Goal: Information Seeking & Learning: Find specific fact

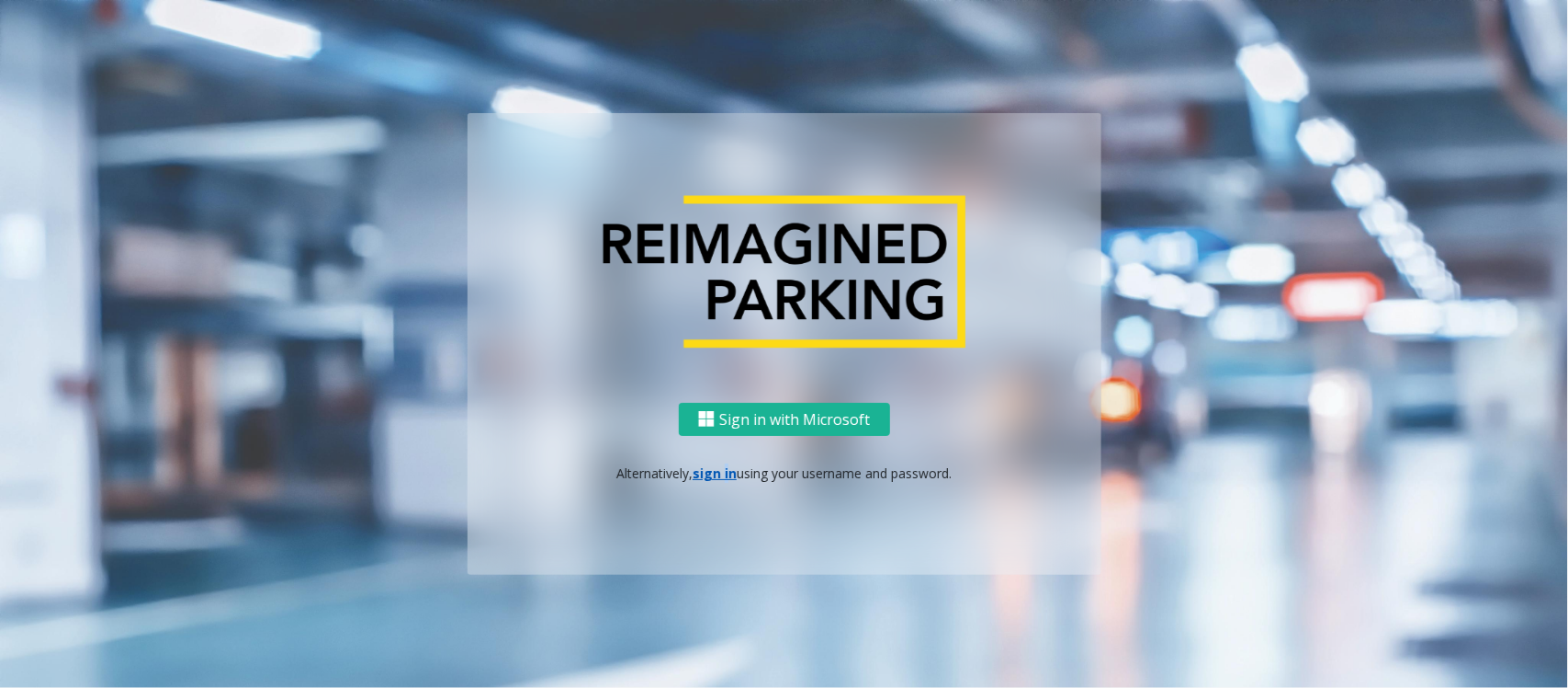
drag, startPoint x: 723, startPoint y: 454, endPoint x: 714, endPoint y: 462, distance: 12.0
click at [714, 462] on div "Sign in with Microsoft Alternatively, sign in using your username and password." at bounding box center [784, 489] width 634 height 173
click at [713, 466] on link "sign in" at bounding box center [714, 473] width 44 height 17
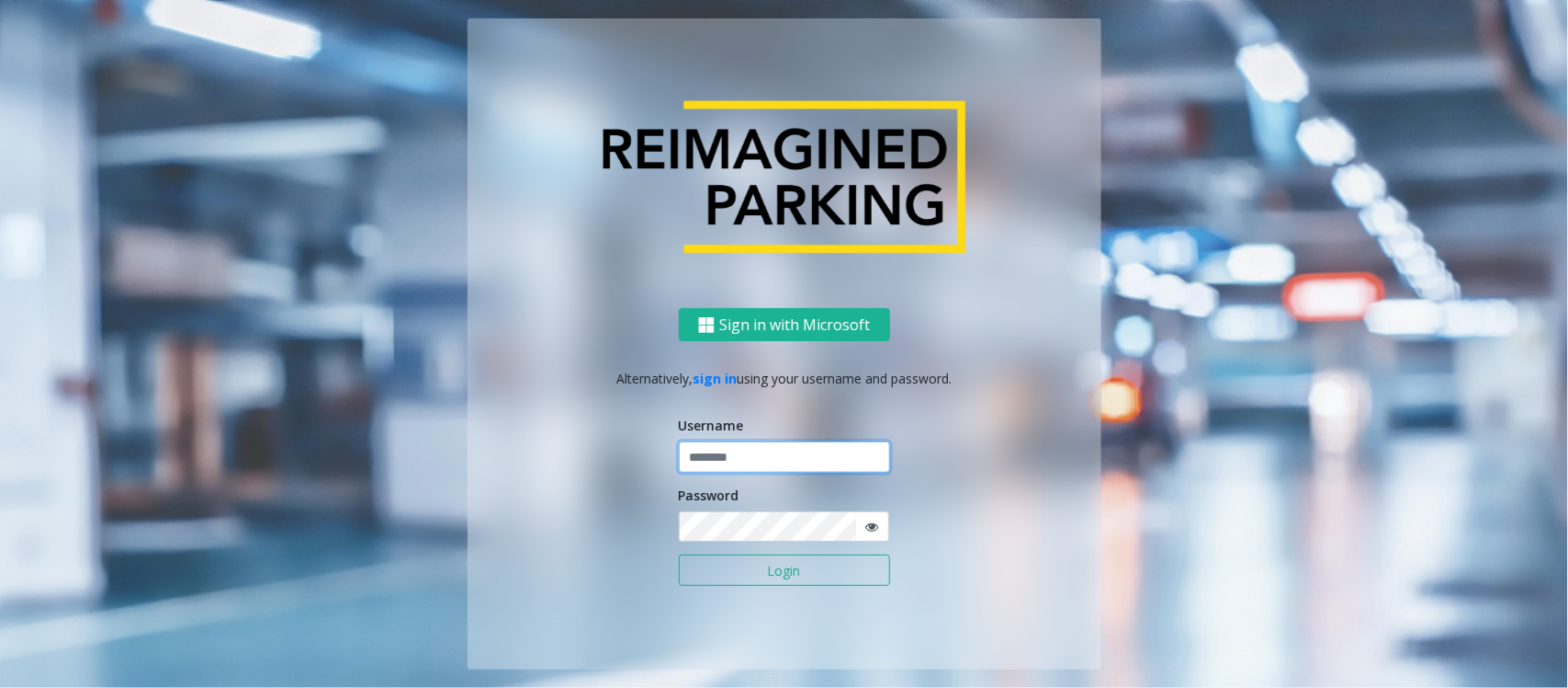
click at [729, 467] on input "text" at bounding box center [784, 456] width 211 height 32
type input "**********"
click at [755, 557] on button "Login" at bounding box center [784, 570] width 211 height 32
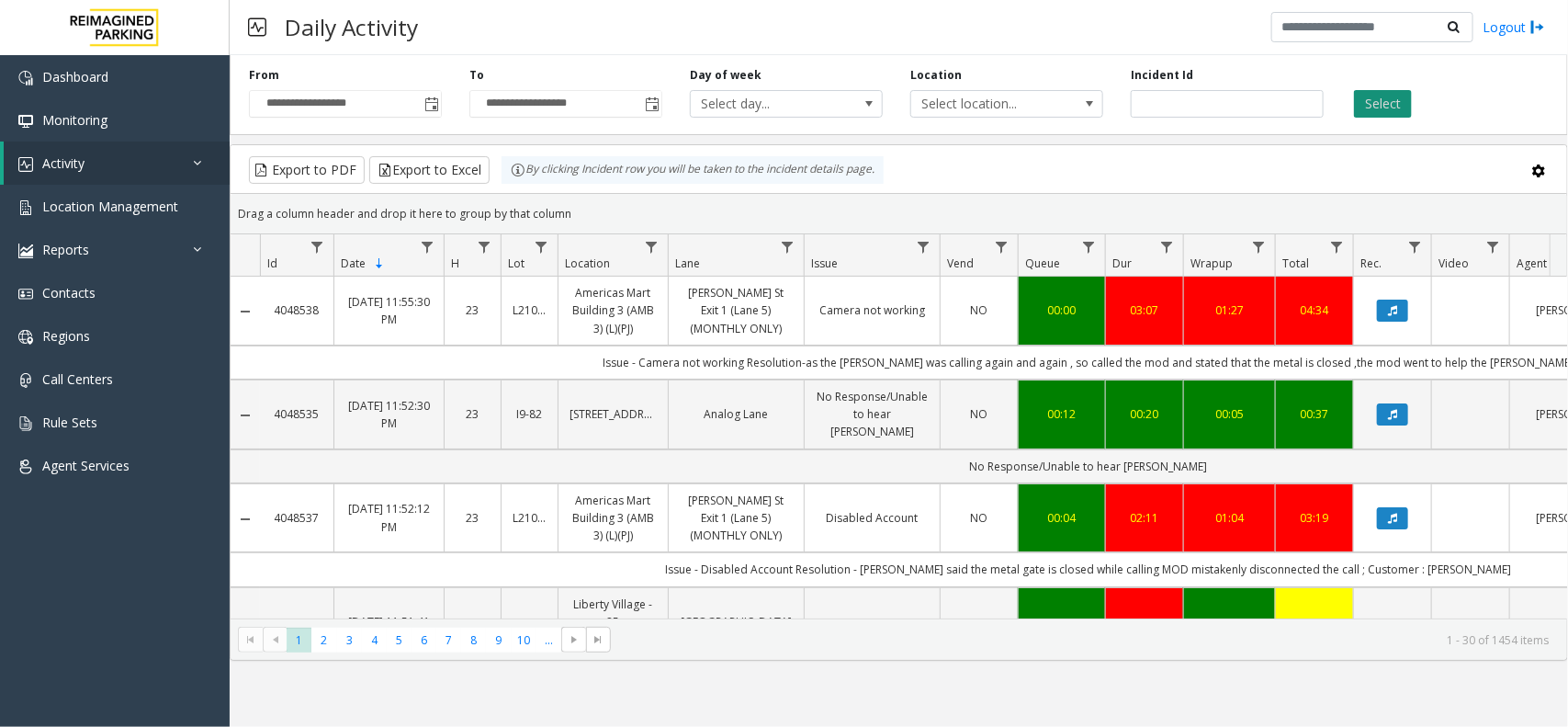
click at [1379, 95] on button "Select" at bounding box center [1383, 104] width 58 height 28
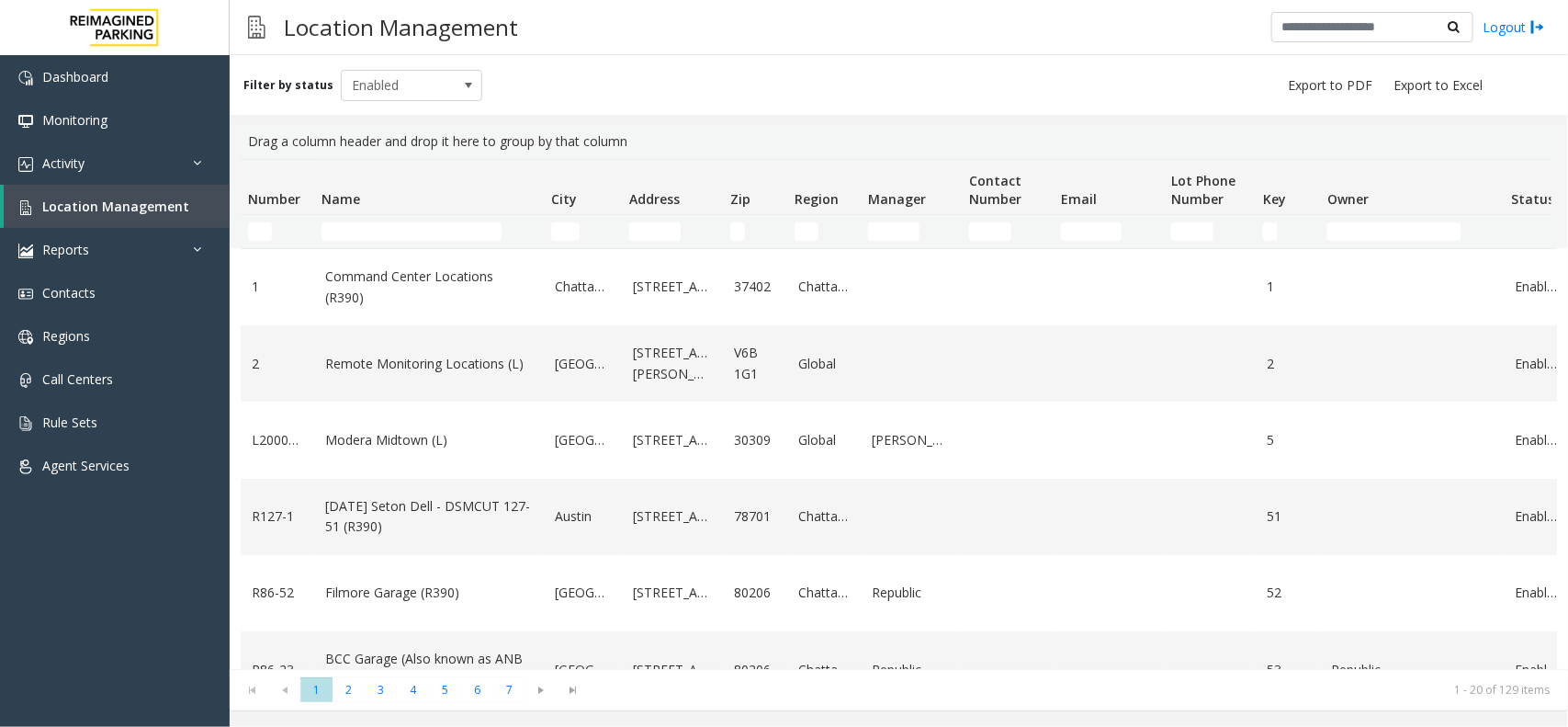
click at [405, 219] on td "Name Filter" at bounding box center [428, 231] width 229 height 33
drag, startPoint x: 401, startPoint y: 230, endPoint x: 414, endPoint y: 227, distance: 13.3
click at [409, 227] on input "Name Filter" at bounding box center [412, 231] width 181 height 18
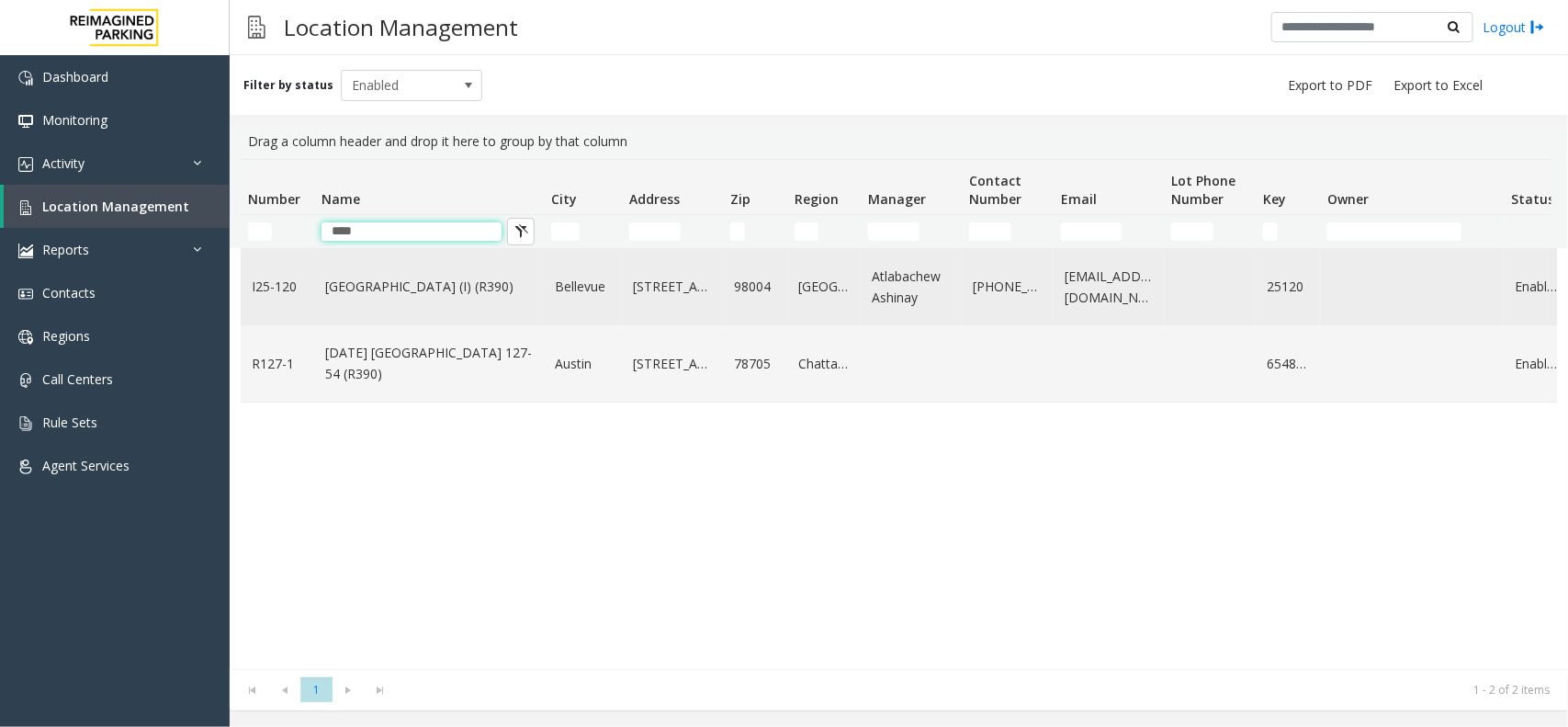
type input "****"
click at [484, 291] on link "[GEOGRAPHIC_DATA] (I) (R390)" at bounding box center [429, 286] width 207 height 20
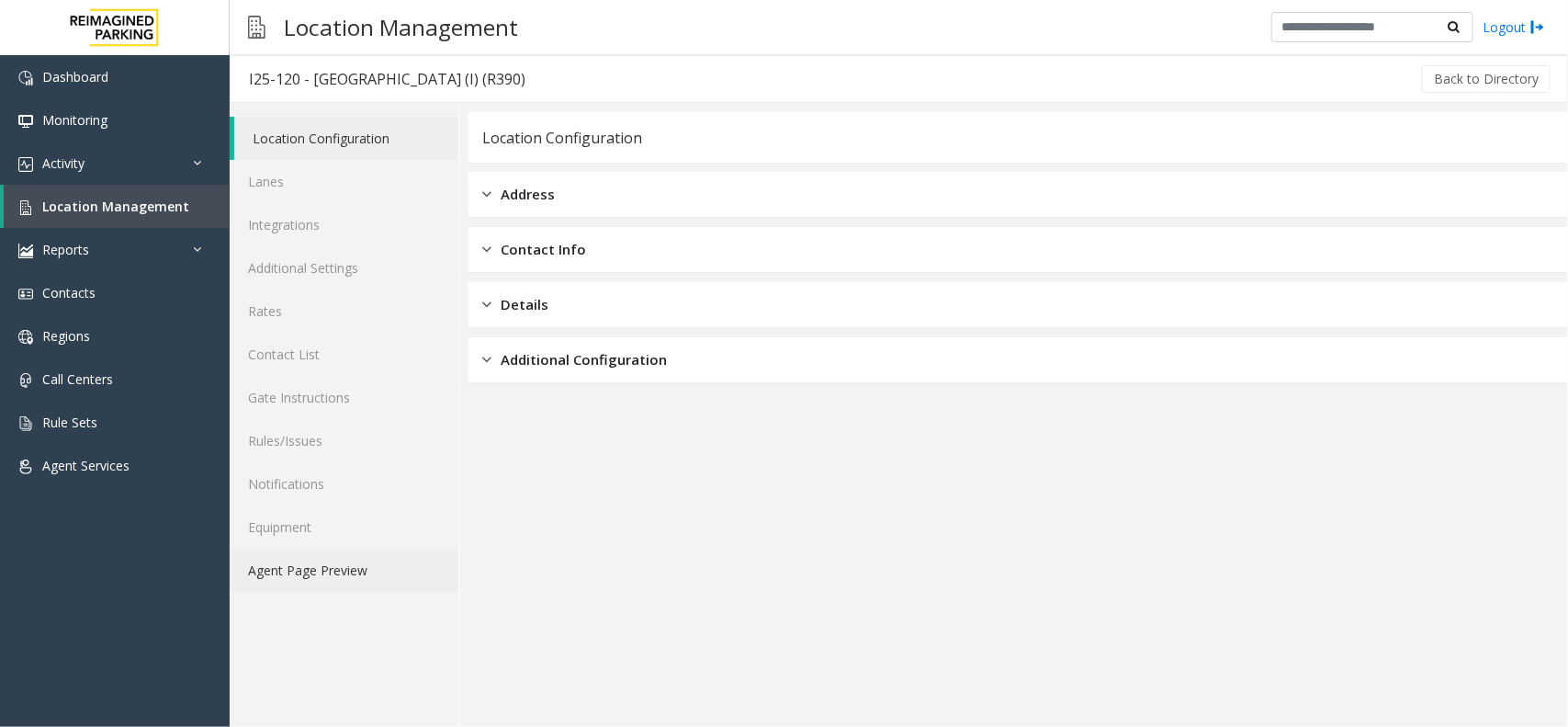
click at [305, 565] on link "Agent Page Preview" at bounding box center [344, 569] width 229 height 43
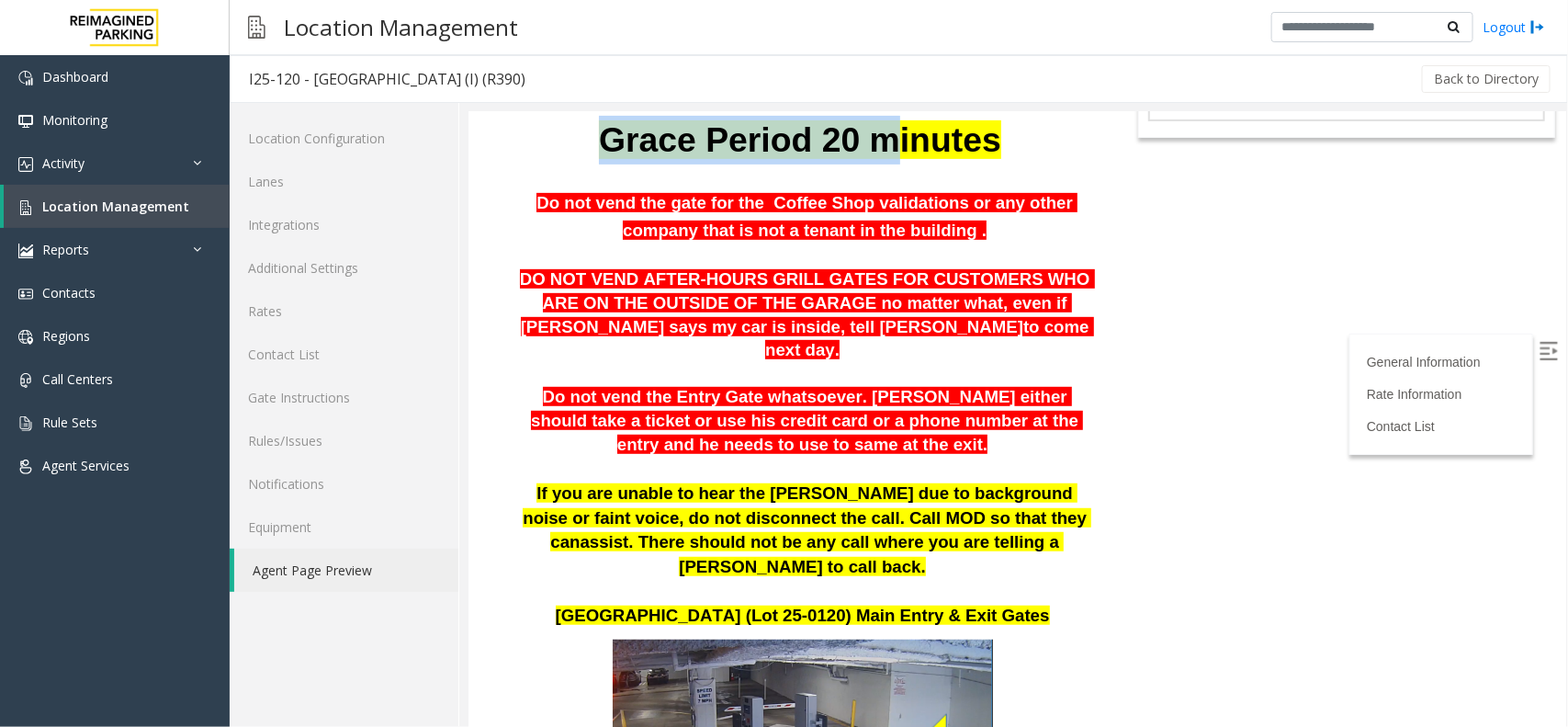
drag, startPoint x: 607, startPoint y: 143, endPoint x: 850, endPoint y: 227, distance: 257.1
click at [885, 150] on p "Grace Period 20 minutes" at bounding box center [804, 139] width 581 height 49
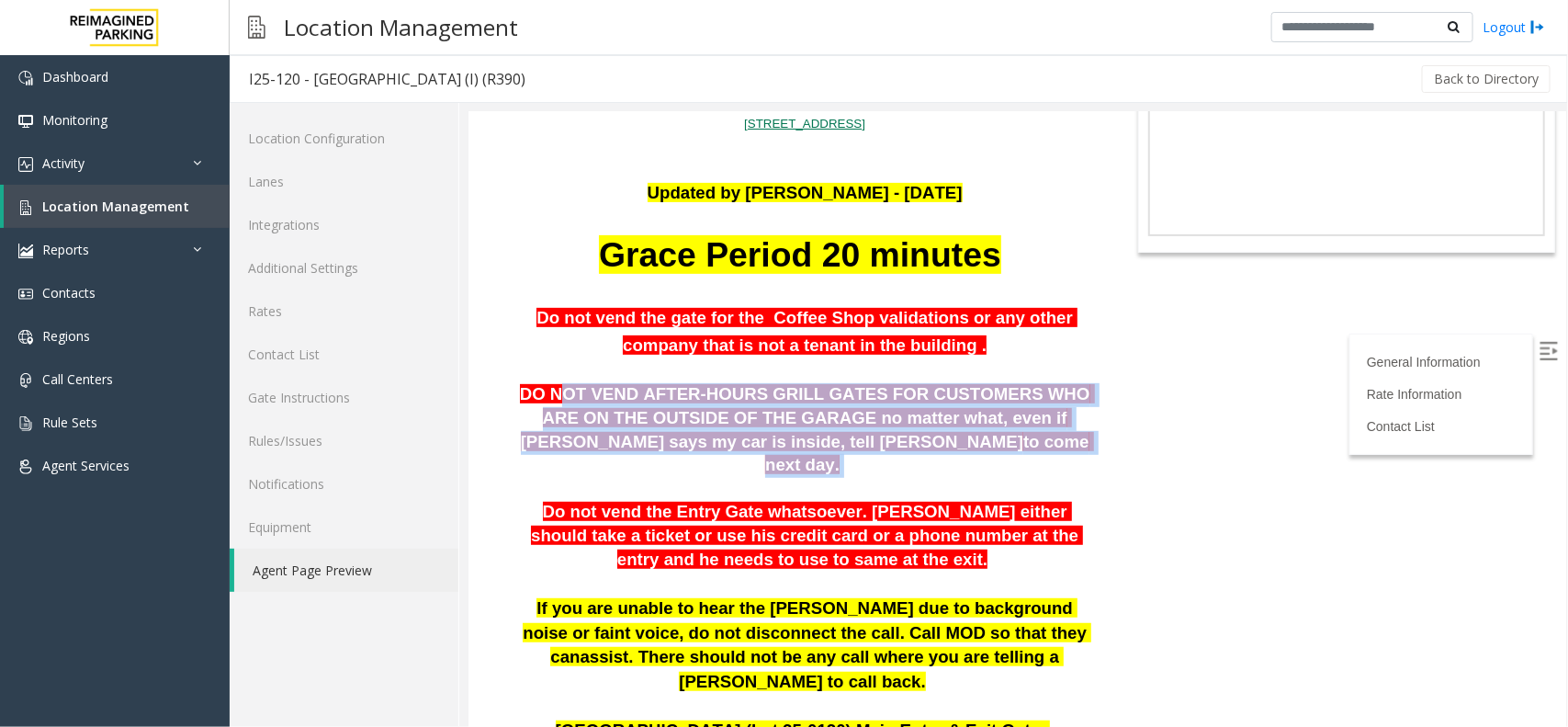
drag, startPoint x: 630, startPoint y: 394, endPoint x: 909, endPoint y: 506, distance: 300.6
click at [961, 444] on p "DO NOT VEND AFTER-HOURS GRILL GATES FOR CUSTOMERS WHO ARE ON THE OUTSIDE OF THE…" at bounding box center [804, 429] width 581 height 94
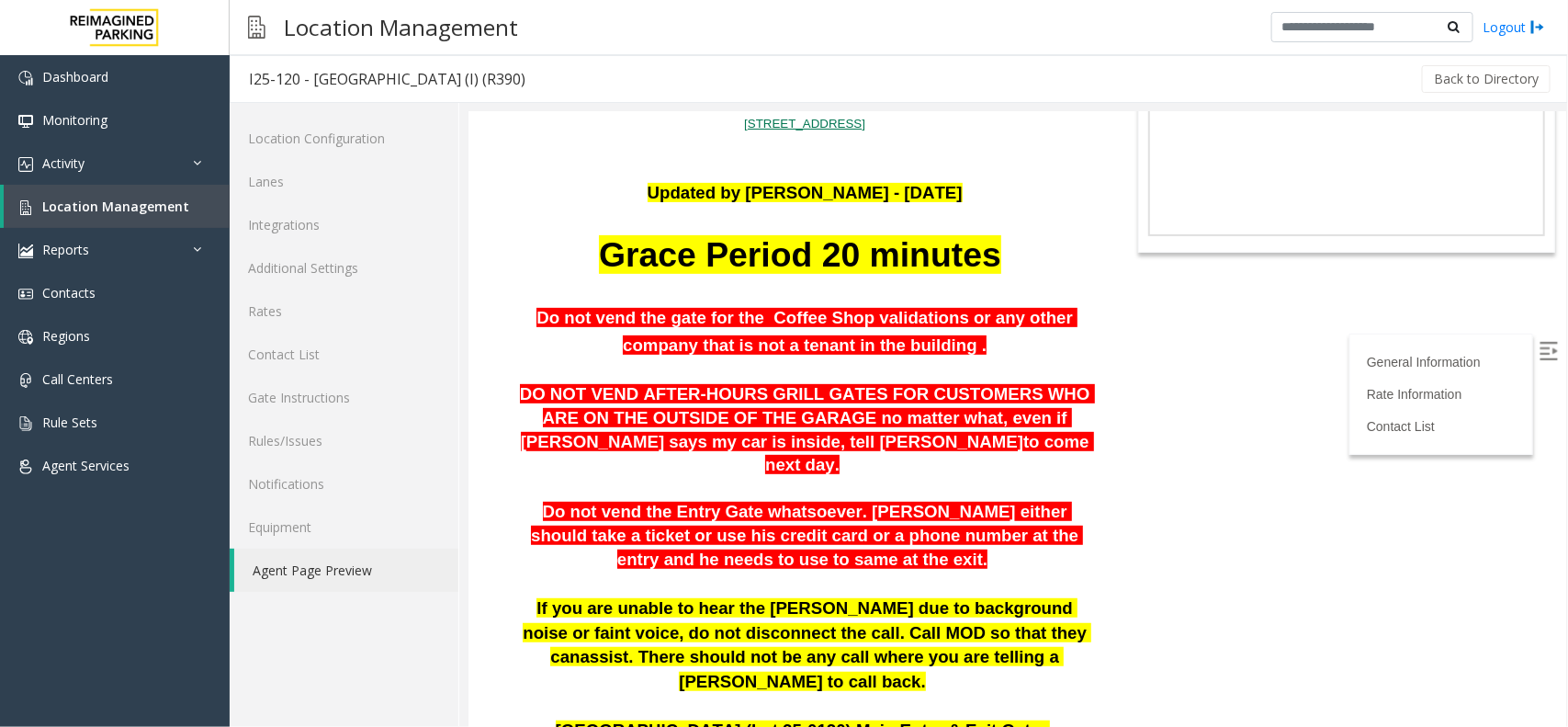
click at [880, 527] on p "Do not vend the Entry Gate whatsoever. Parker either should take a ticket or us…" at bounding box center [804, 535] width 581 height 71
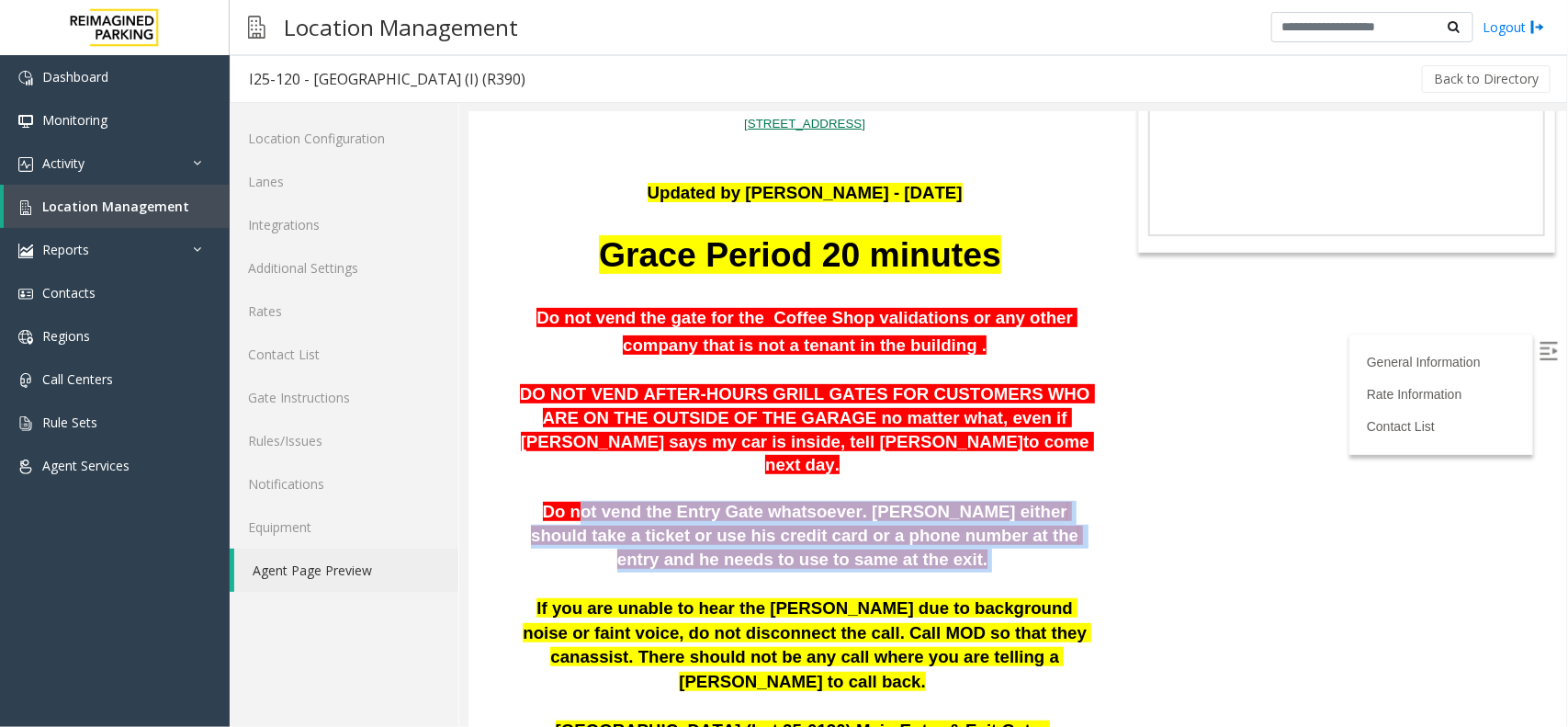
drag, startPoint x: 556, startPoint y: 478, endPoint x: 1062, endPoint y: 535, distance: 509.2
click at [1062, 535] on p "Do not vend the Entry Gate whatsoever. Parker either should take a ticket or us…" at bounding box center [804, 535] width 581 height 71
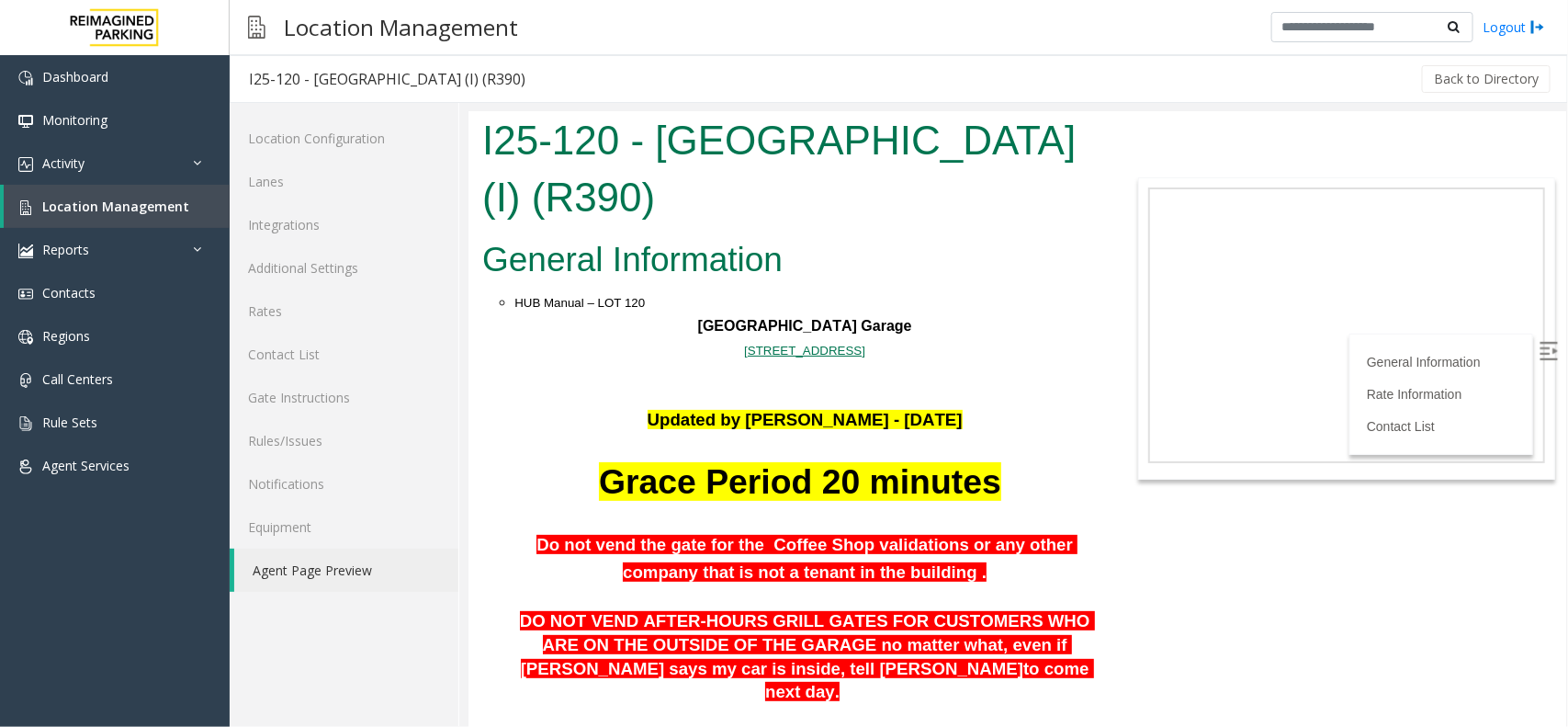
scroll to position [0, 0]
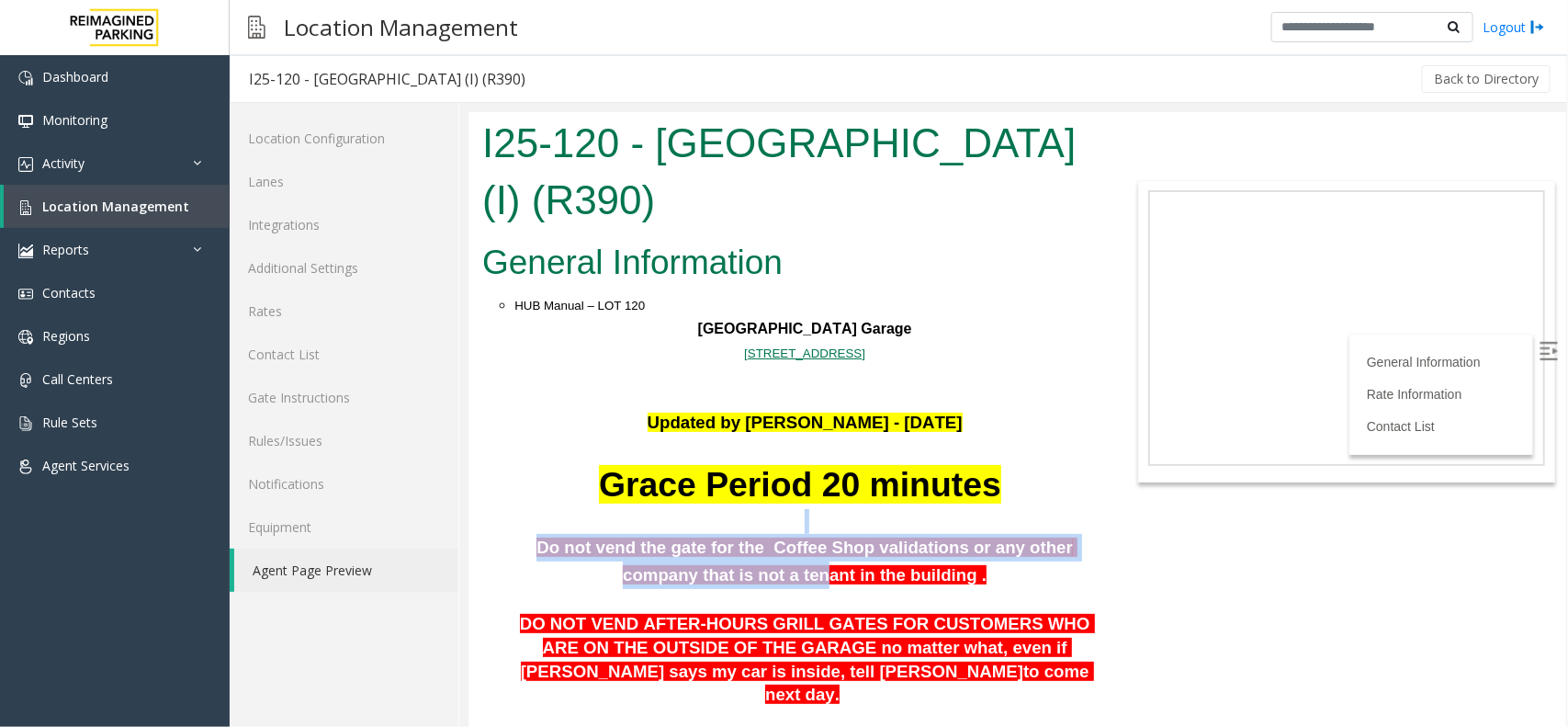
drag, startPoint x: 601, startPoint y: 530, endPoint x: 780, endPoint y: 564, distance: 182.2
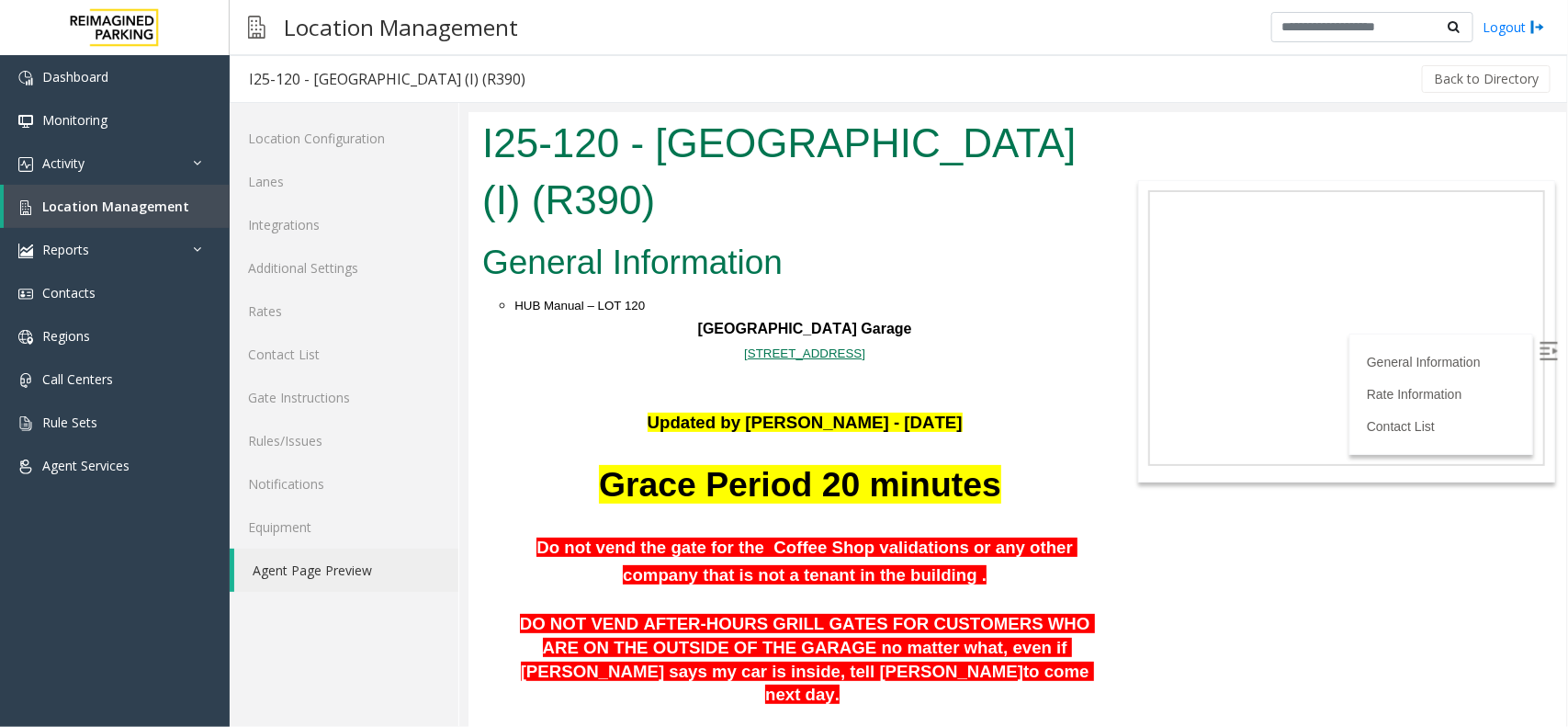
click at [903, 569] on span "Do not vend the gate for the Coffee Shop validations or any other company that …" at bounding box center [807, 560] width 542 height 47
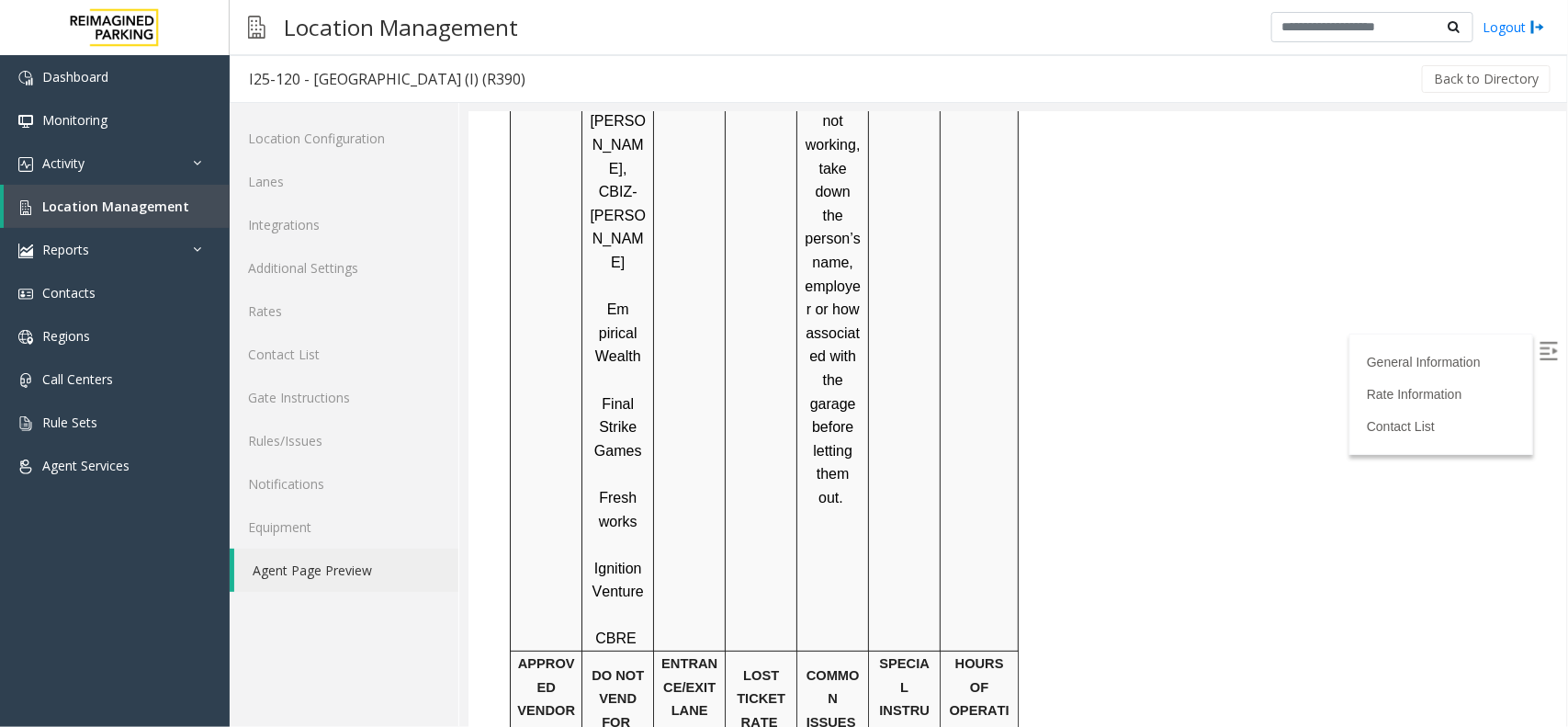
scroll to position [3455, 0]
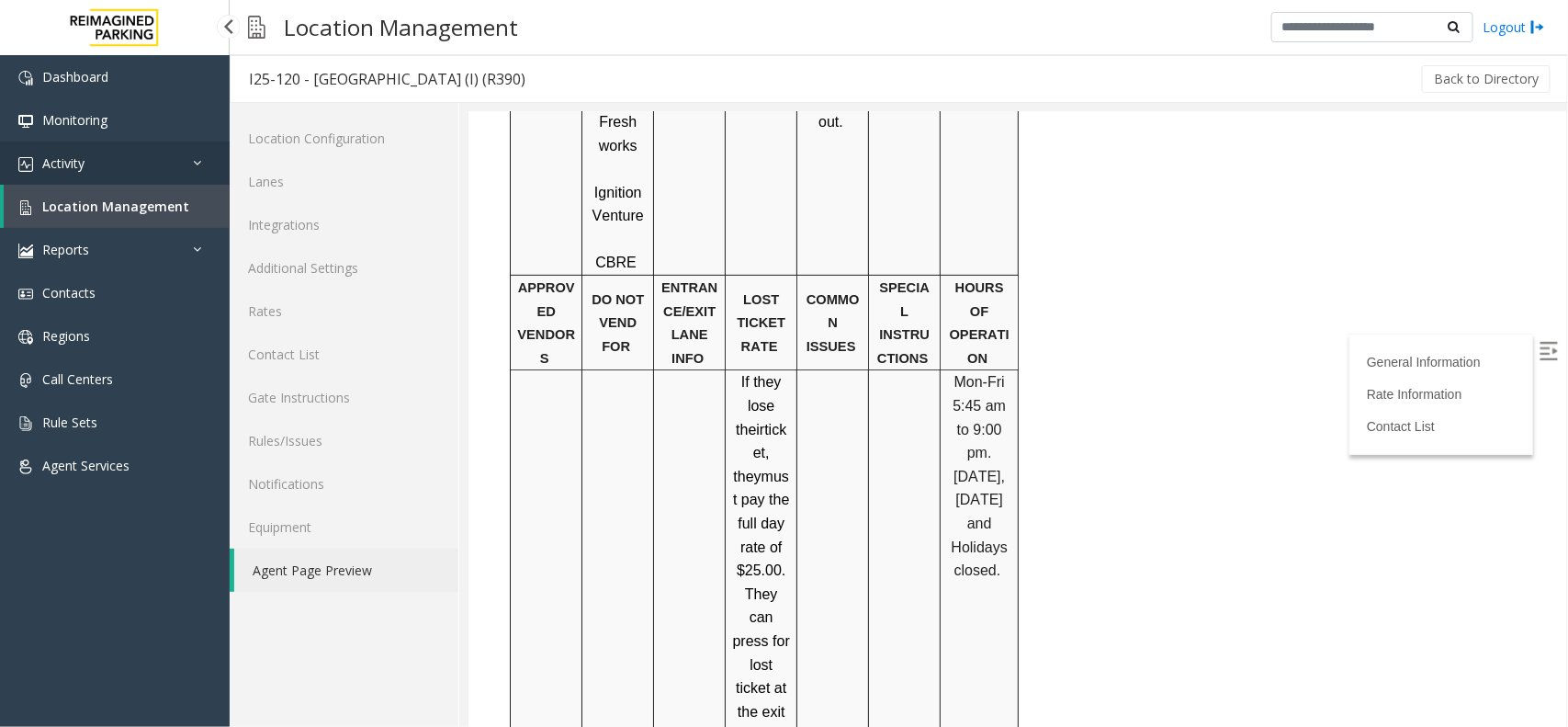
click at [131, 181] on link "Activity" at bounding box center [114, 162] width 229 height 43
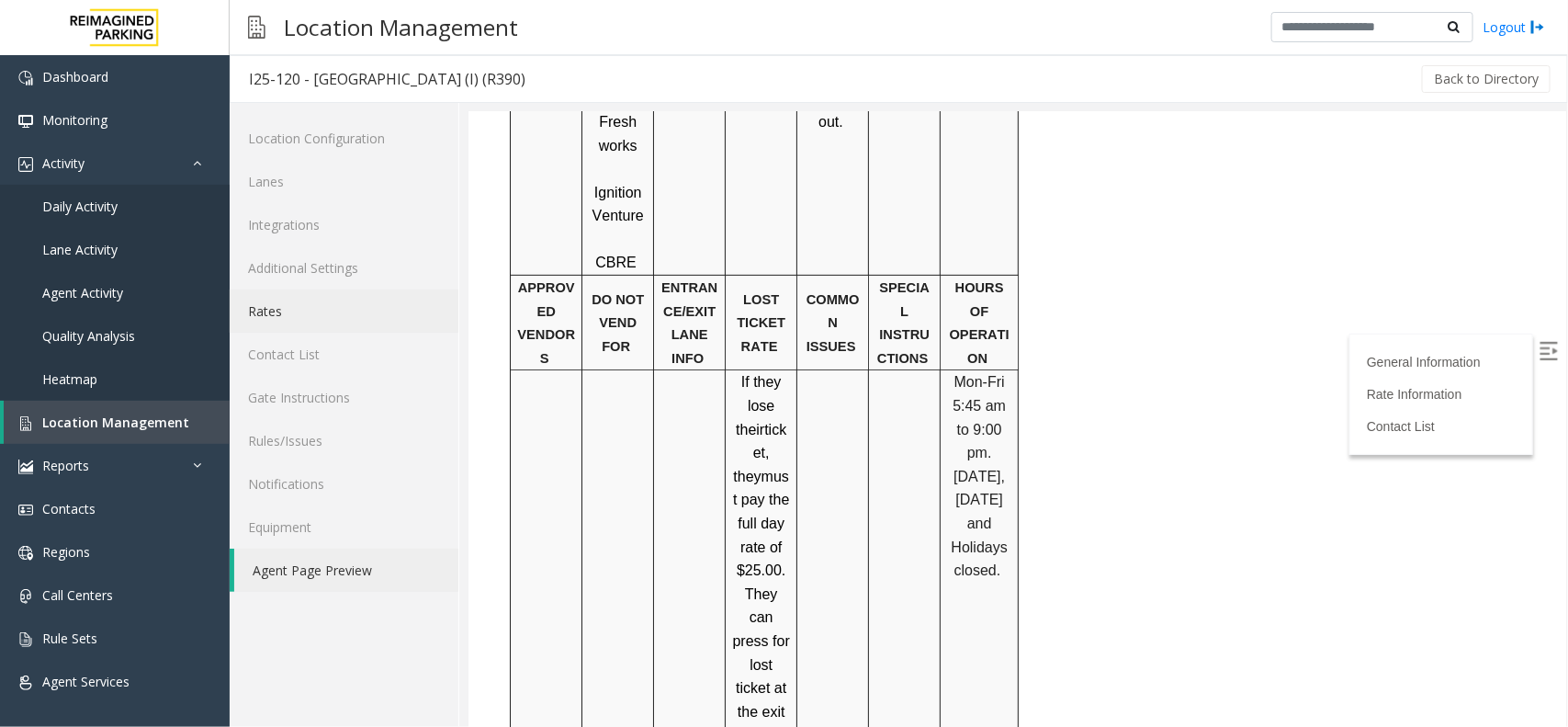
click at [330, 312] on link "Rates" at bounding box center [344, 310] width 229 height 43
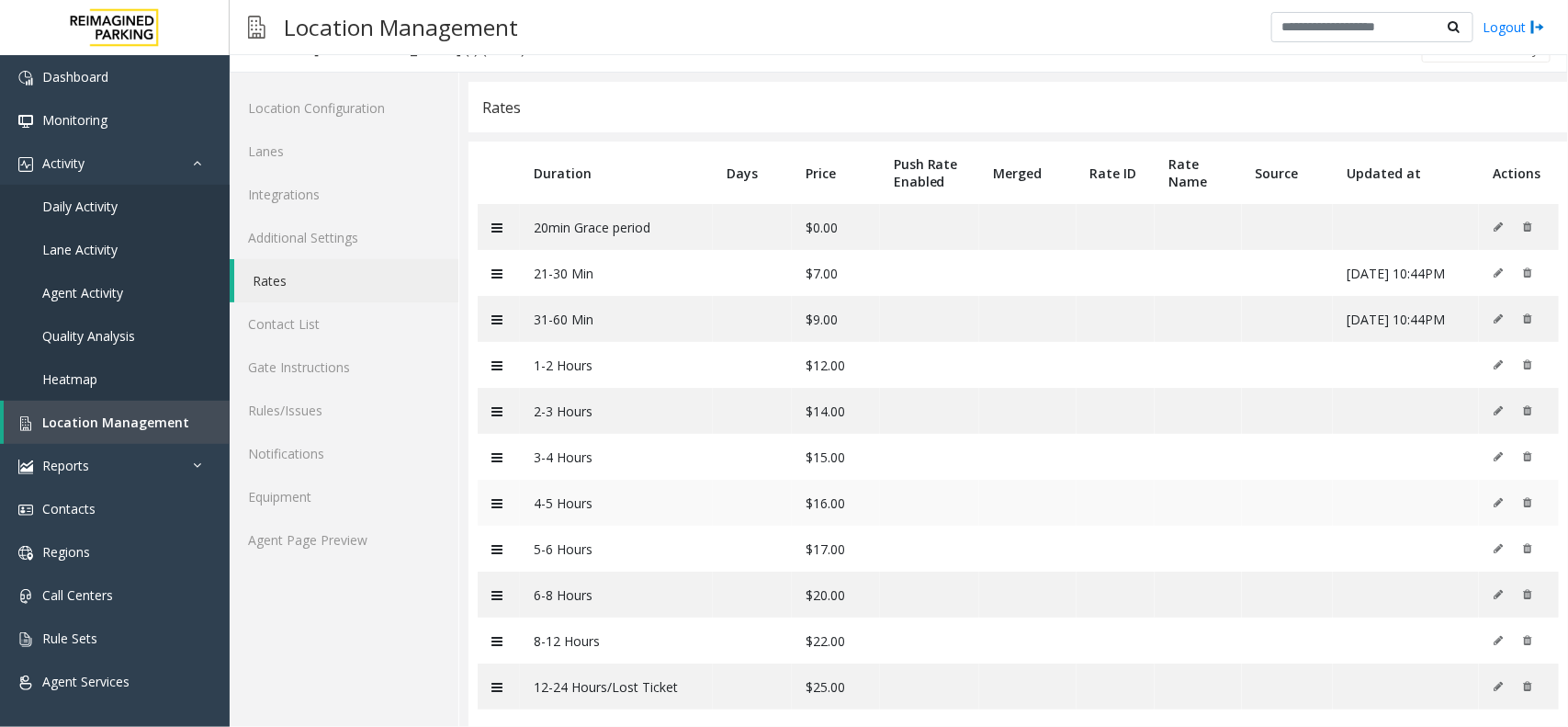
scroll to position [55, 0]
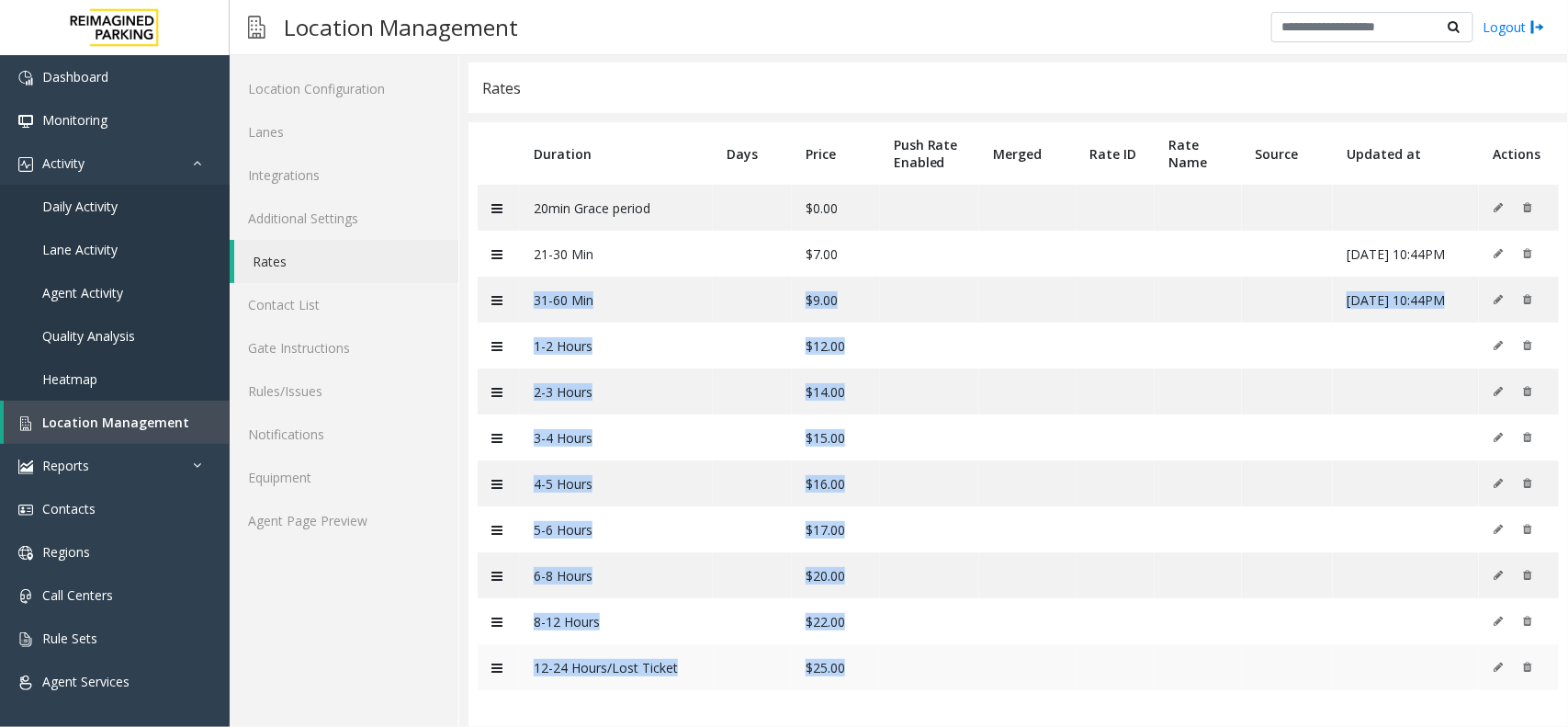
drag, startPoint x: 592, startPoint y: 294, endPoint x: 833, endPoint y: 660, distance: 438.2
click at [833, 660] on tbody "20min Grace period $0.00 21-30 Min $7.00 06/18/2025 10:44PM 31-60 Min $9.00 06/…" at bounding box center [1019, 437] width 1081 height 505
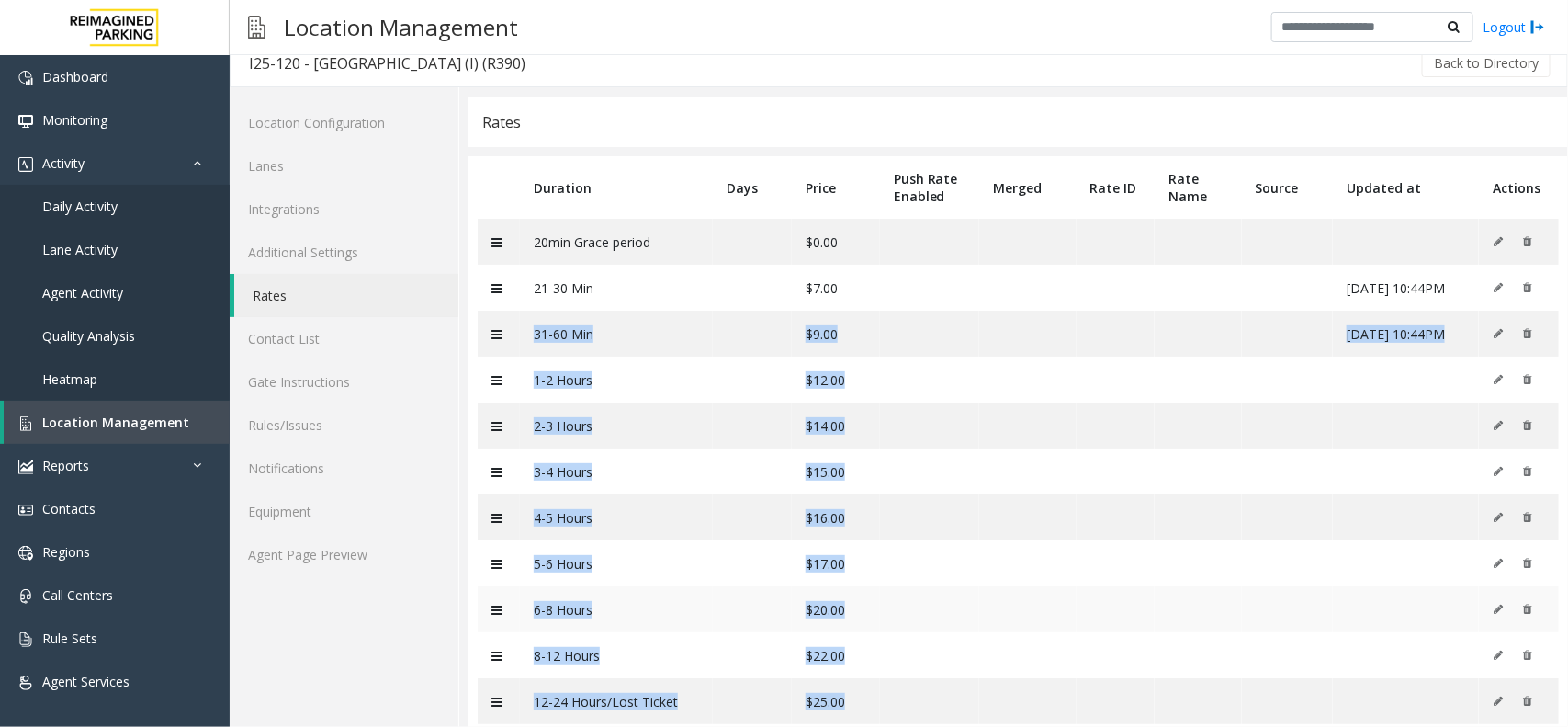
scroll to position [0, 0]
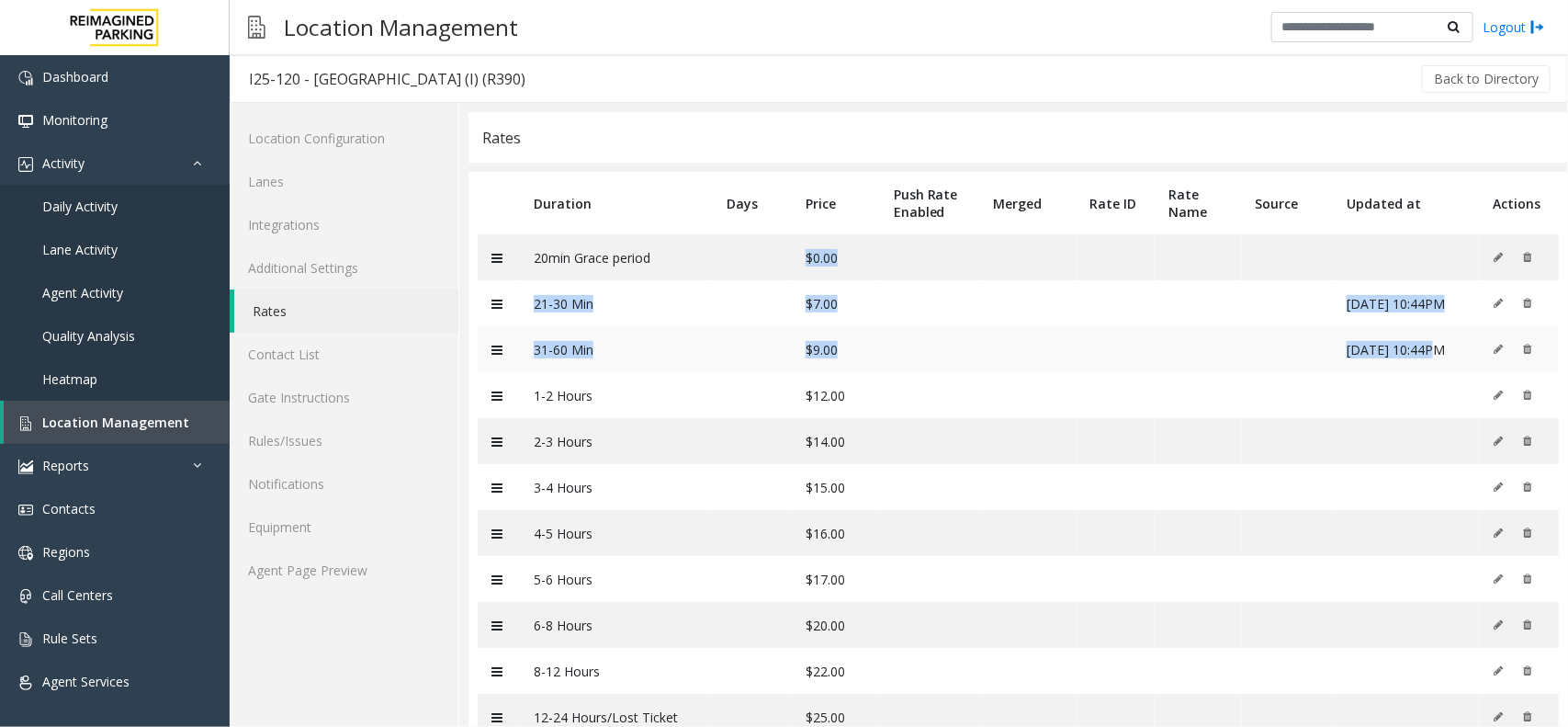
drag, startPoint x: 781, startPoint y: 253, endPoint x: 1393, endPoint y: 350, distance: 619.6
click at [1393, 348] on tbody "20min Grace period $0.00 21-30 Min $7.00 06/18/2025 10:44PM 31-60 Min $9.00 06/…" at bounding box center [1019, 487] width 1081 height 505
click at [1393, 351] on td "06/18/2025 10:44PM" at bounding box center [1406, 350] width 146 height 46
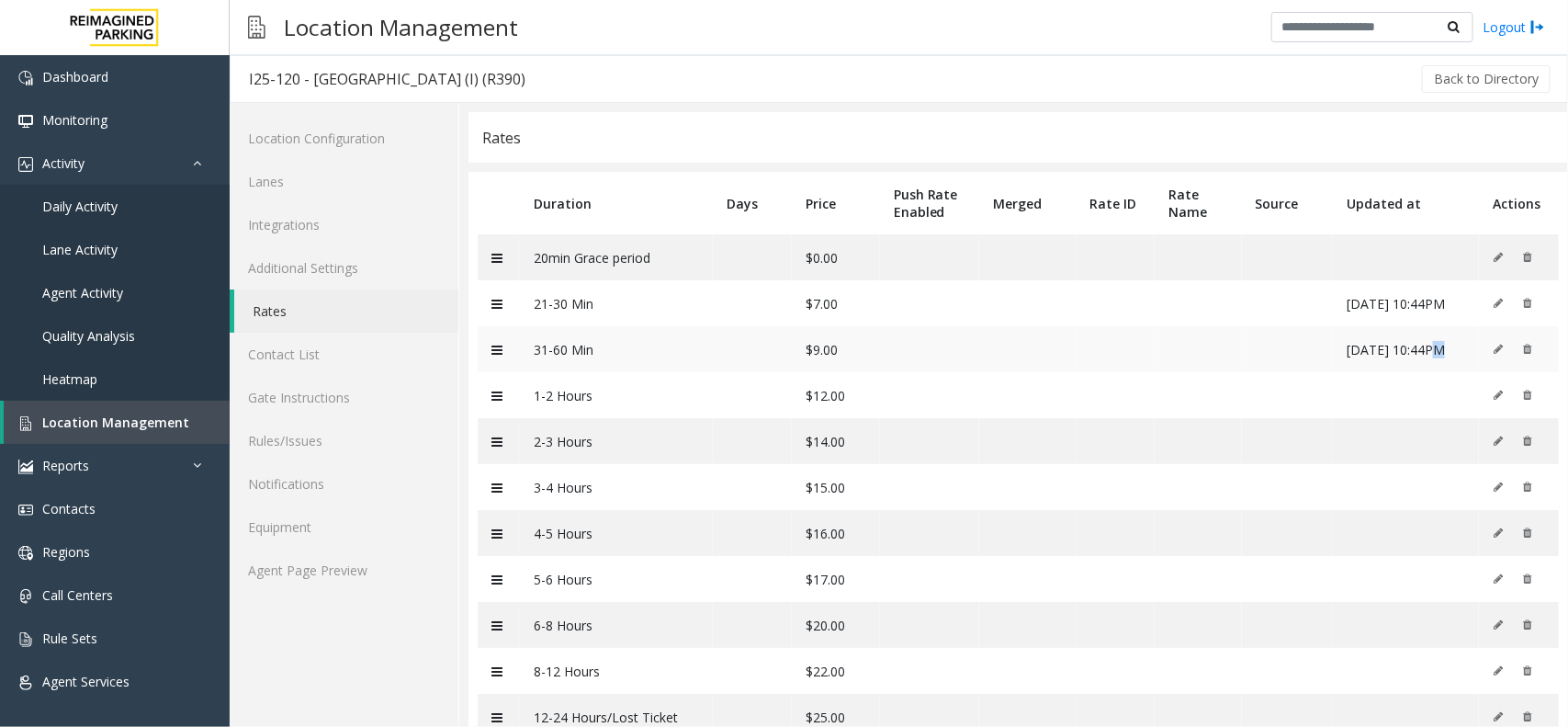
click at [1393, 351] on td "06/18/2025 10:44PM" at bounding box center [1406, 350] width 146 height 46
click at [161, 213] on link "Daily Activity" at bounding box center [114, 206] width 229 height 43
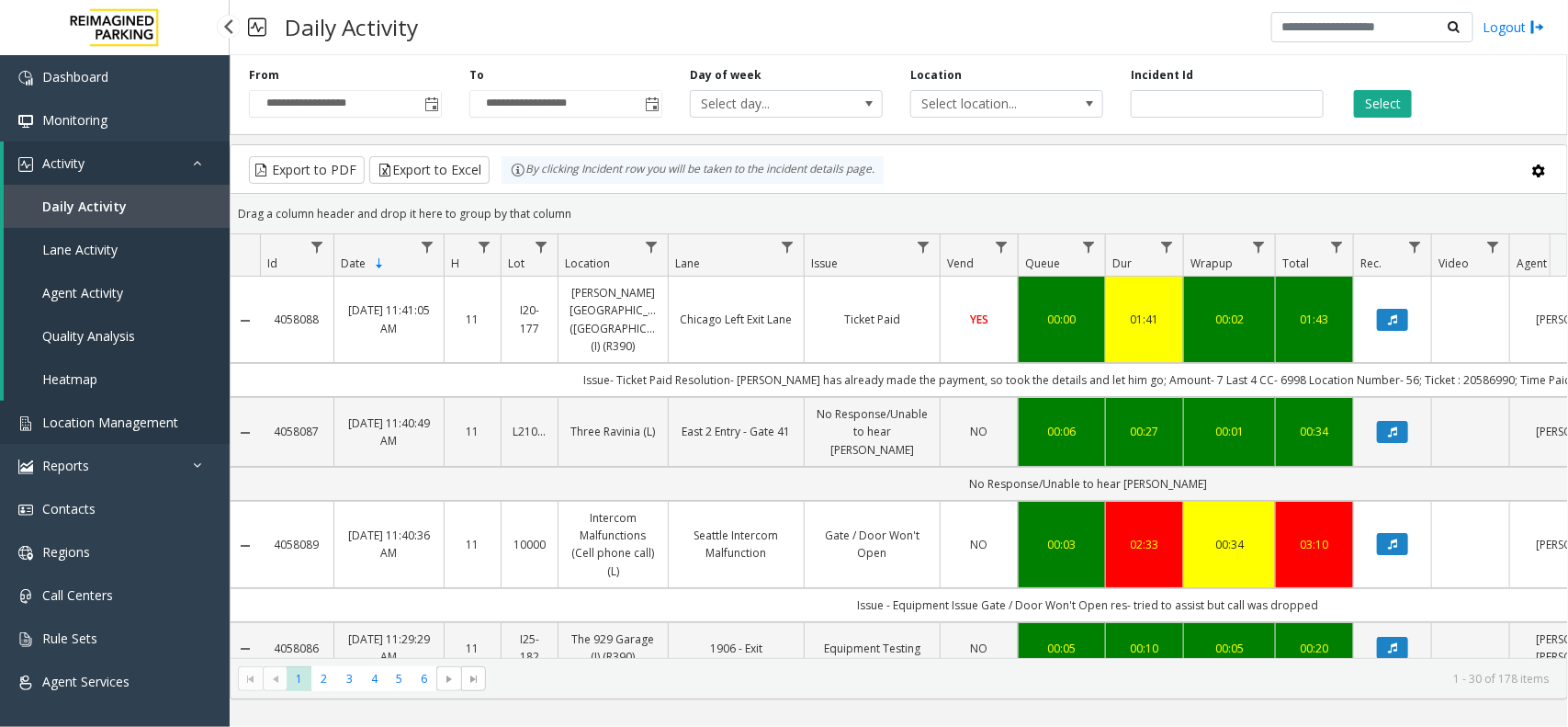
click at [138, 415] on span "Location Management" at bounding box center [110, 423] width 136 height 17
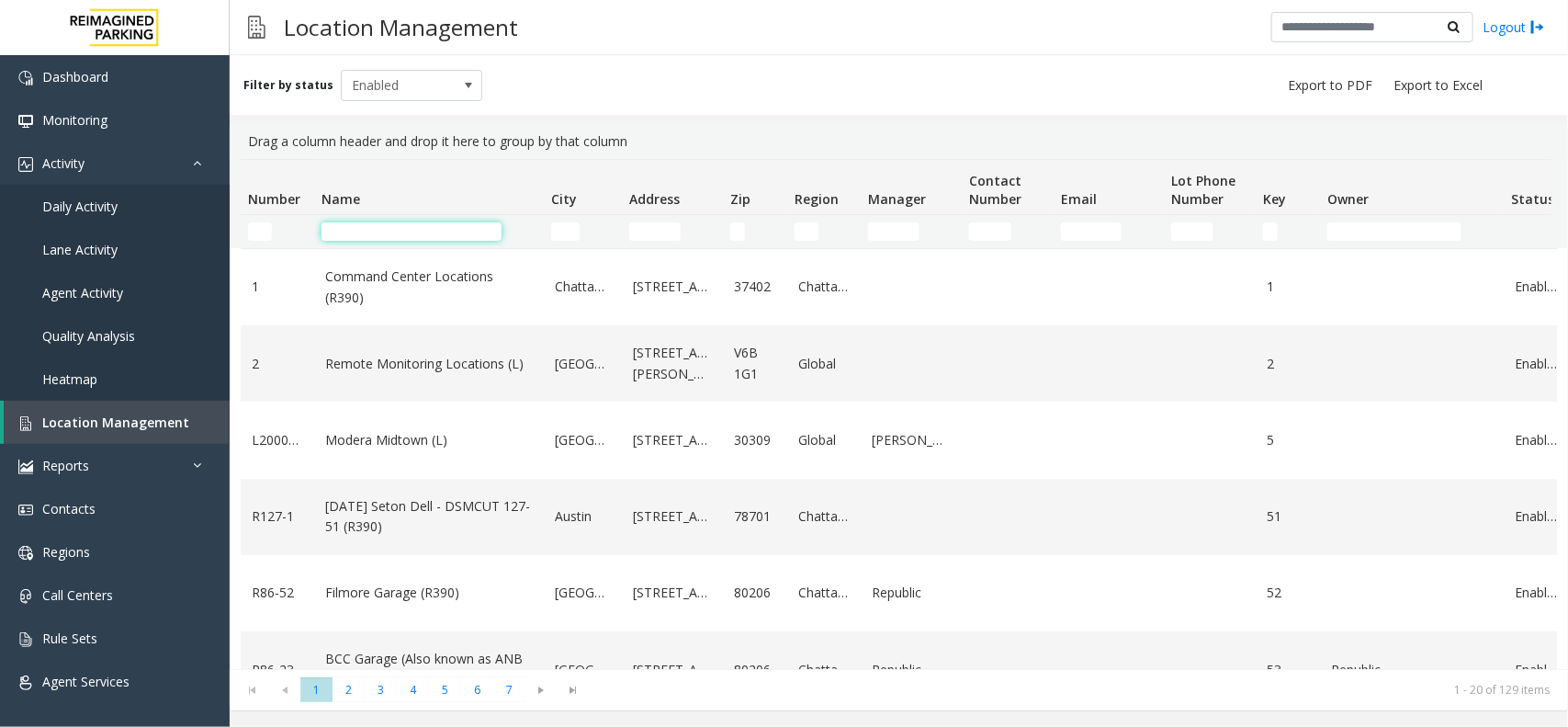
click at [371, 225] on input "Name Filter" at bounding box center [412, 231] width 181 height 18
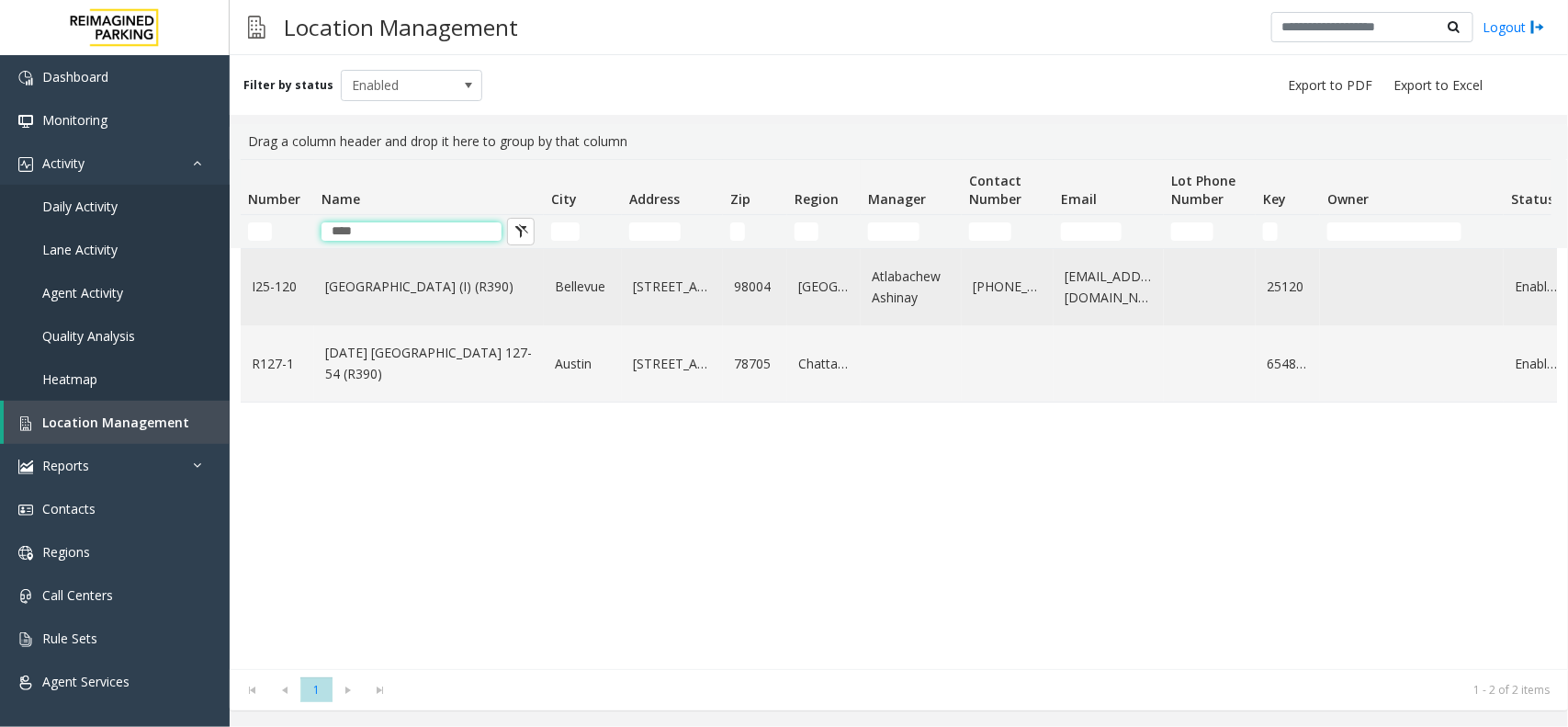
type input "****"
click at [434, 299] on td "[GEOGRAPHIC_DATA] (I) (R390)" at bounding box center [428, 286] width 229 height 76
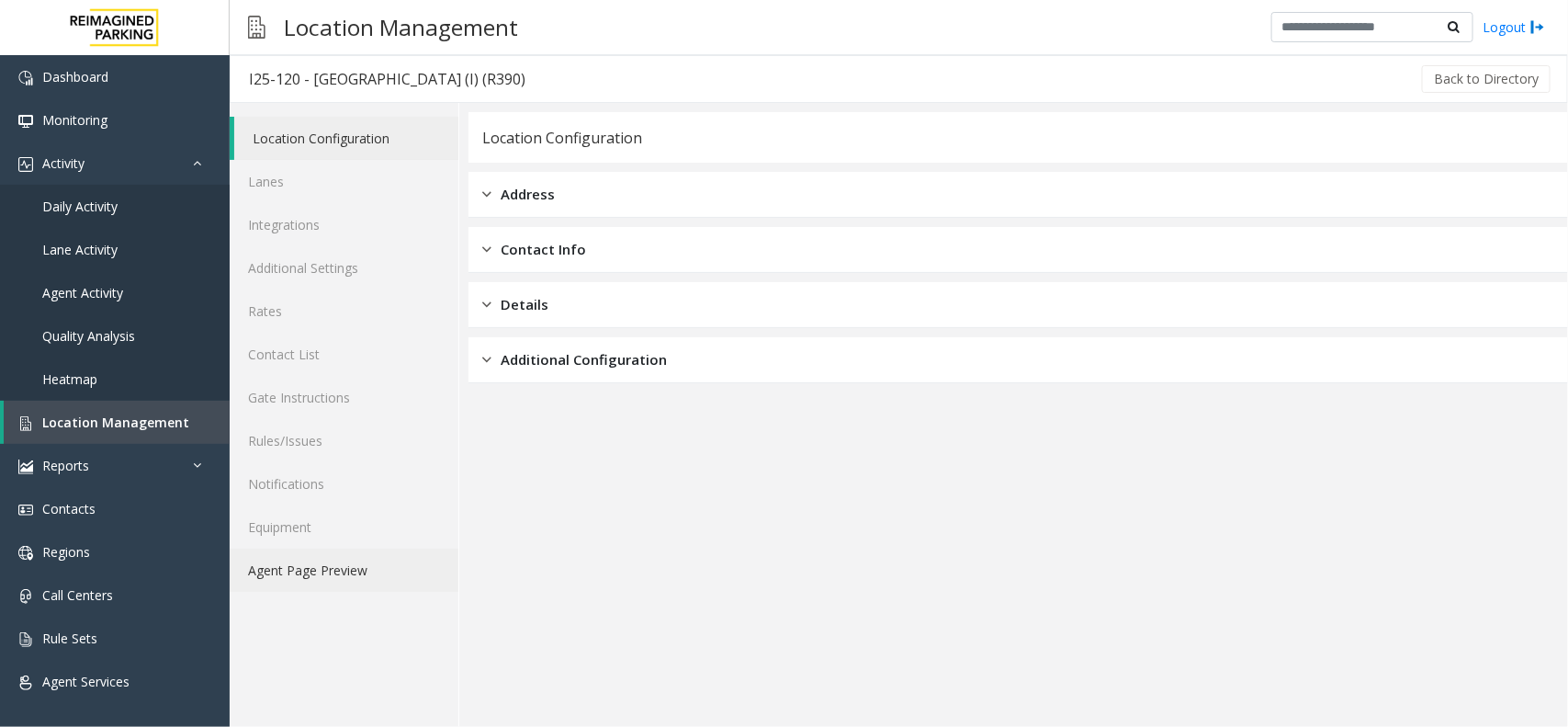
click at [345, 568] on link "Agent Page Preview" at bounding box center [344, 569] width 229 height 43
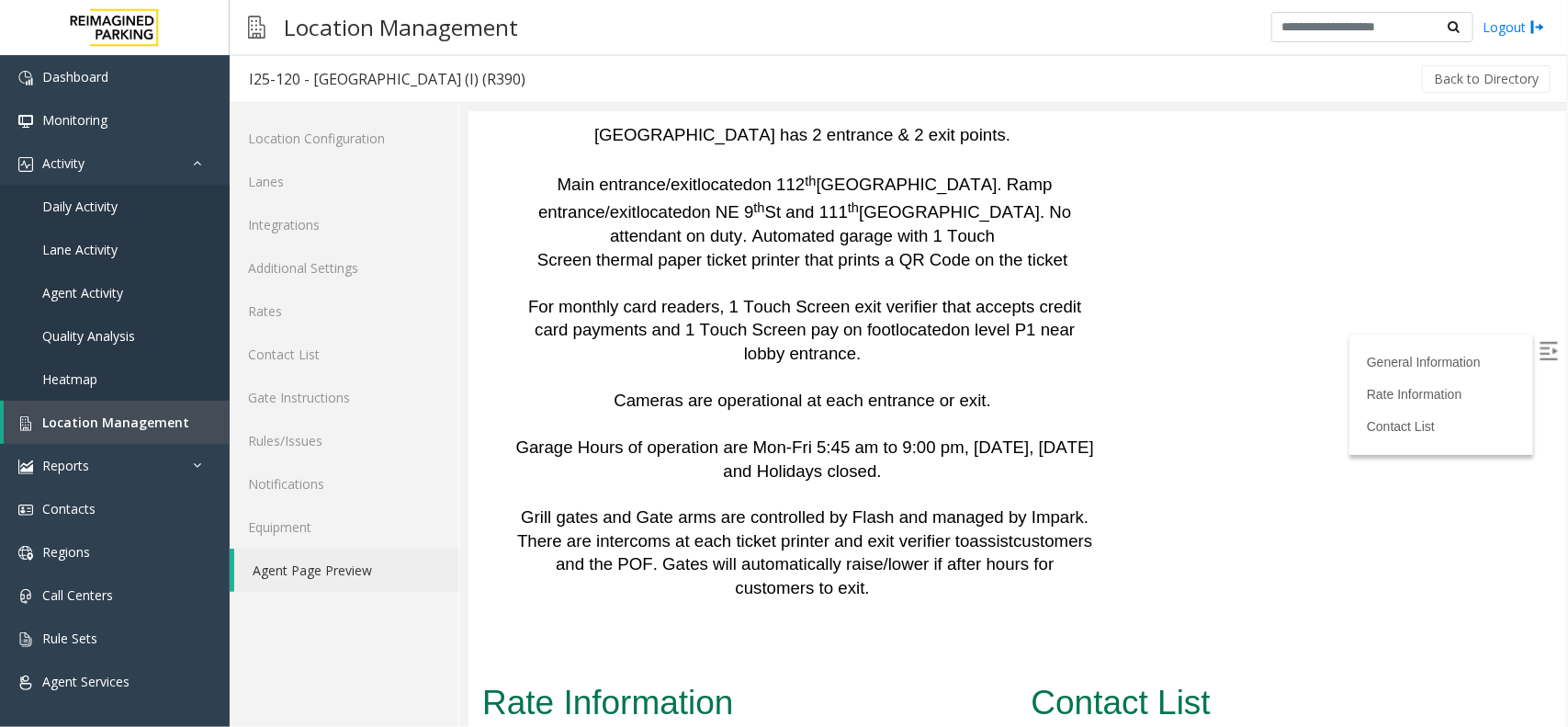
scroll to position [4366, 0]
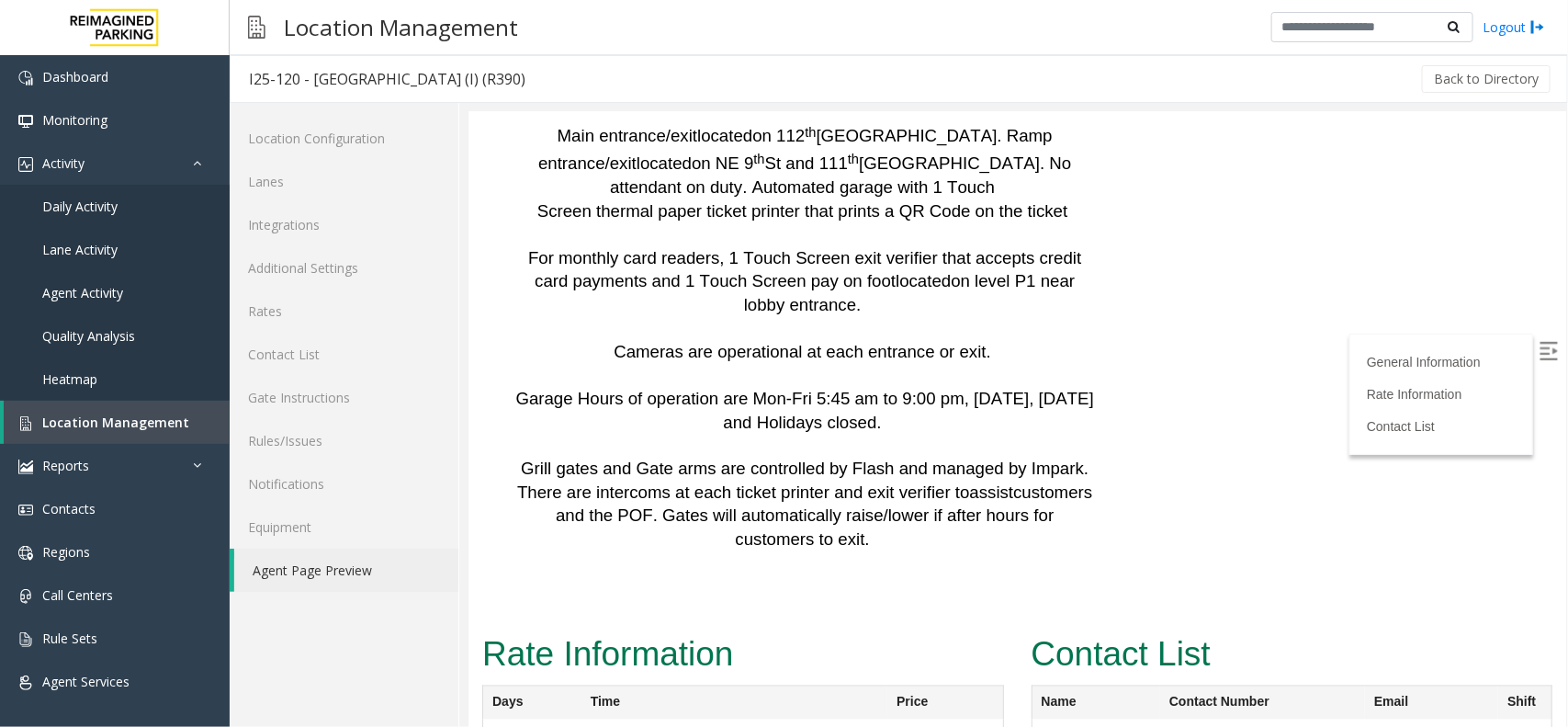
click at [1540, 344] on label at bounding box center [1550, 352] width 28 height 28
copy span "(206) 696-9939"
drag, startPoint x: 1166, startPoint y: 336, endPoint x: 1256, endPoint y: 370, distance: 96.2
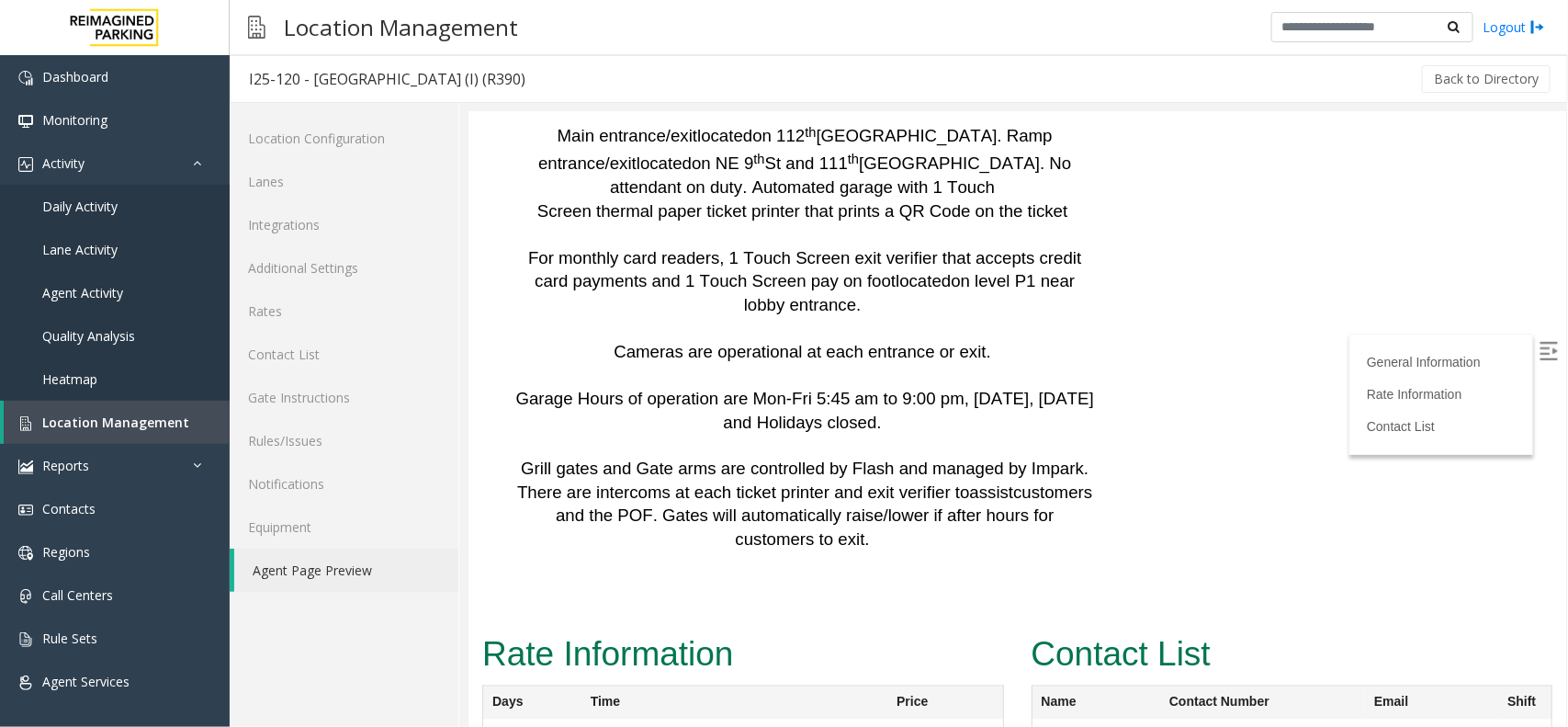
drag, startPoint x: 1168, startPoint y: 388, endPoint x: 1246, endPoint y: 419, distance: 83.9
copy link "206-573-1682"
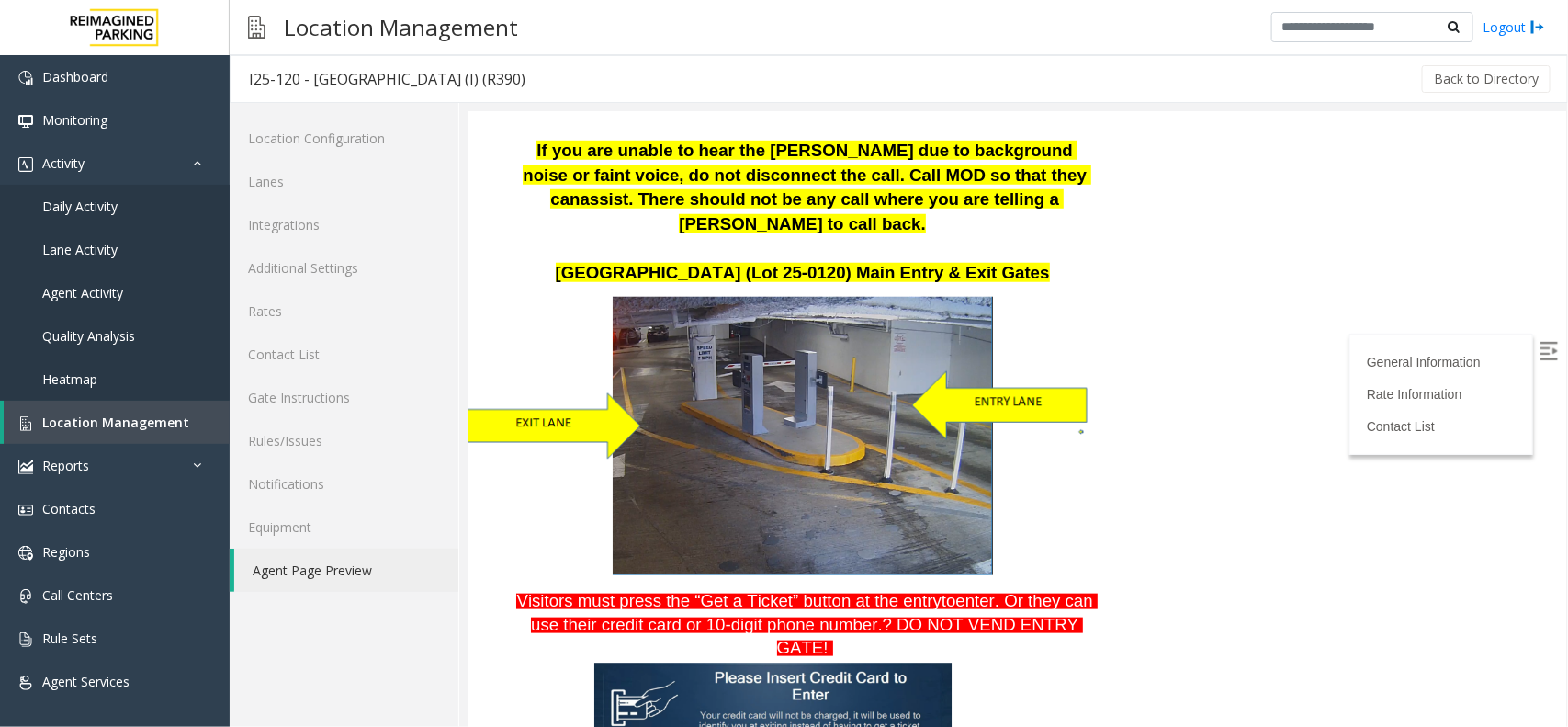
scroll to position [690, 0]
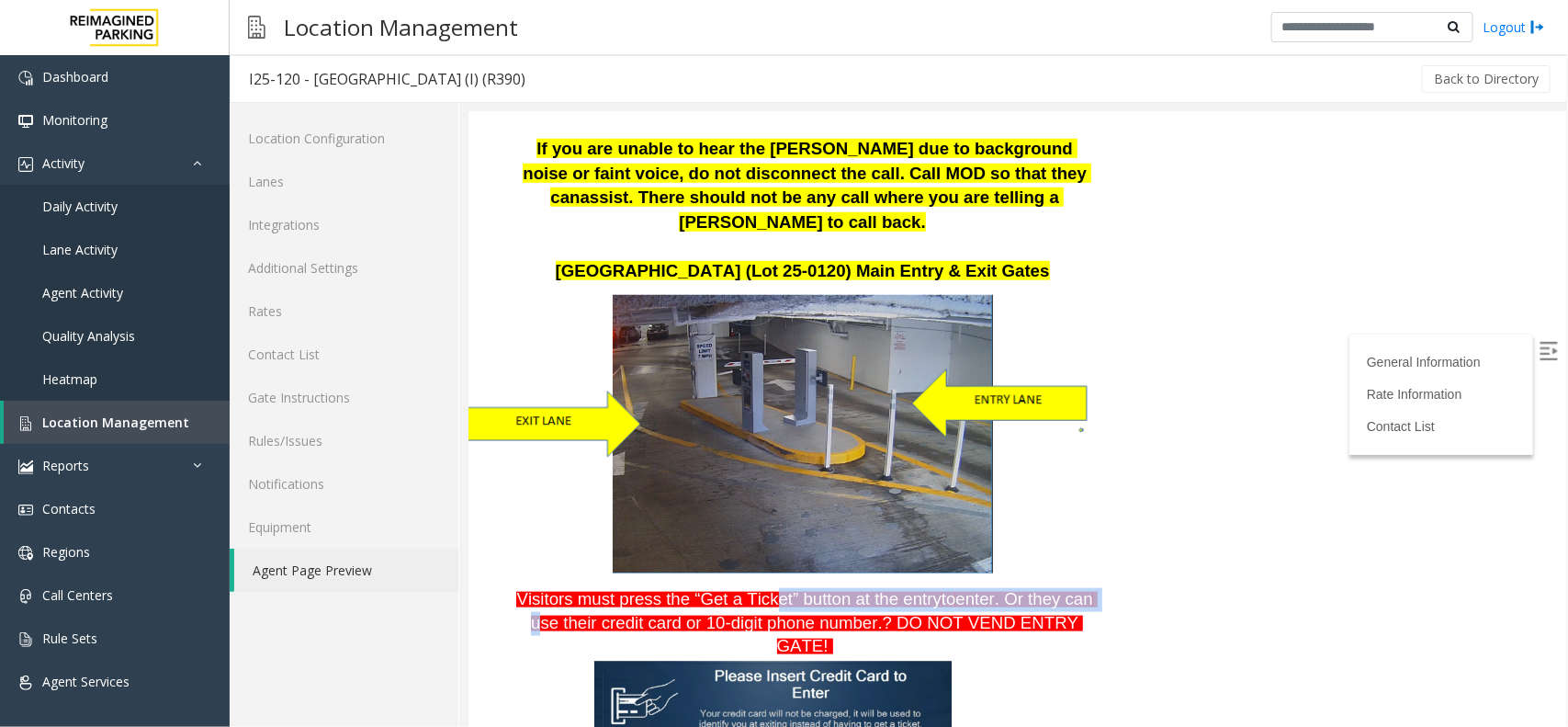
drag, startPoint x: 836, startPoint y: 534, endPoint x: 1084, endPoint y: 539, distance: 248.1
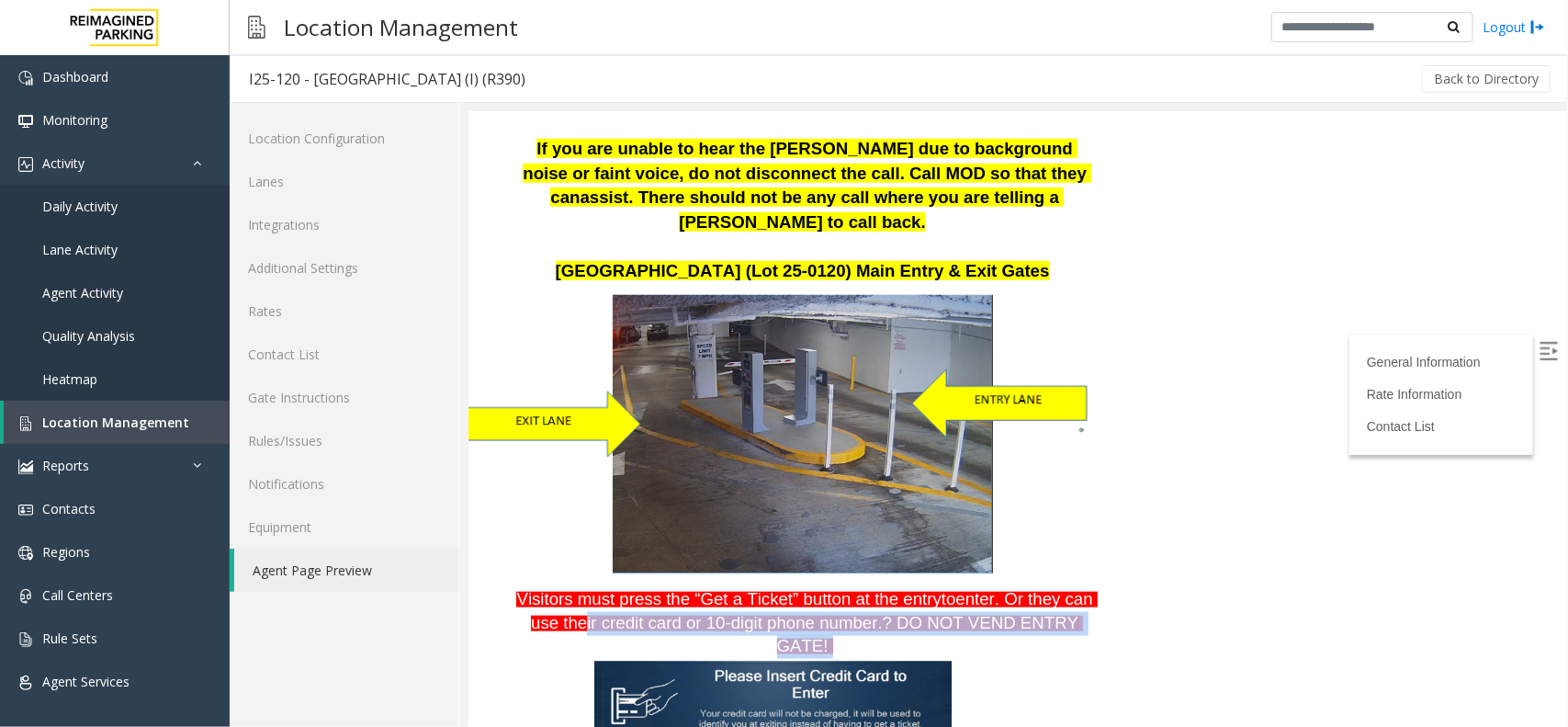
drag, startPoint x: 639, startPoint y: 581, endPoint x: 1078, endPoint y: 573, distance: 439.1
click at [1078, 587] on p "Visitors must press the “Get a Ticket” button at the entry to enter. Or they ca…" at bounding box center [804, 622] width 581 height 71
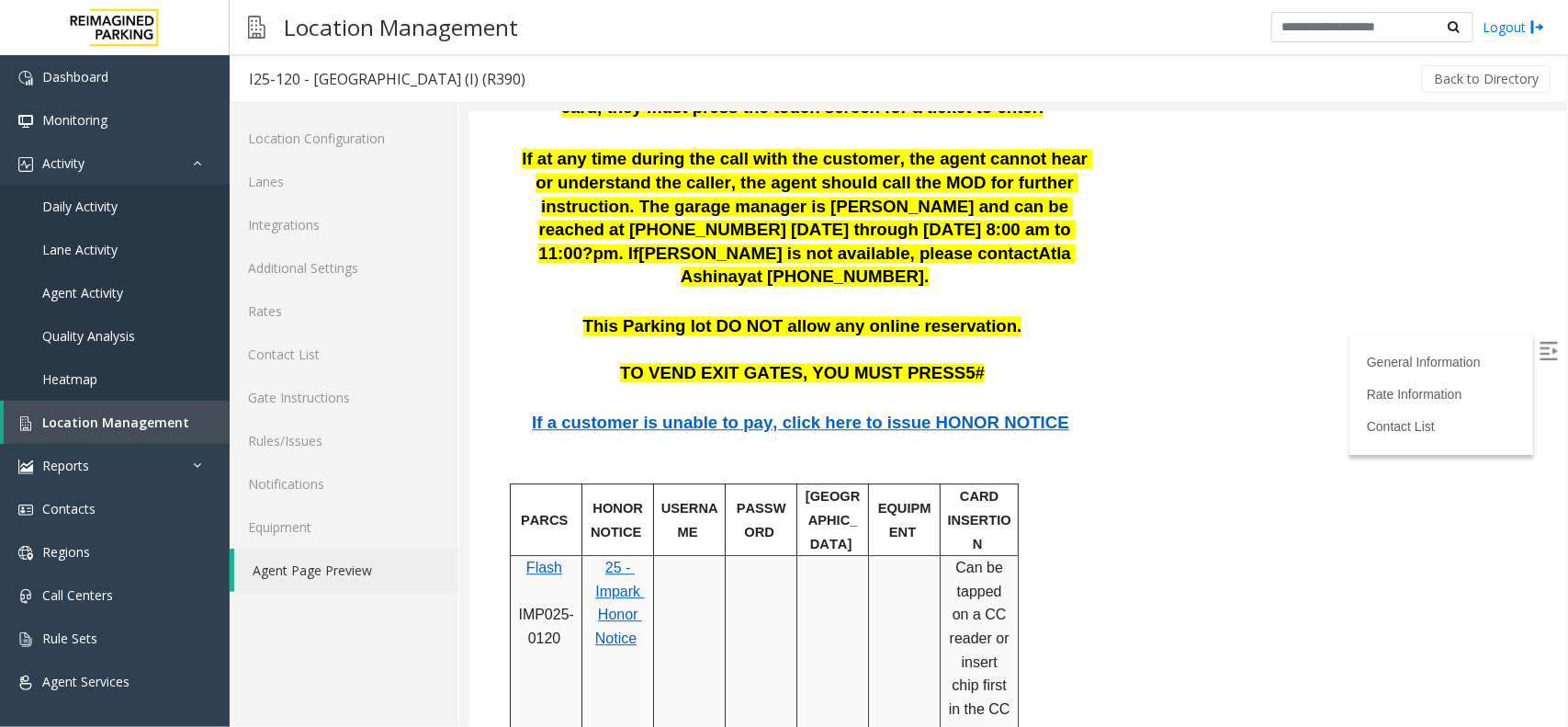
scroll to position [2527, 0]
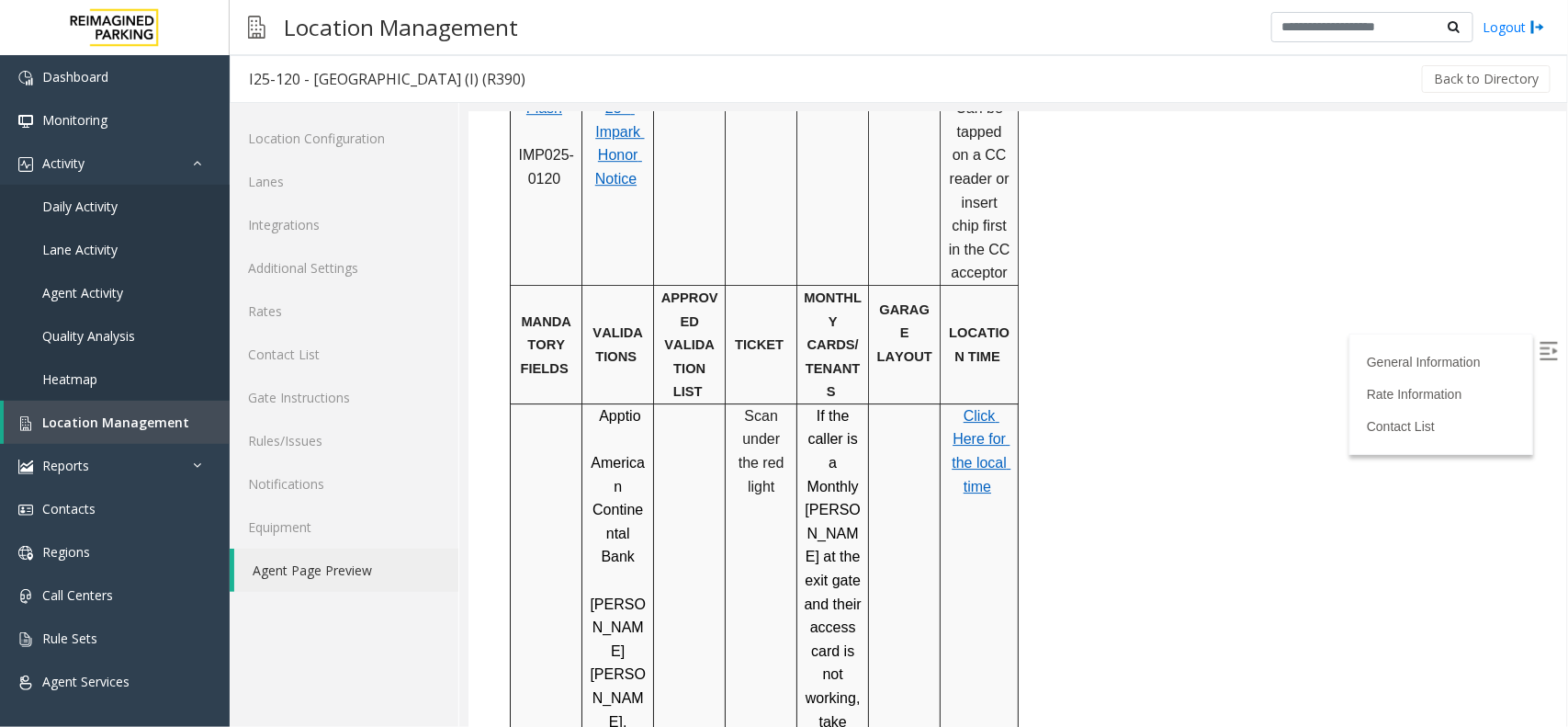
click at [979, 454] on span "the local time" at bounding box center [979, 473] width 59 height 39
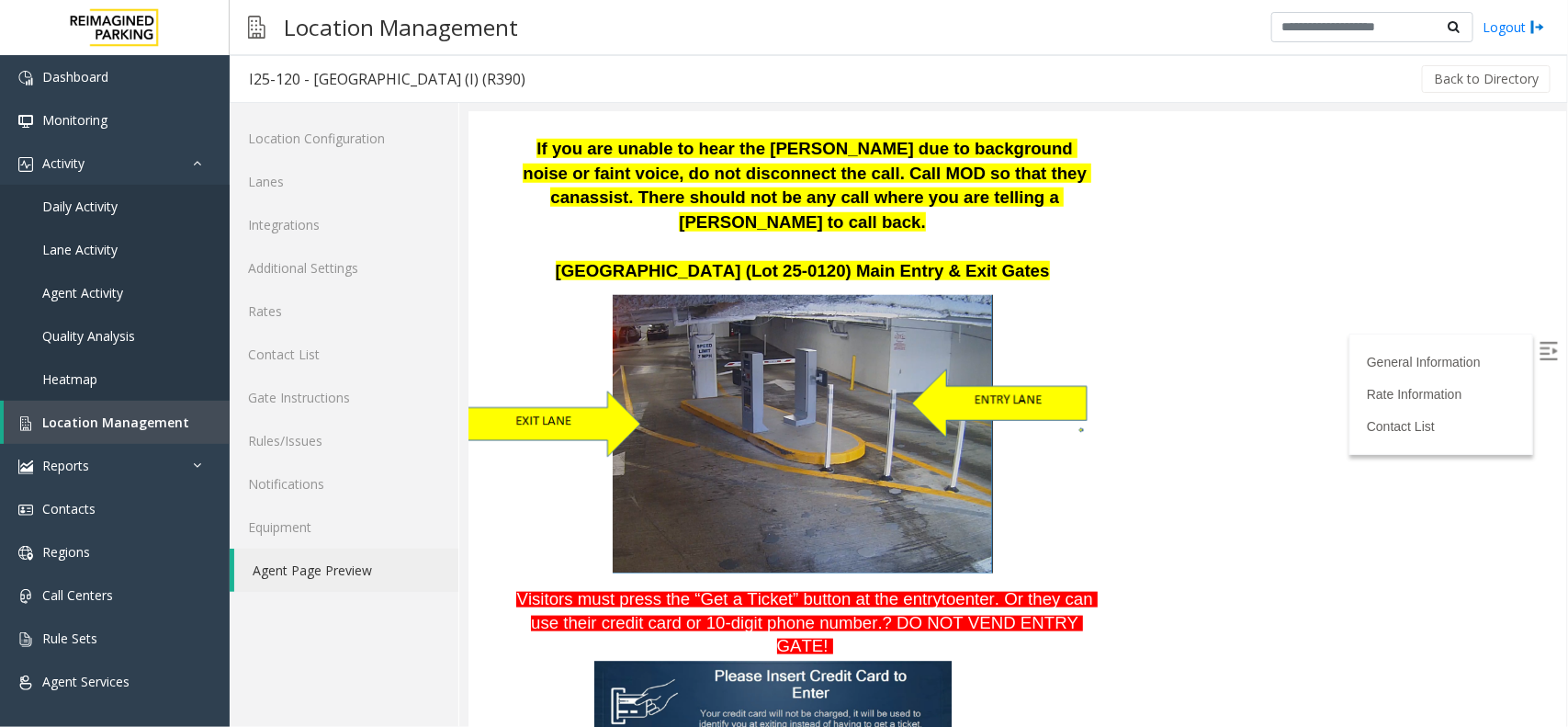
scroll to position [0, 0]
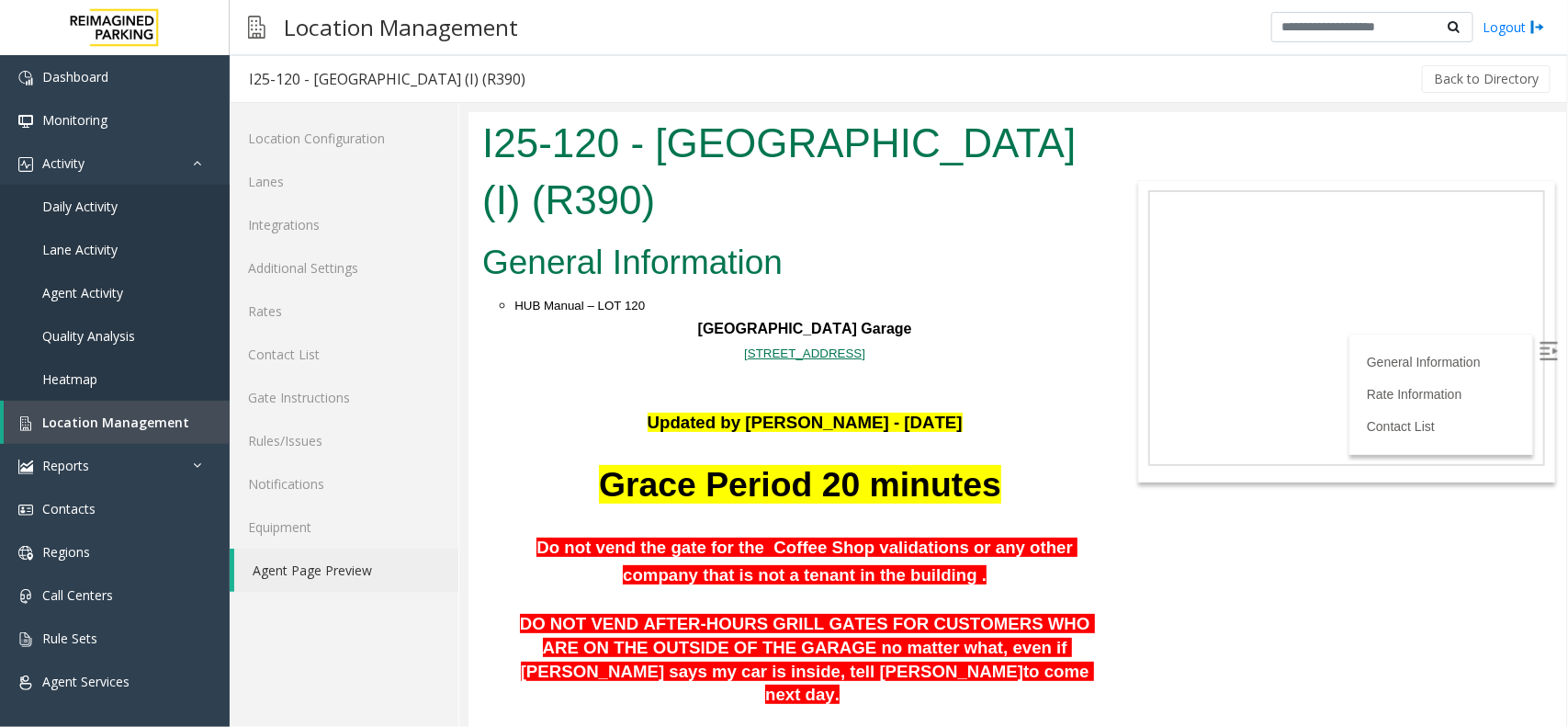
drag, startPoint x: 694, startPoint y: 356, endPoint x: 892, endPoint y: 360, distance: 198.0
click at [915, 360] on p "11000 NE 8th St. Bellevue, WA" at bounding box center [804, 351] width 581 height 24
drag, startPoint x: 874, startPoint y: 315, endPoint x: 760, endPoint y: 318, distance: 114.0
click at [760, 318] on p "Plaza East Garage" at bounding box center [804, 327] width 581 height 24
drag, startPoint x: 727, startPoint y: 315, endPoint x: 864, endPoint y: 319, distance: 137.1
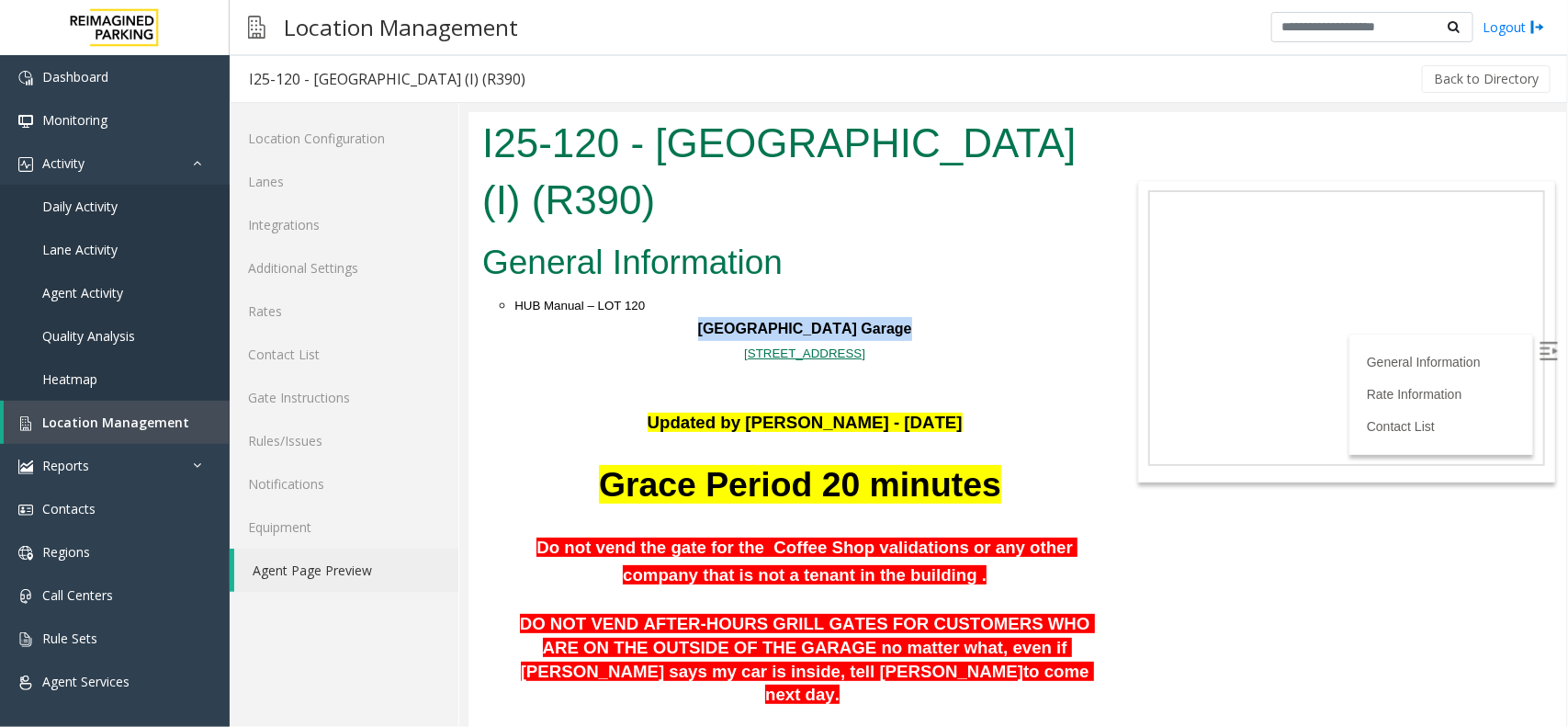
click at [864, 319] on p "Plaza East Garage" at bounding box center [804, 327] width 581 height 24
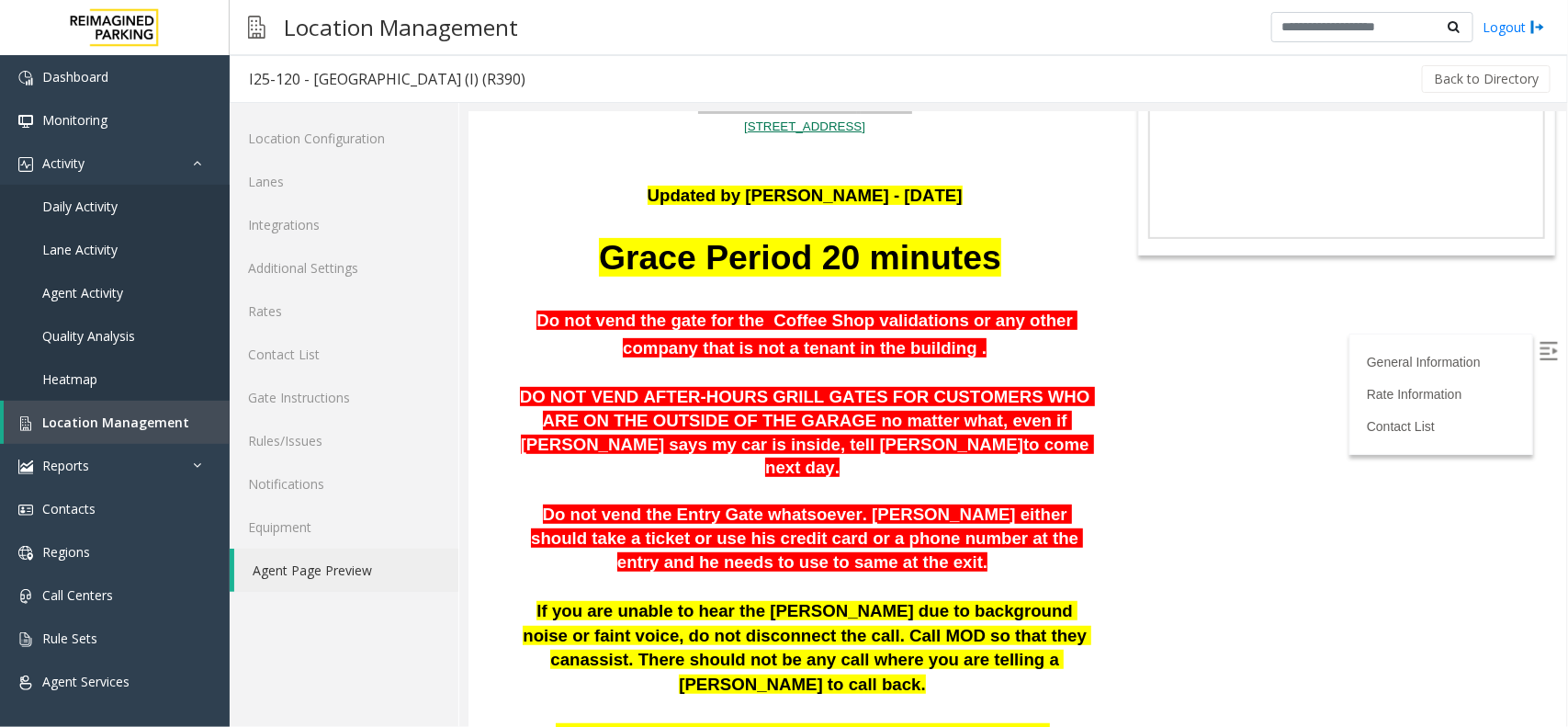
scroll to position [230, 0]
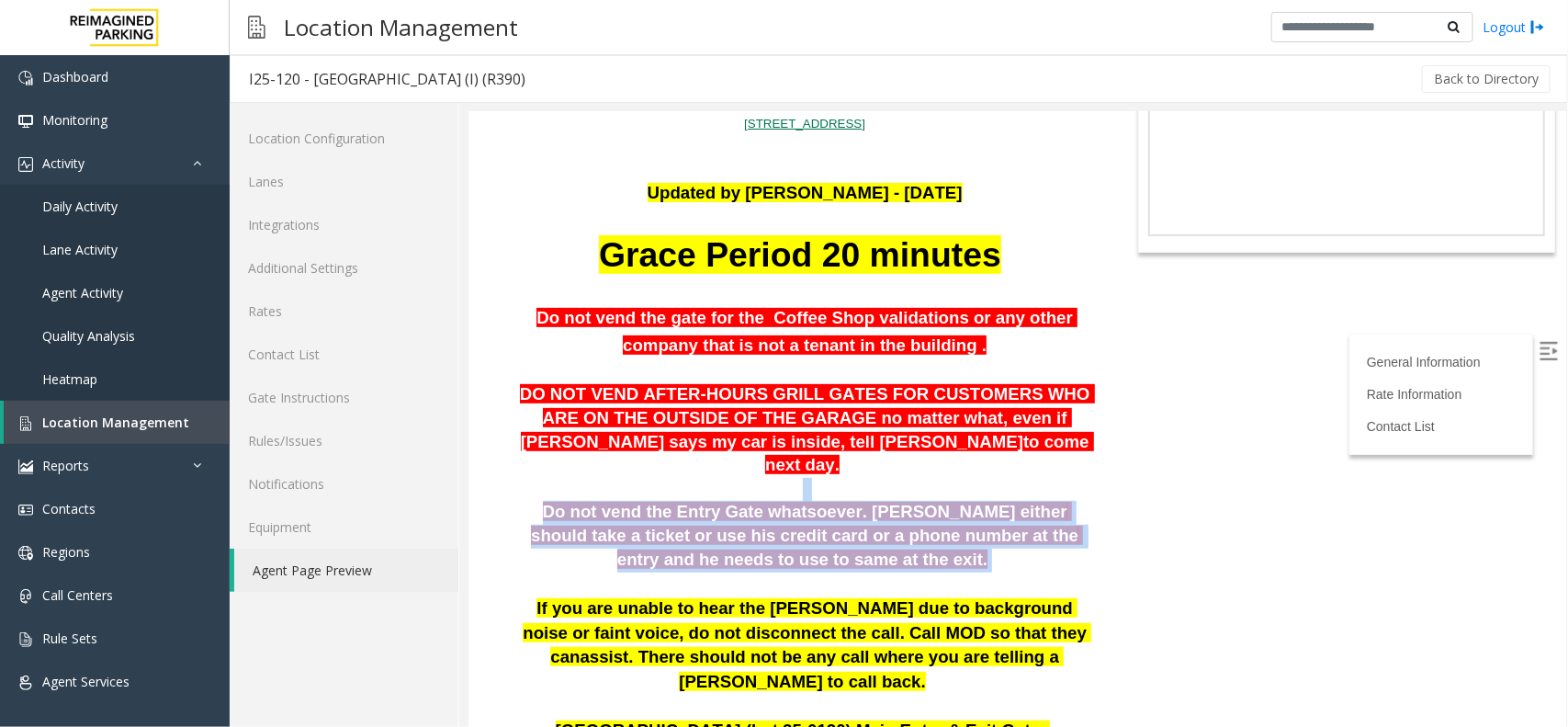
drag, startPoint x: 522, startPoint y: 475, endPoint x: 842, endPoint y: 531, distance: 324.9
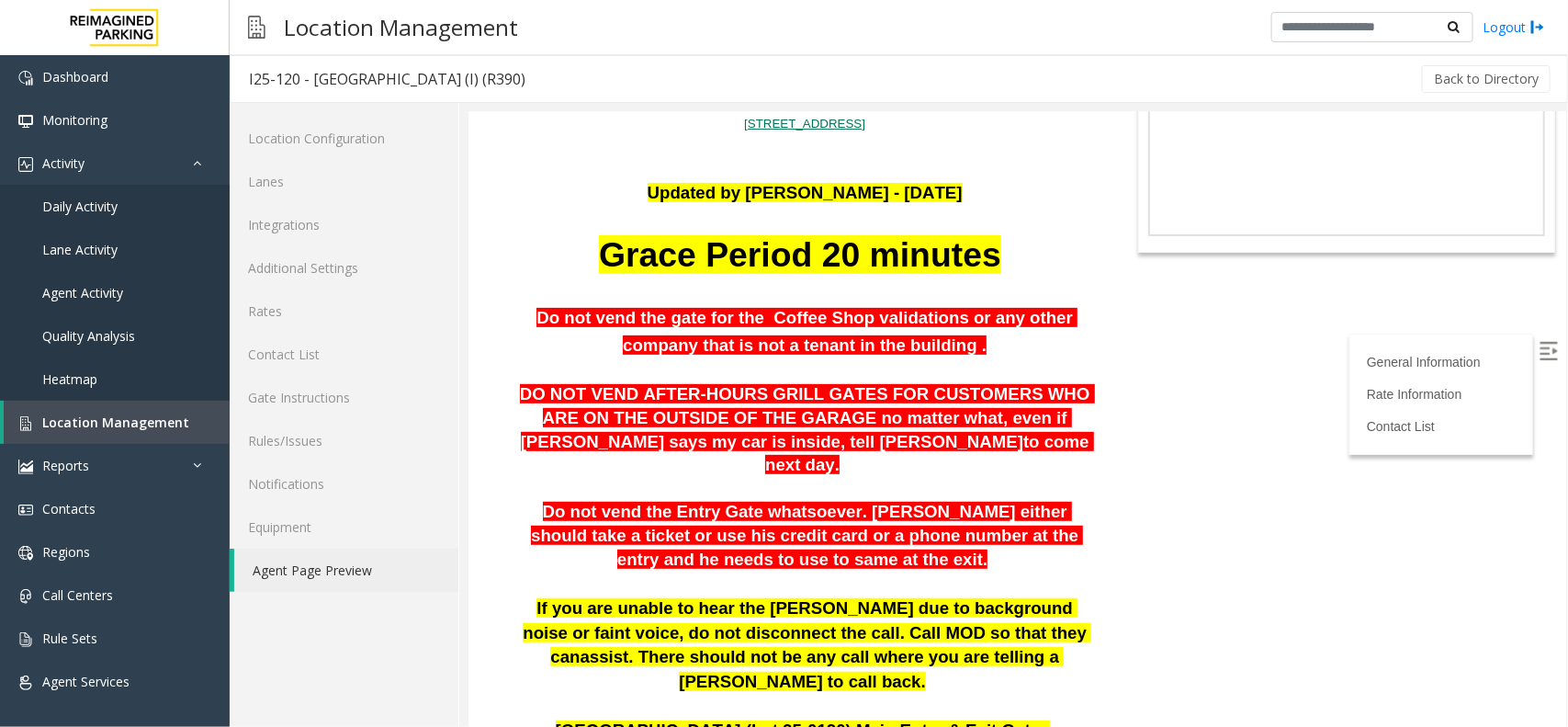
click at [726, 398] on span "DO NOT VEND AFTER-HOURS GRILL GATES FOR CUSTOMERS WHO ARE ON THE OUTSIDE OF THE…" at bounding box center [807, 416] width 575 height 66
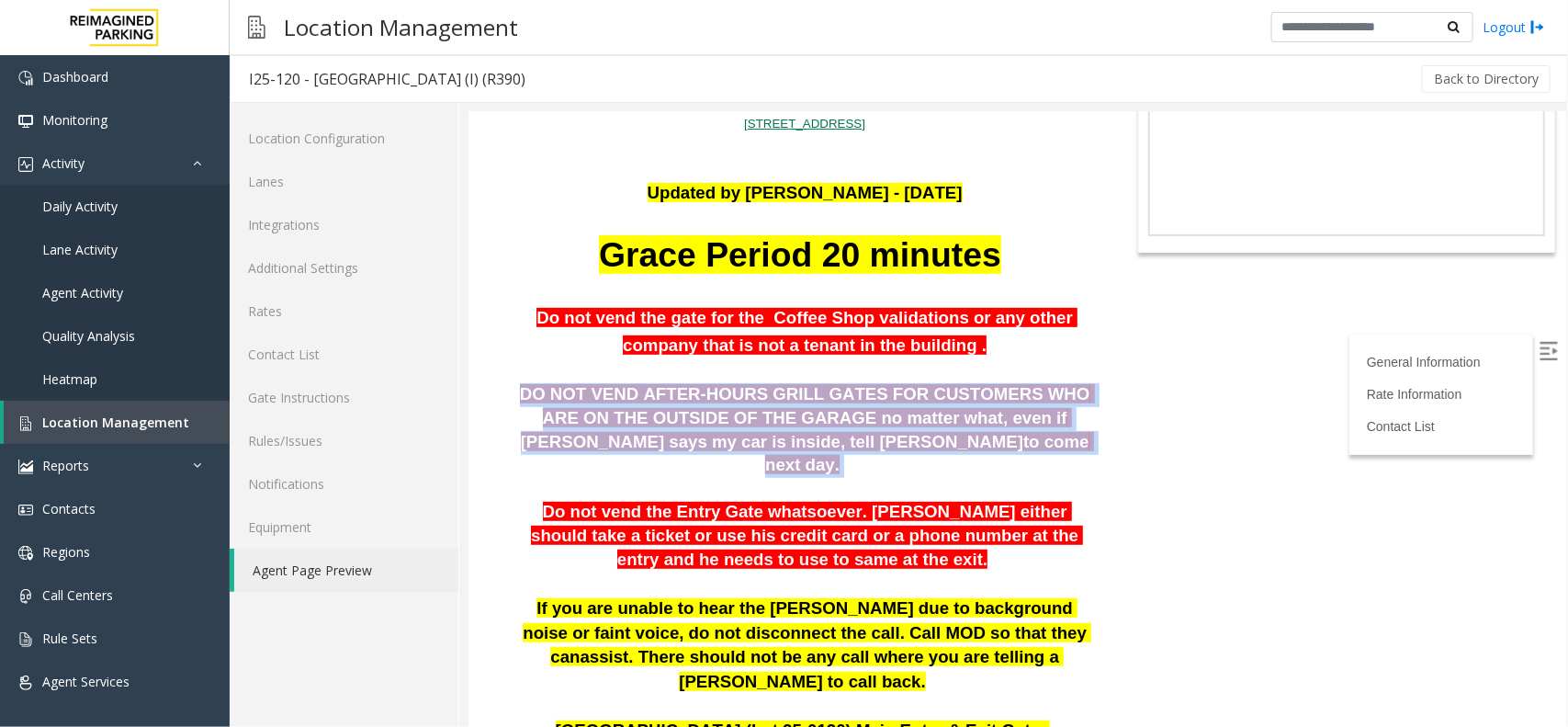
click at [726, 398] on span "DO NOT VEND AFTER-HOURS GRILL GATES FOR CUSTOMERS WHO ARE ON THE OUTSIDE OF THE…" at bounding box center [807, 416] width 575 height 66
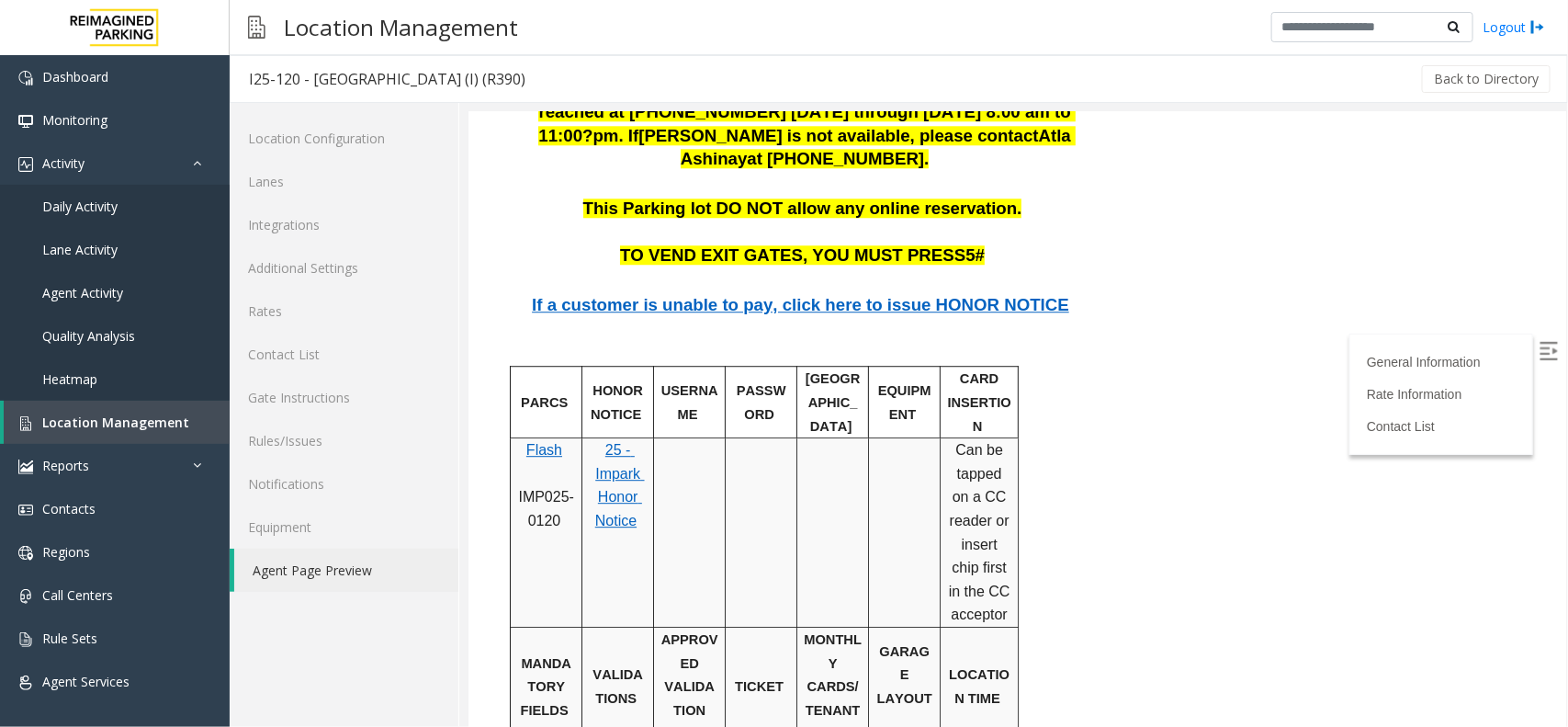
scroll to position [2182, 0]
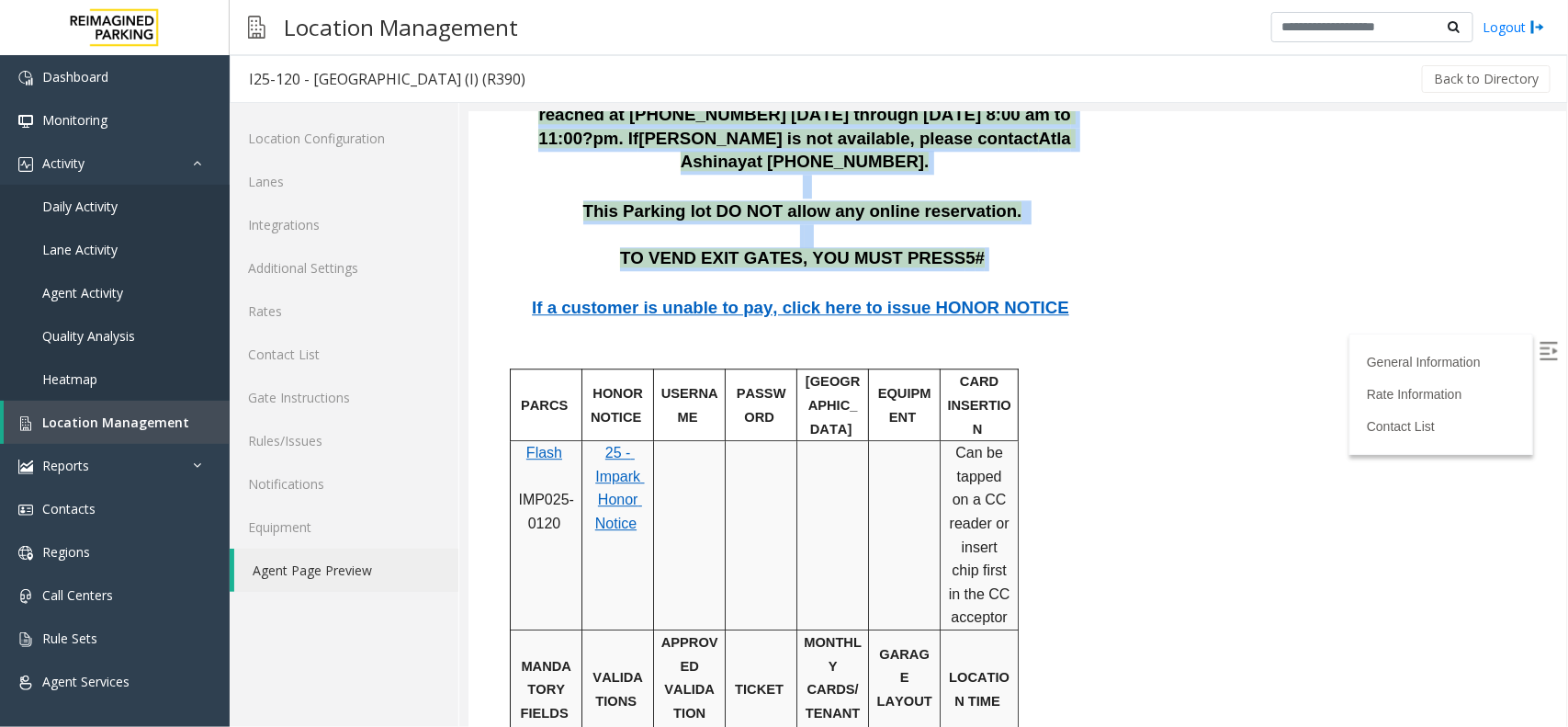
drag, startPoint x: 1107, startPoint y: 229, endPoint x: 969, endPoint y: 166, distance: 151.7
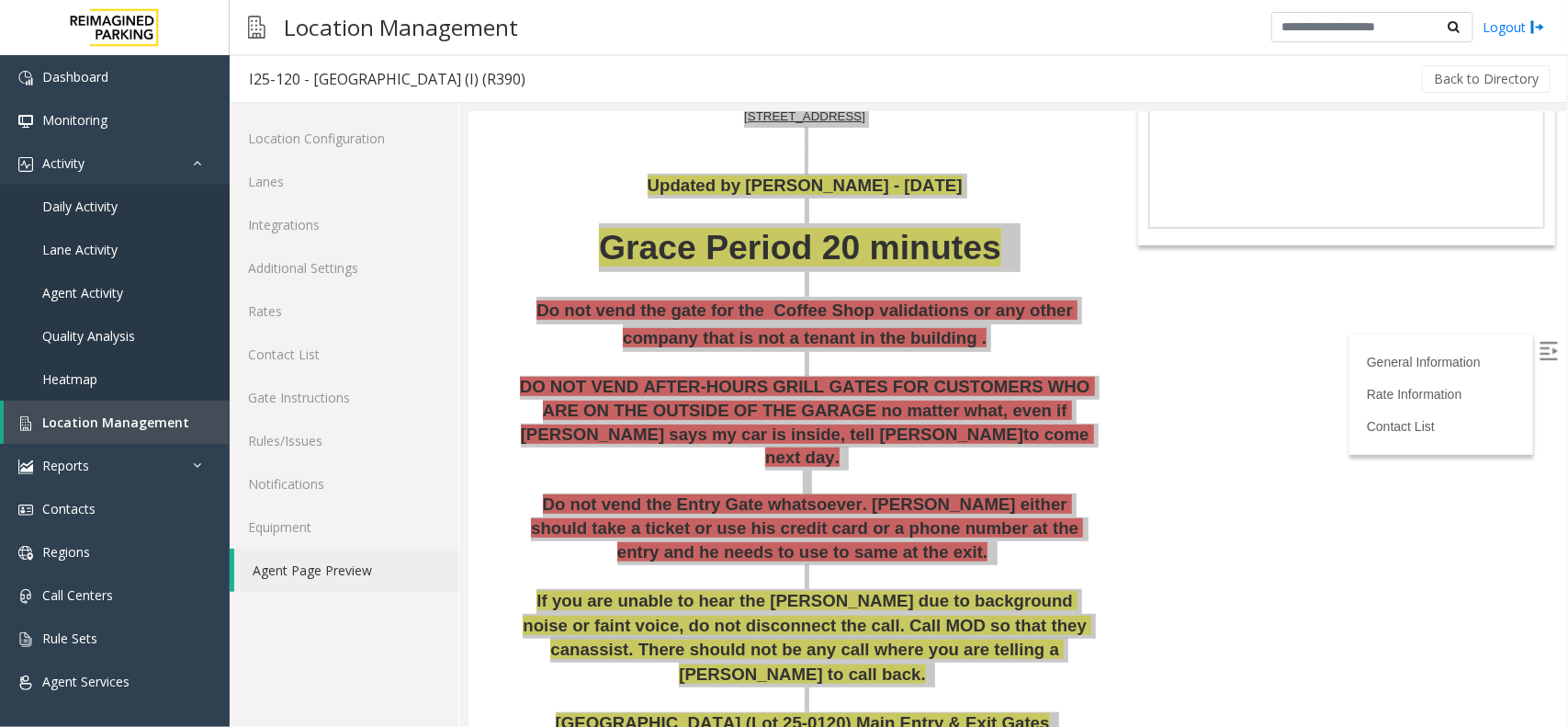
scroll to position [230, 0]
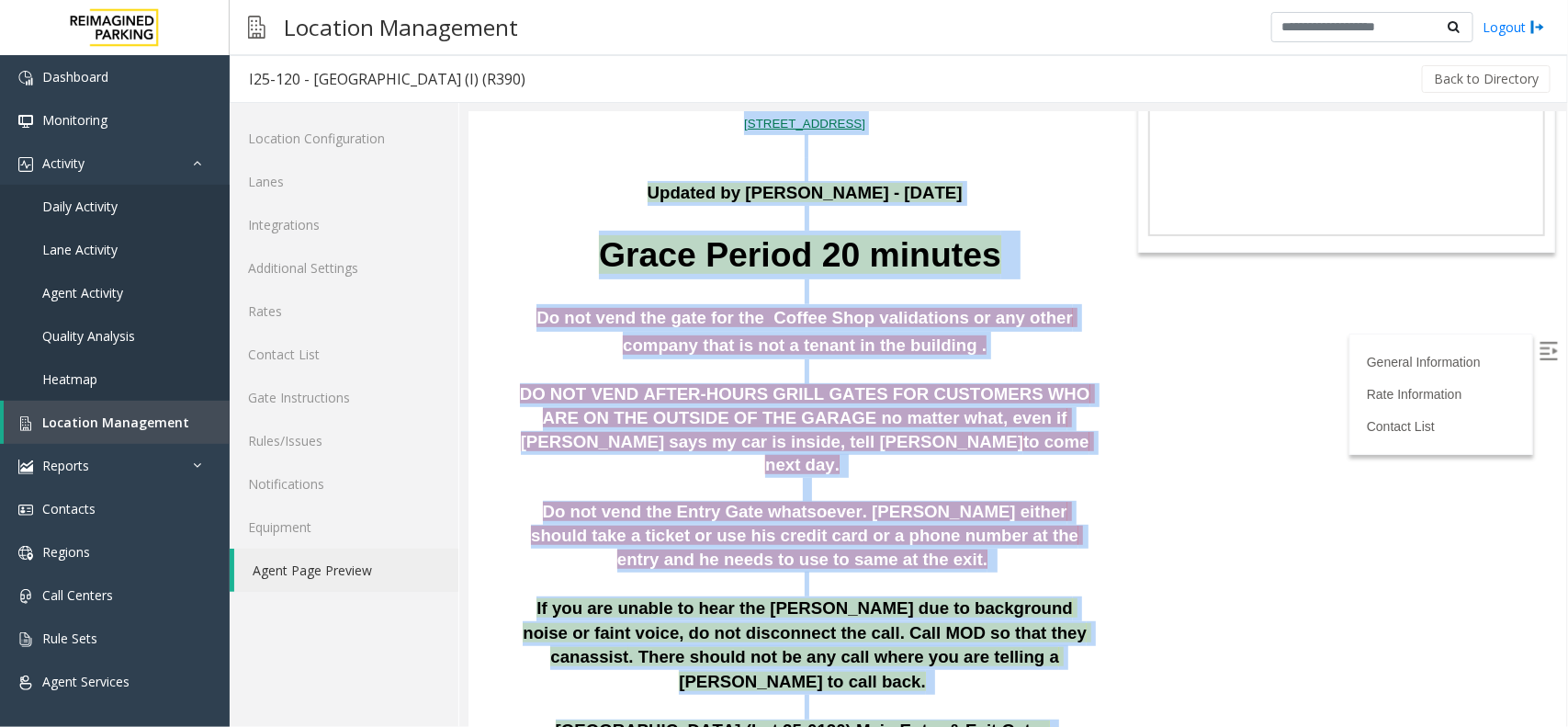
click at [802, 478] on span at bounding box center [804, 488] width 5 height 19
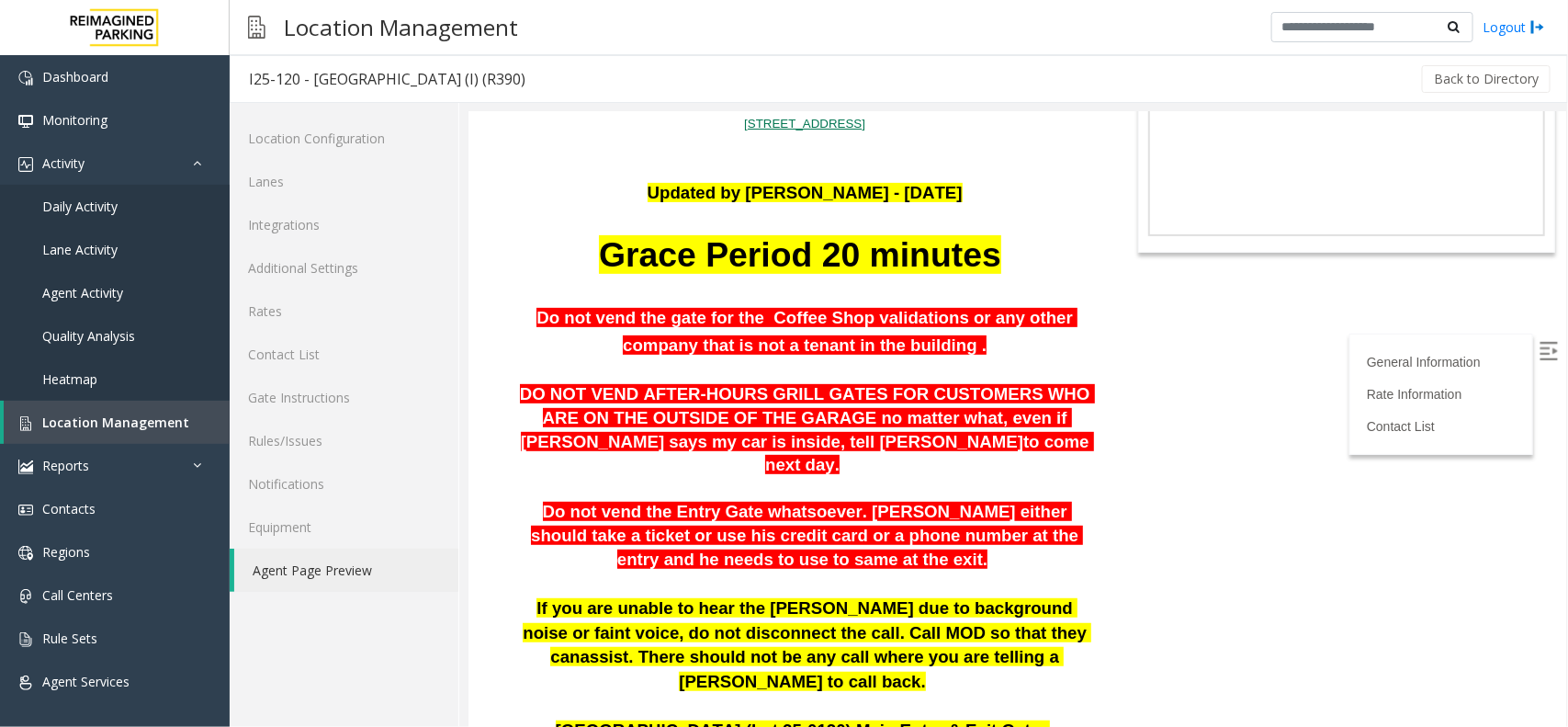
drag, startPoint x: 537, startPoint y: 306, endPoint x: 970, endPoint y: 337, distance: 434.1
click at [970, 337] on p "Do not vend the gate for the Coffee Shop validations or any other company that …" at bounding box center [804, 330] width 581 height 55
drag, startPoint x: 533, startPoint y: 309, endPoint x: 619, endPoint y: 318, distance: 86.5
click at [606, 319] on span "Do not vend the gate for the Coffee Shop validations or any other company that …" at bounding box center [807, 330] width 542 height 47
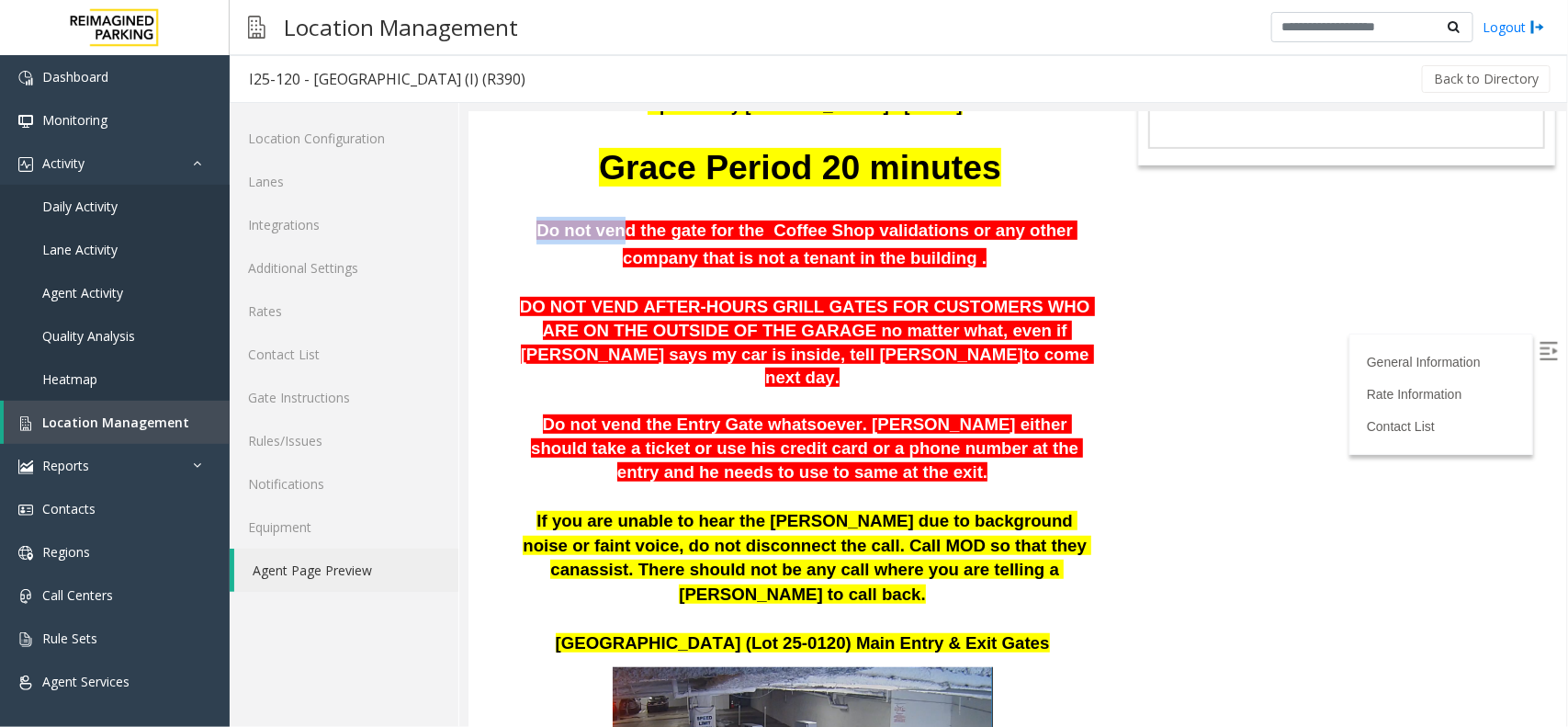
scroll to position [345, 0]
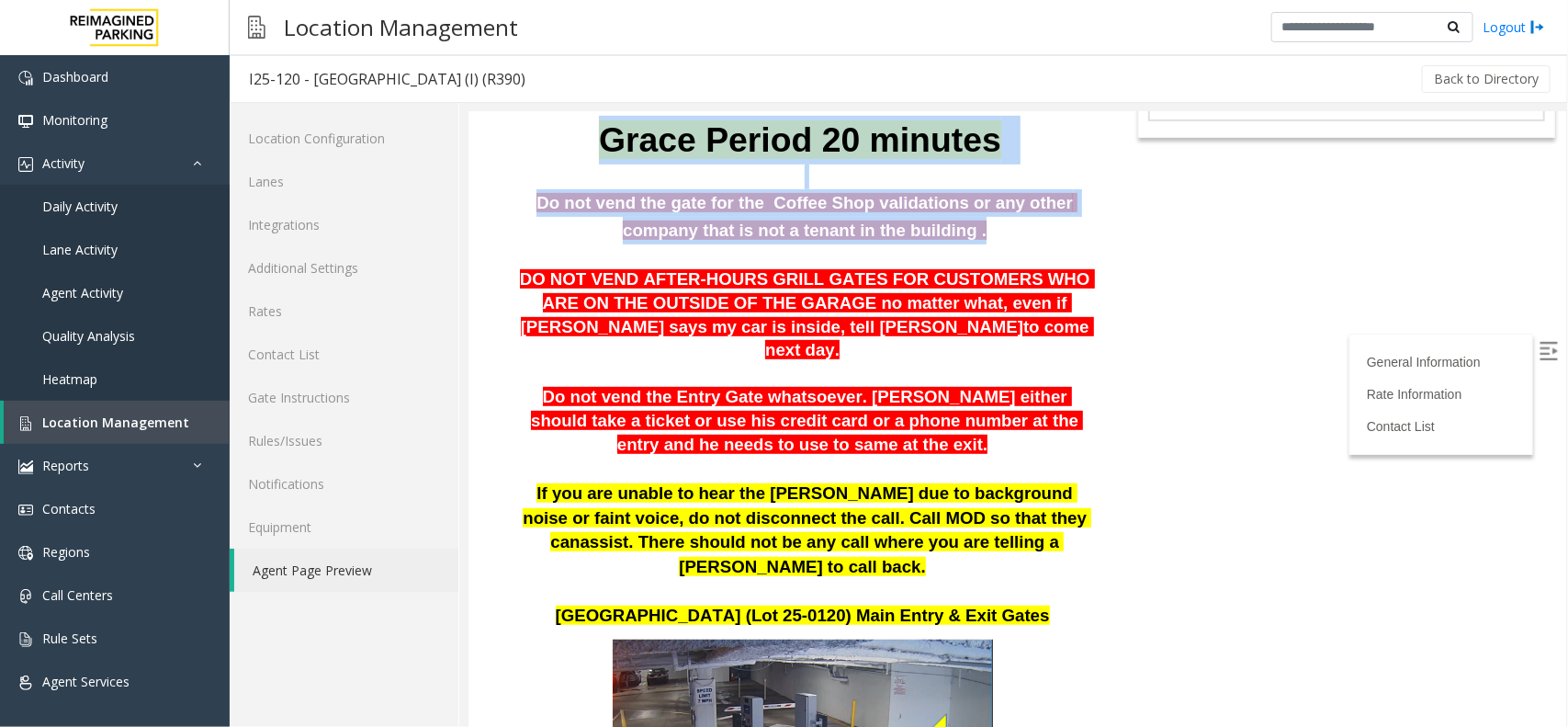
drag, startPoint x: 590, startPoint y: 159, endPoint x: 974, endPoint y: 309, distance: 412.3
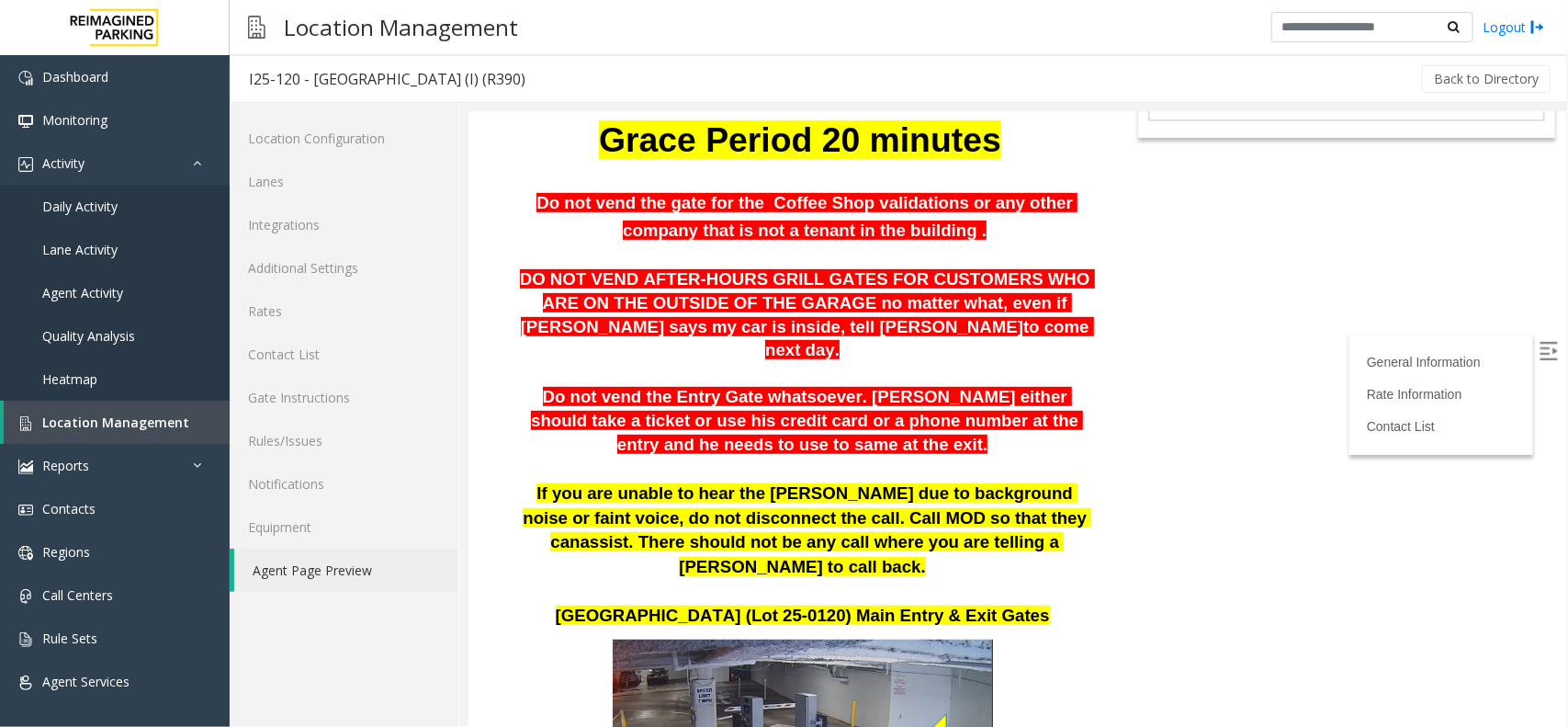
click at [978, 385] on p "Do not vend the Entry Gate whatsoever. Parker either should take a ticket or us…" at bounding box center [804, 421] width 581 height 71
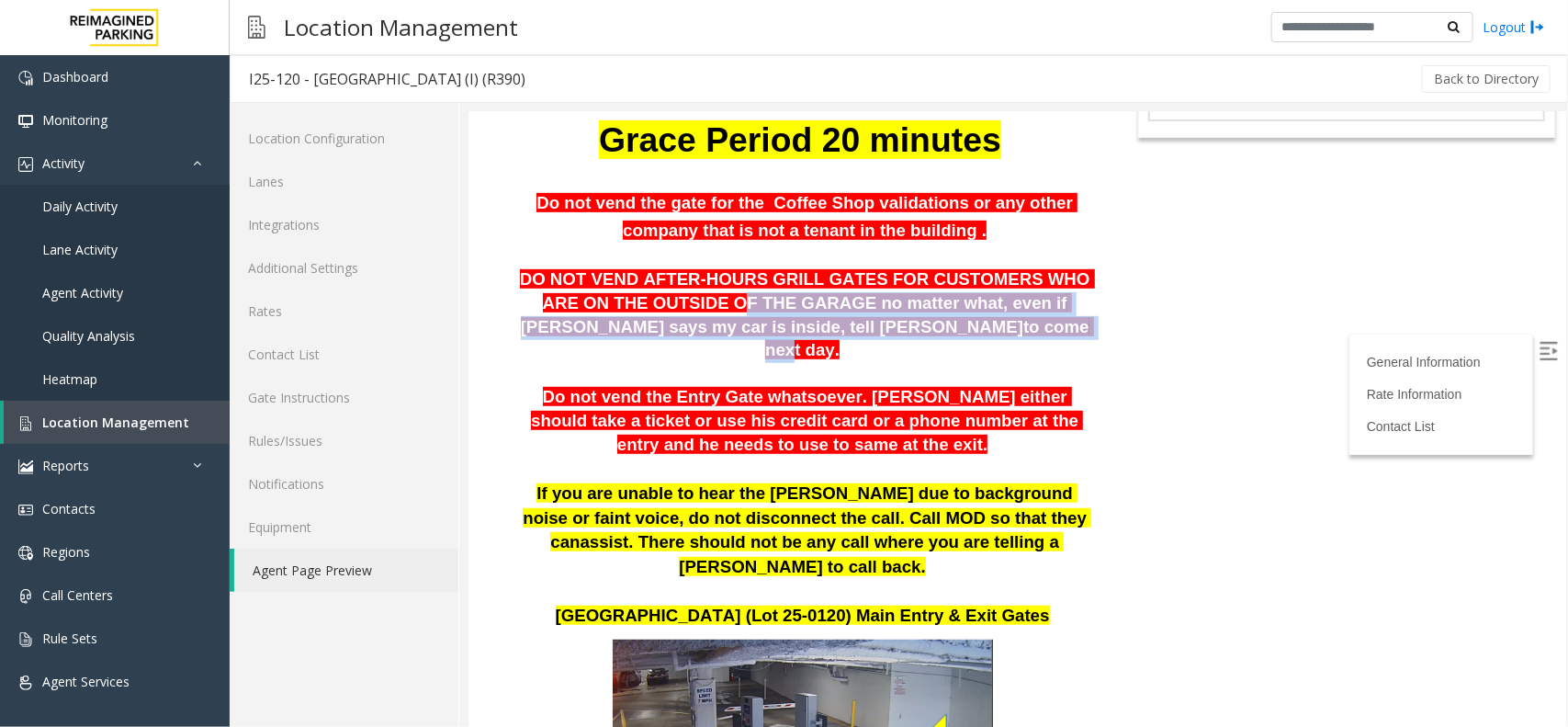
drag, startPoint x: 717, startPoint y: 314, endPoint x: 903, endPoint y: 334, distance: 187.1
click at [902, 332] on span "DO NOT VEND AFTER-HOURS GRILL GATES FOR CUSTOMERS WHO ARE ON THE OUTSIDE OF THE…" at bounding box center [807, 314] width 575 height 86
click at [852, 336] on span "to come next day." at bounding box center [929, 337] width 329 height 43
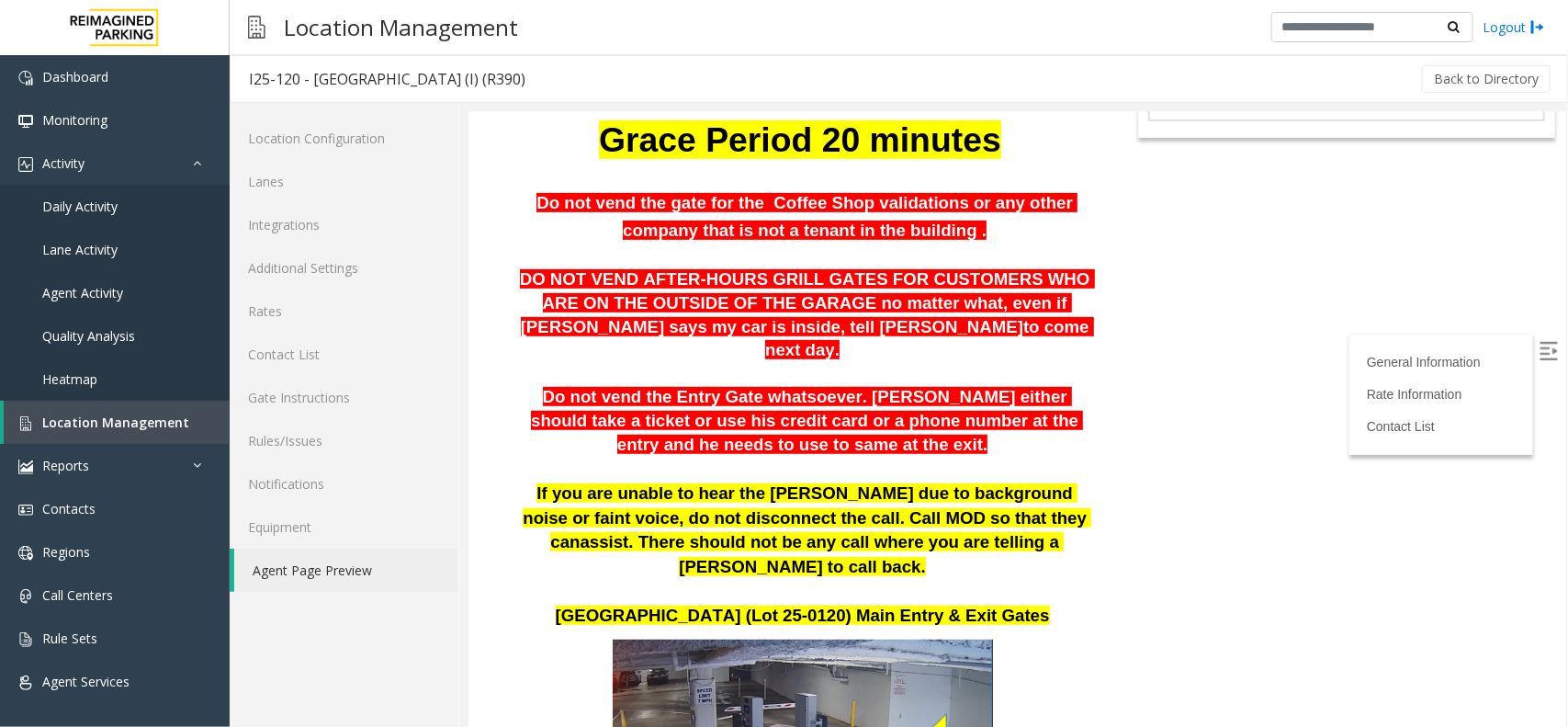
click at [819, 298] on span "DO NOT VEND AFTER-HOURS GRILL GATES FOR CUSTOMERS WHO ARE ON THE OUTSIDE OF THE…" at bounding box center [807, 301] width 575 height 66
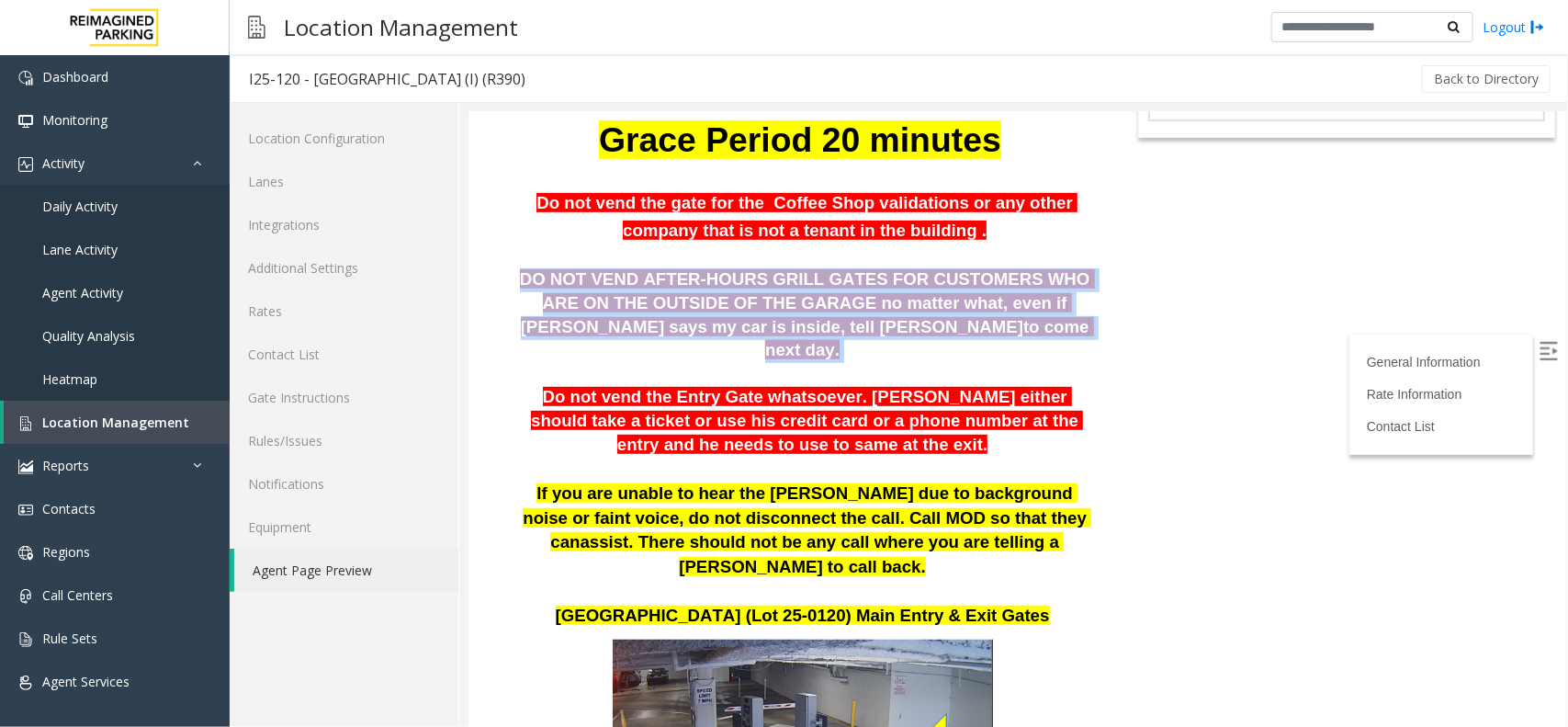
click at [819, 298] on span "DO NOT VEND AFTER-HOURS GRILL GATES FOR CUSTOMERS WHO ARE ON THE OUTSIDE OF THE…" at bounding box center [807, 301] width 575 height 66
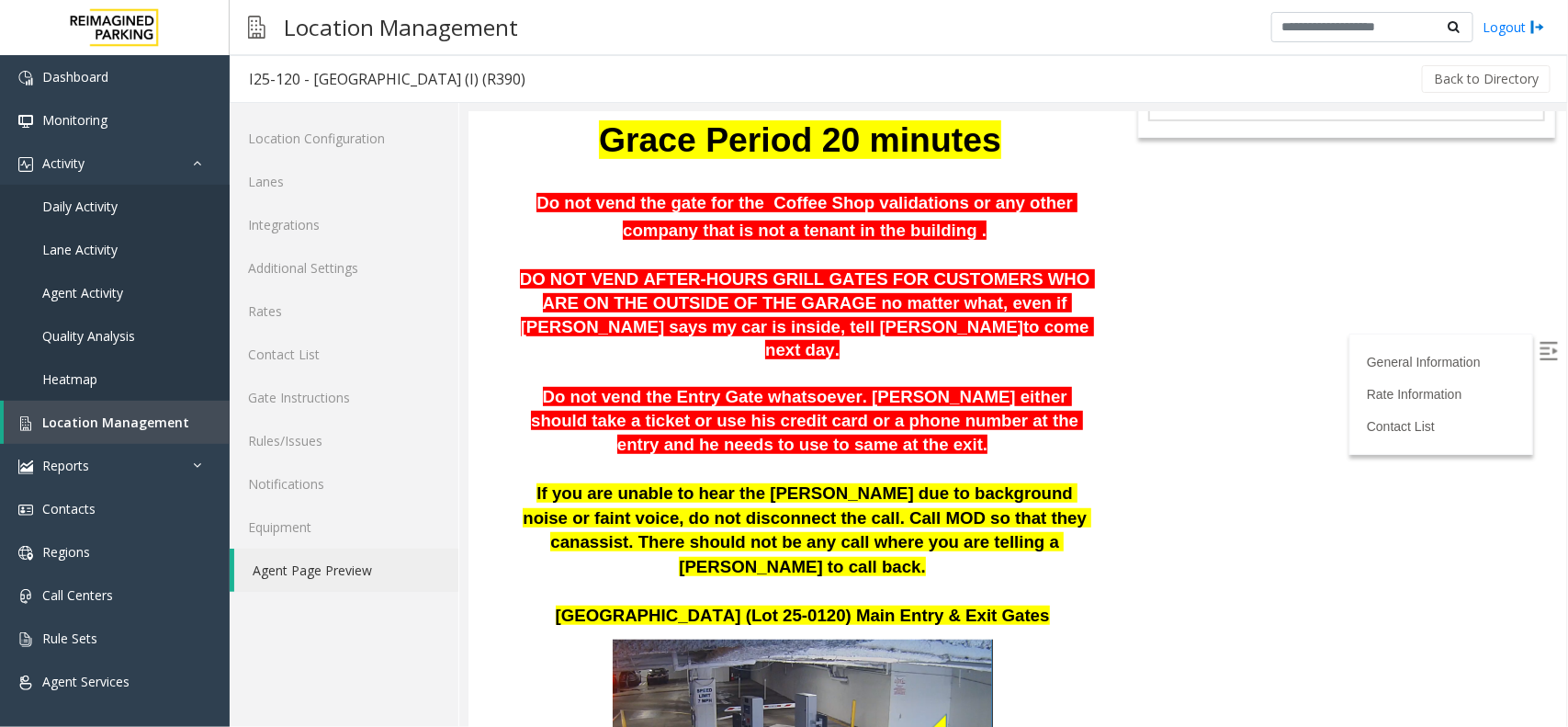
click at [581, 386] on span "Do not vend the Entry Gate whatsoever. Parker either should take a ticket or us…" at bounding box center [806, 419] width 552 height 66
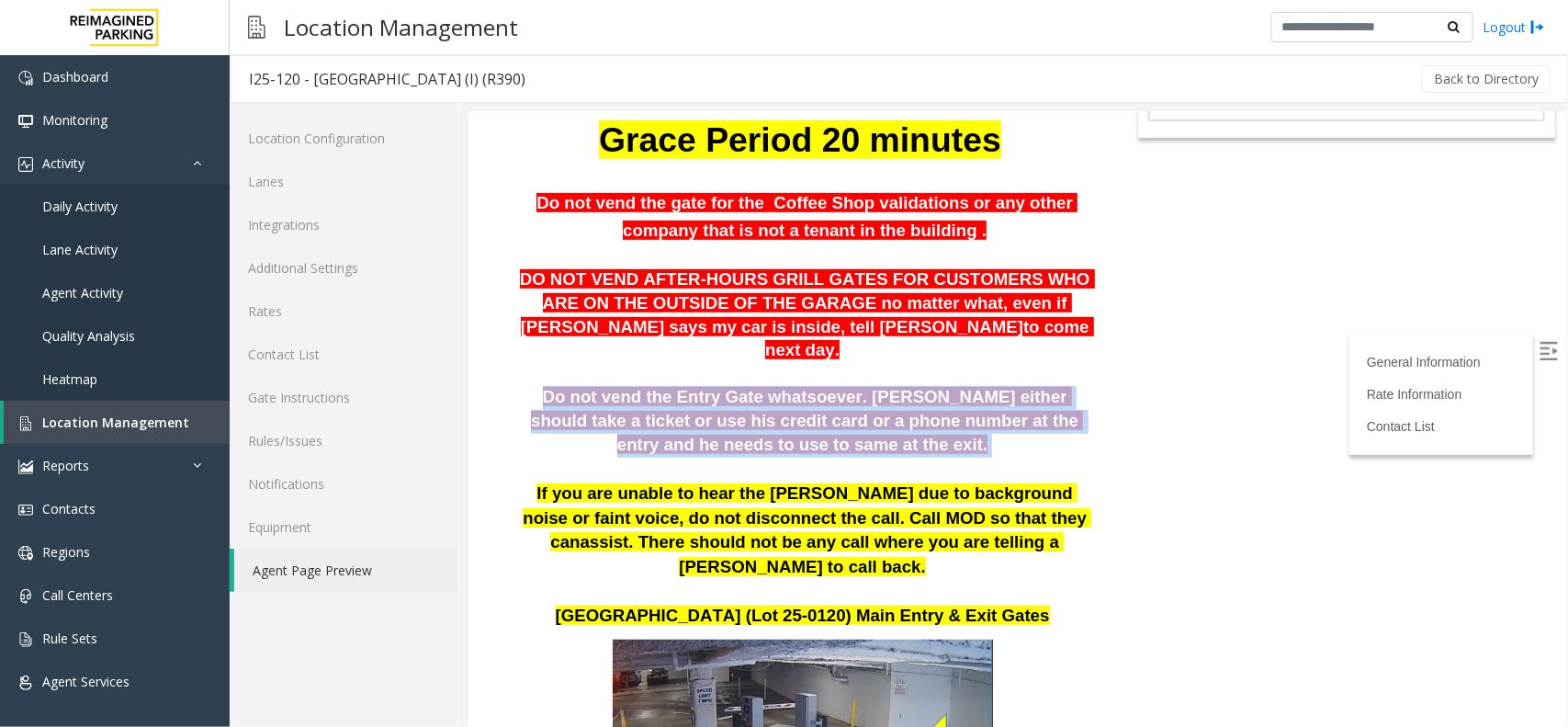
click at [581, 386] on span "Do not vend the Entry Gate whatsoever. Parker either should take a ticket or us…" at bounding box center [806, 419] width 552 height 66
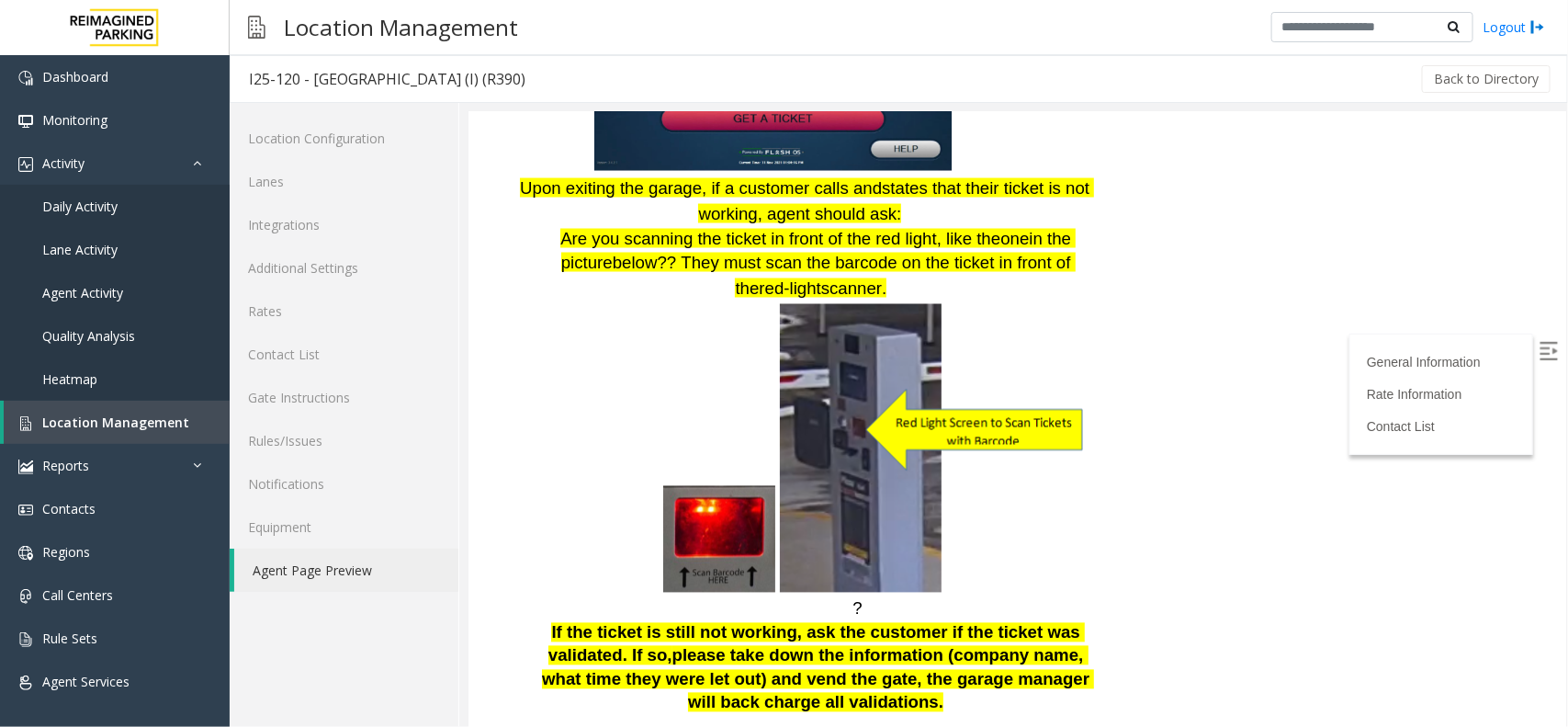
scroll to position [1378, 0]
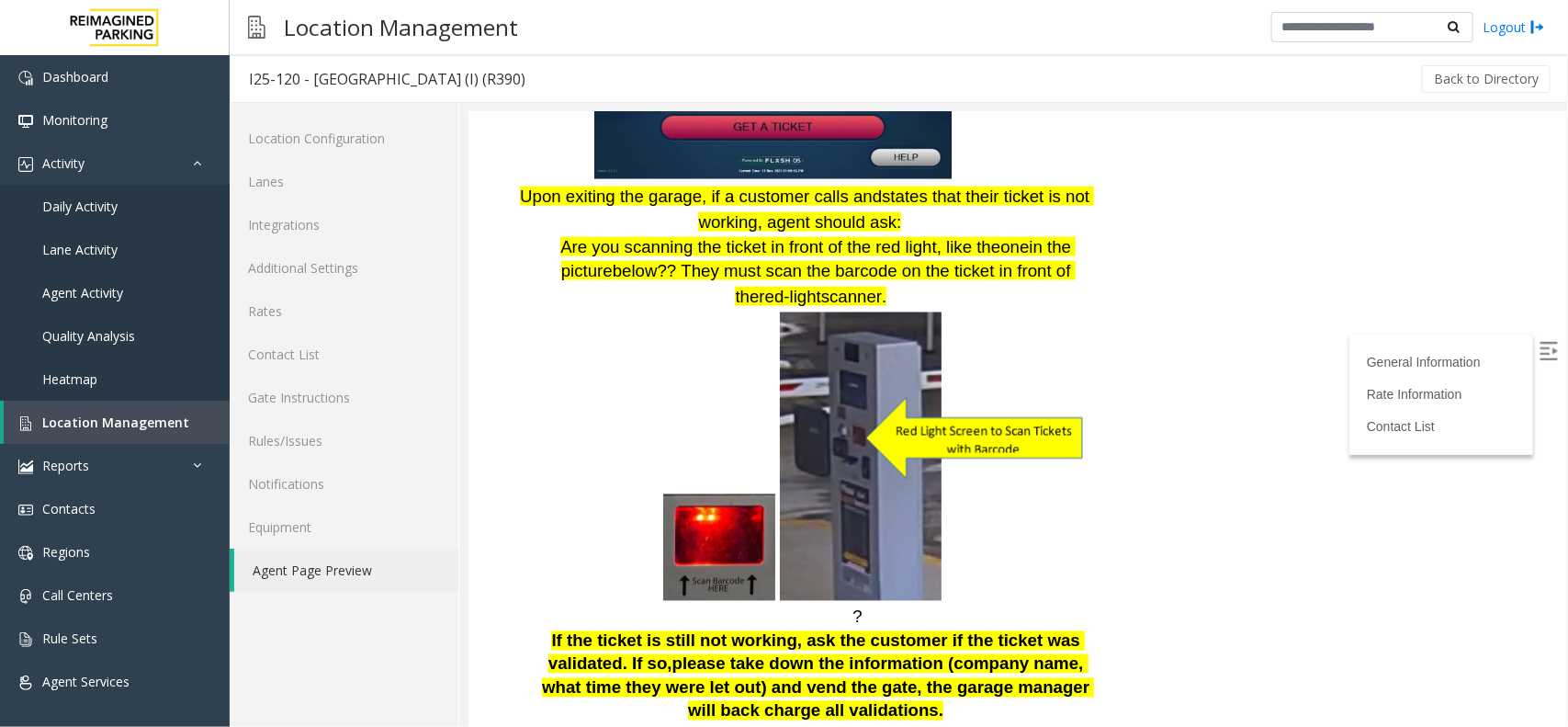
drag, startPoint x: 798, startPoint y: 369, endPoint x: 812, endPoint y: 362, distance: 15.7
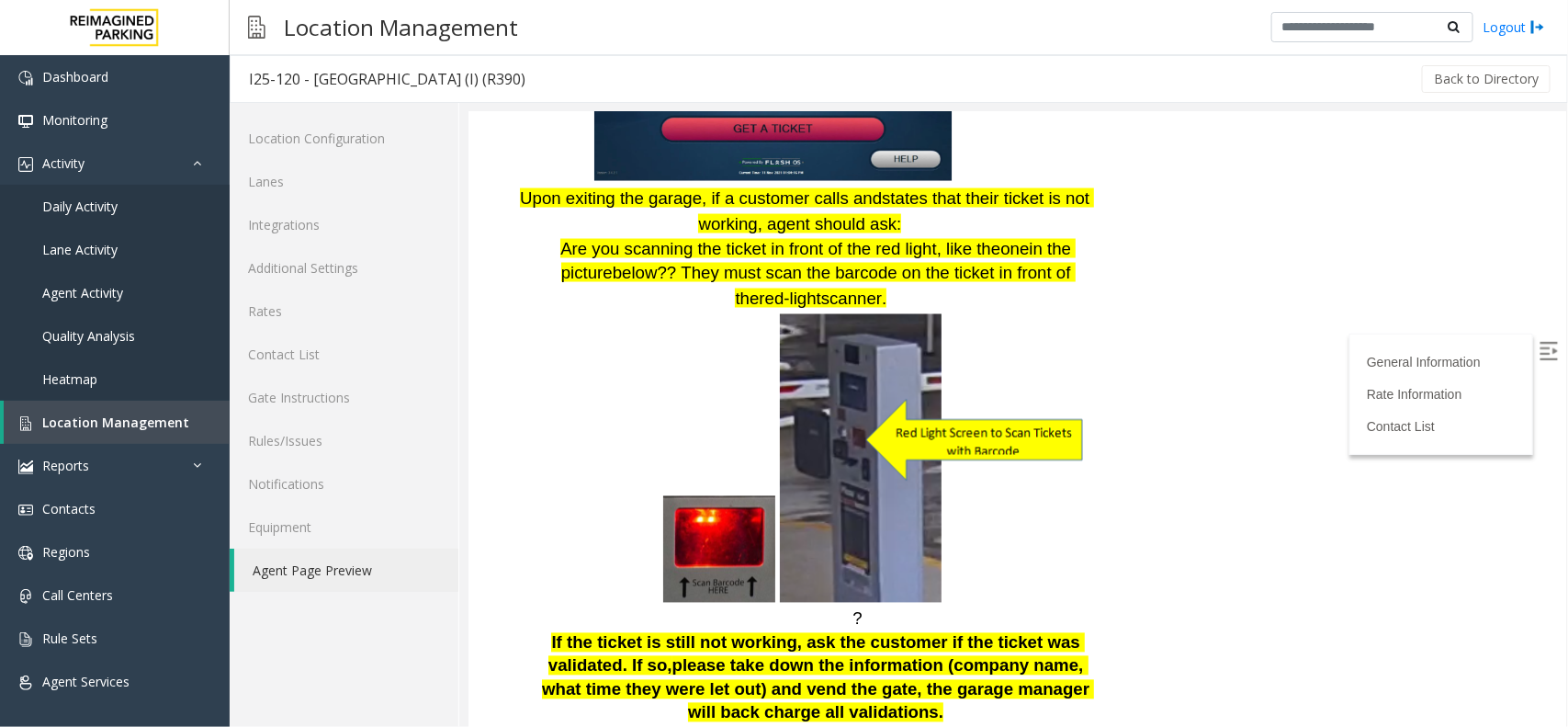
scroll to position [1365, 0]
click at [323, 565] on link "Agent Page Preview" at bounding box center [346, 569] width 224 height 43
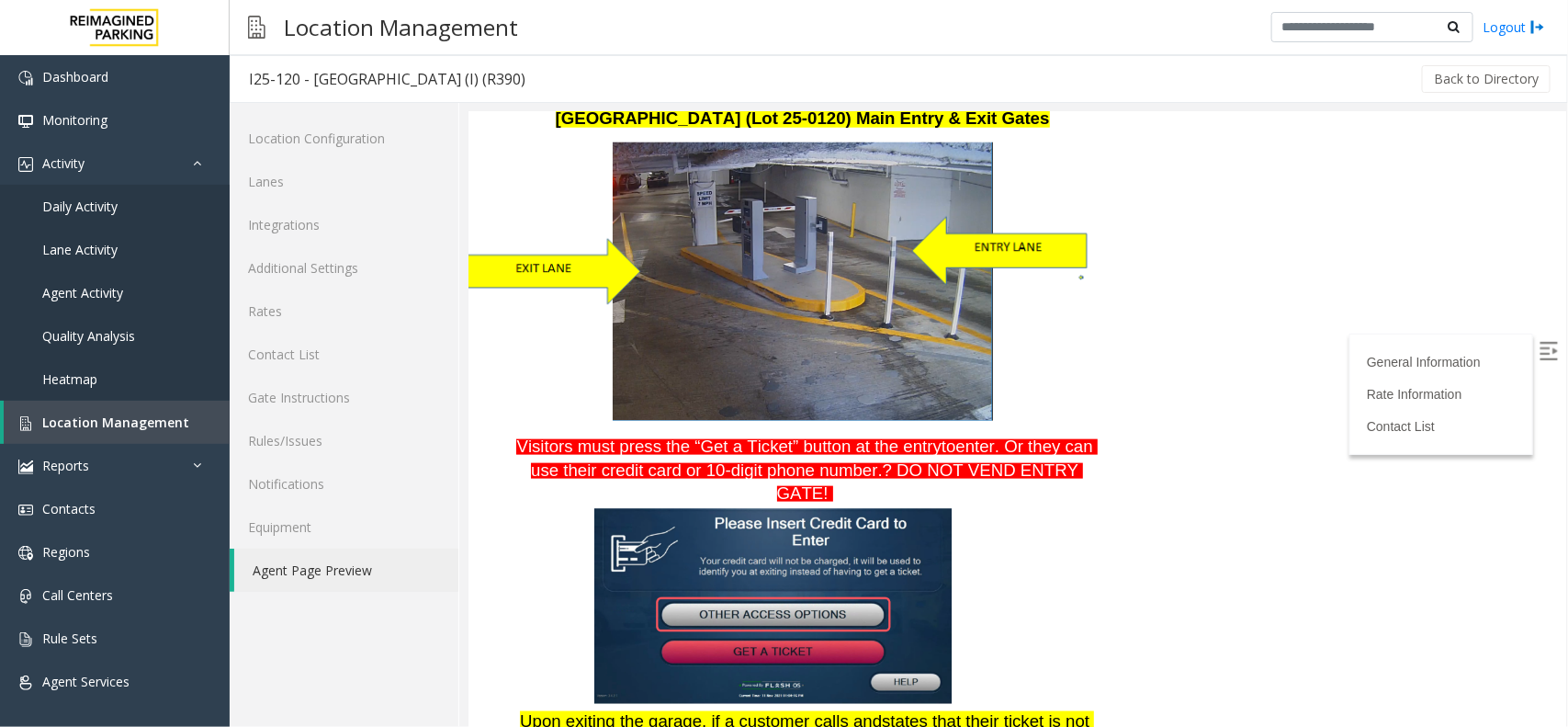
scroll to position [790, 0]
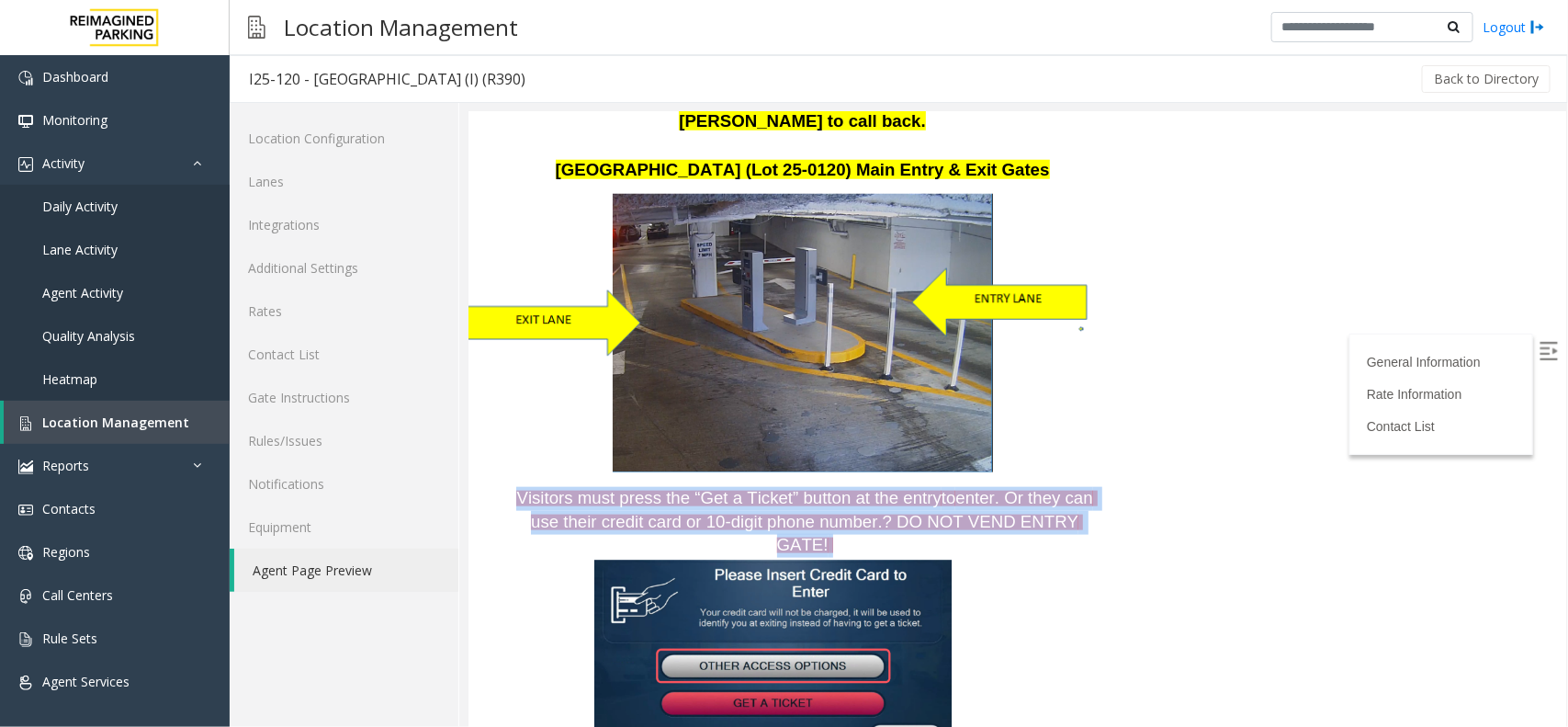
drag, startPoint x: 519, startPoint y: 456, endPoint x: 888, endPoint y: 453, distance: 369.0
click at [1076, 486] on p "Visitors must press the “Get a Ticket” button at the entry to enter. Or they ca…" at bounding box center [804, 521] width 581 height 71
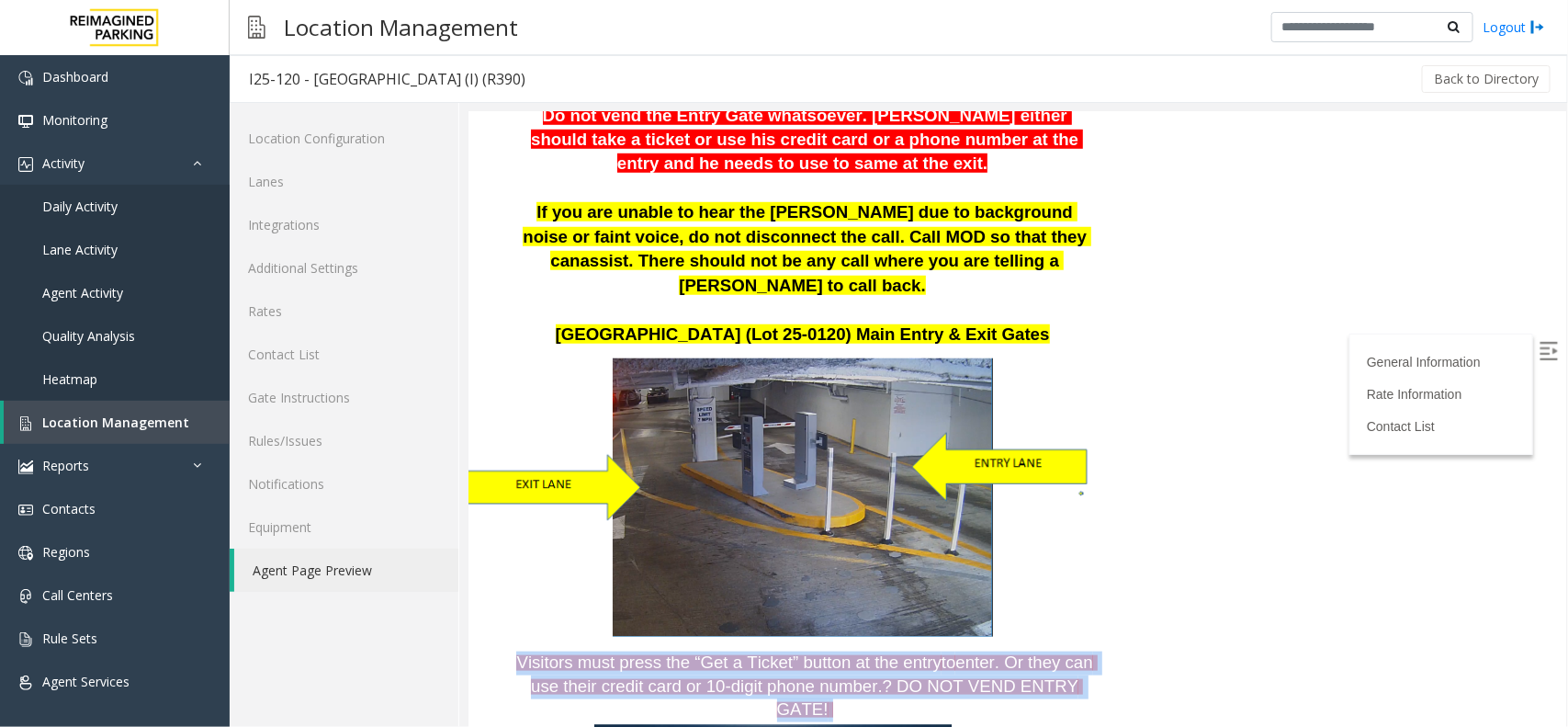
scroll to position [446, 0]
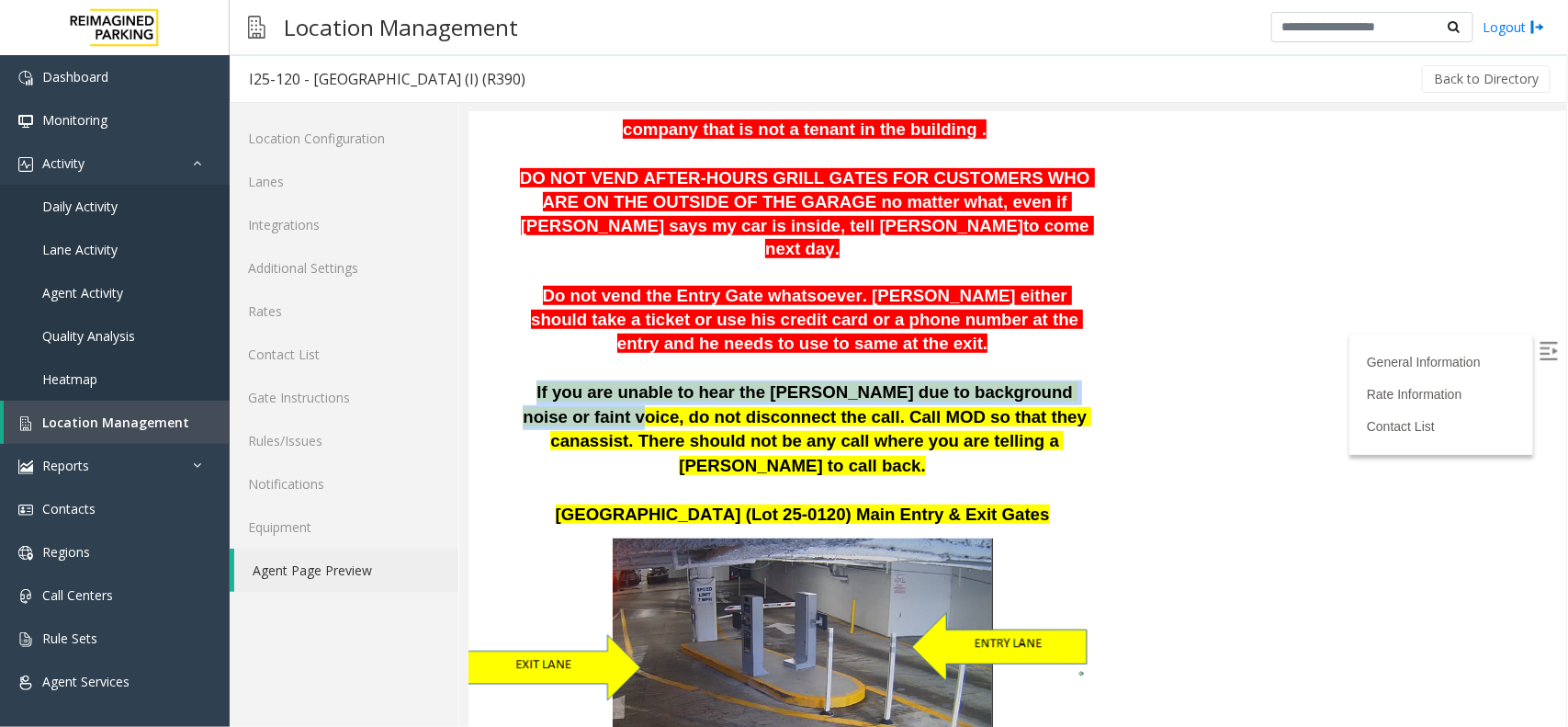
drag, startPoint x: 502, startPoint y: 371, endPoint x: 1070, endPoint y: 373, distance: 568.0
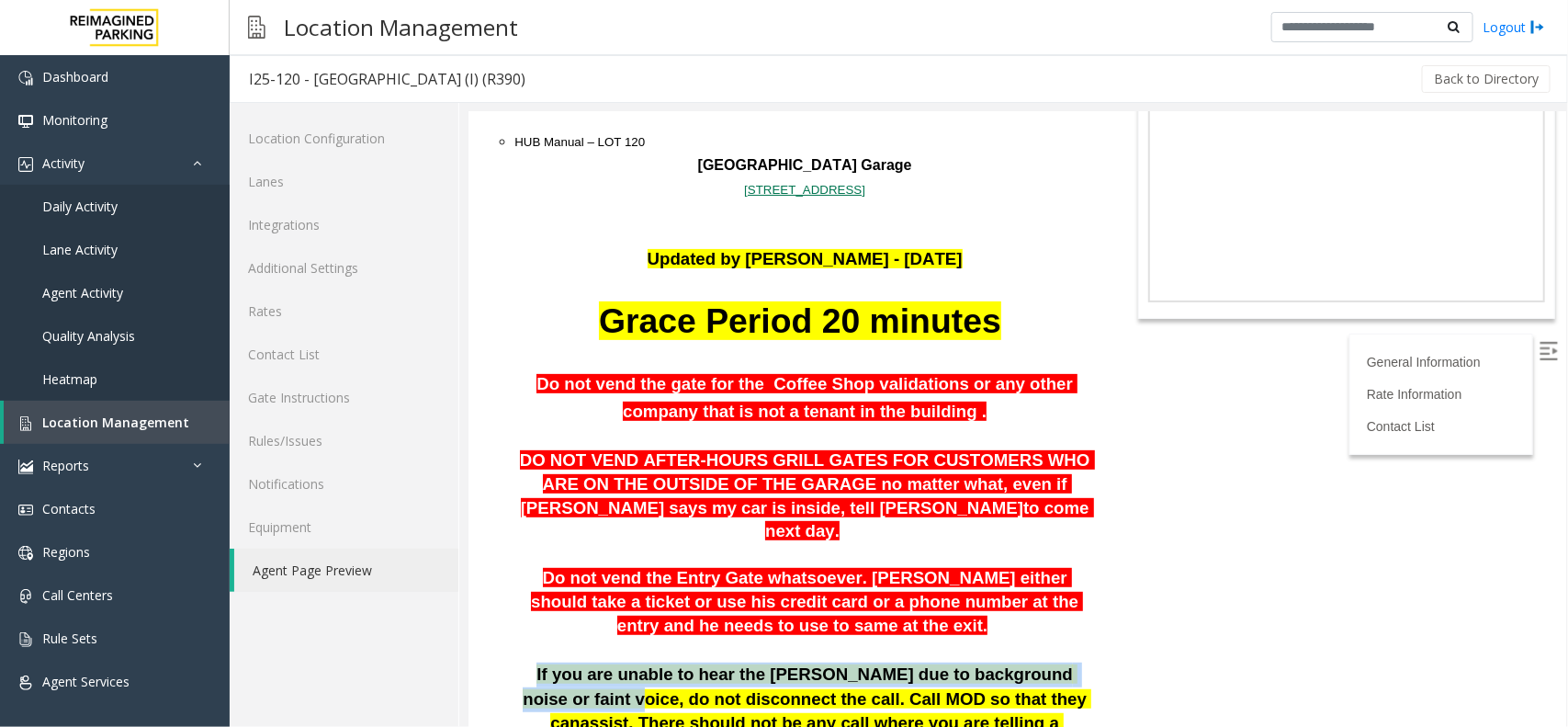
scroll to position [330, 0]
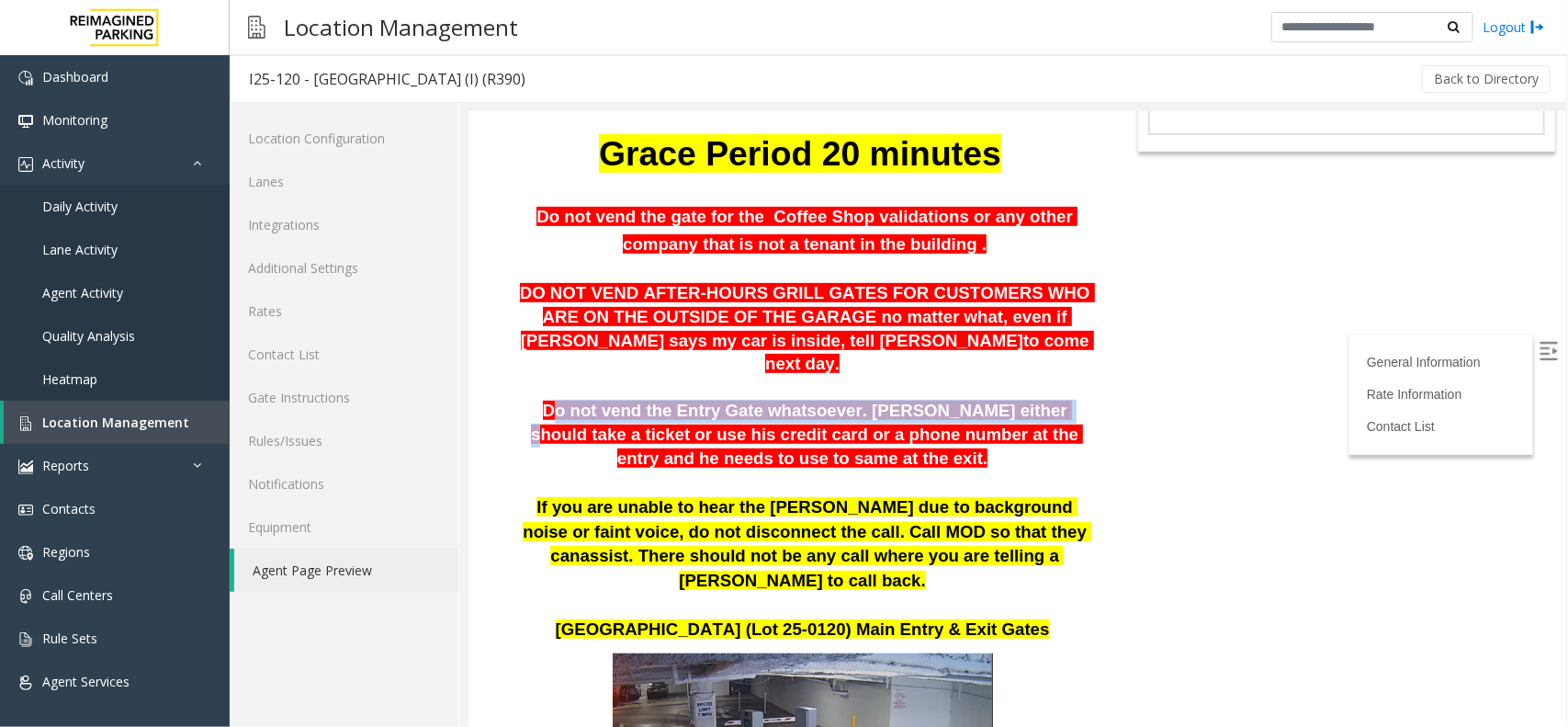
drag, startPoint x: 730, startPoint y: 387, endPoint x: 975, endPoint y: 390, distance: 245.0
click at [975, 400] on span "Do not vend the Entry Gate whatsoever. Parker either should take a ticket or us…" at bounding box center [806, 432] width 552 height 66
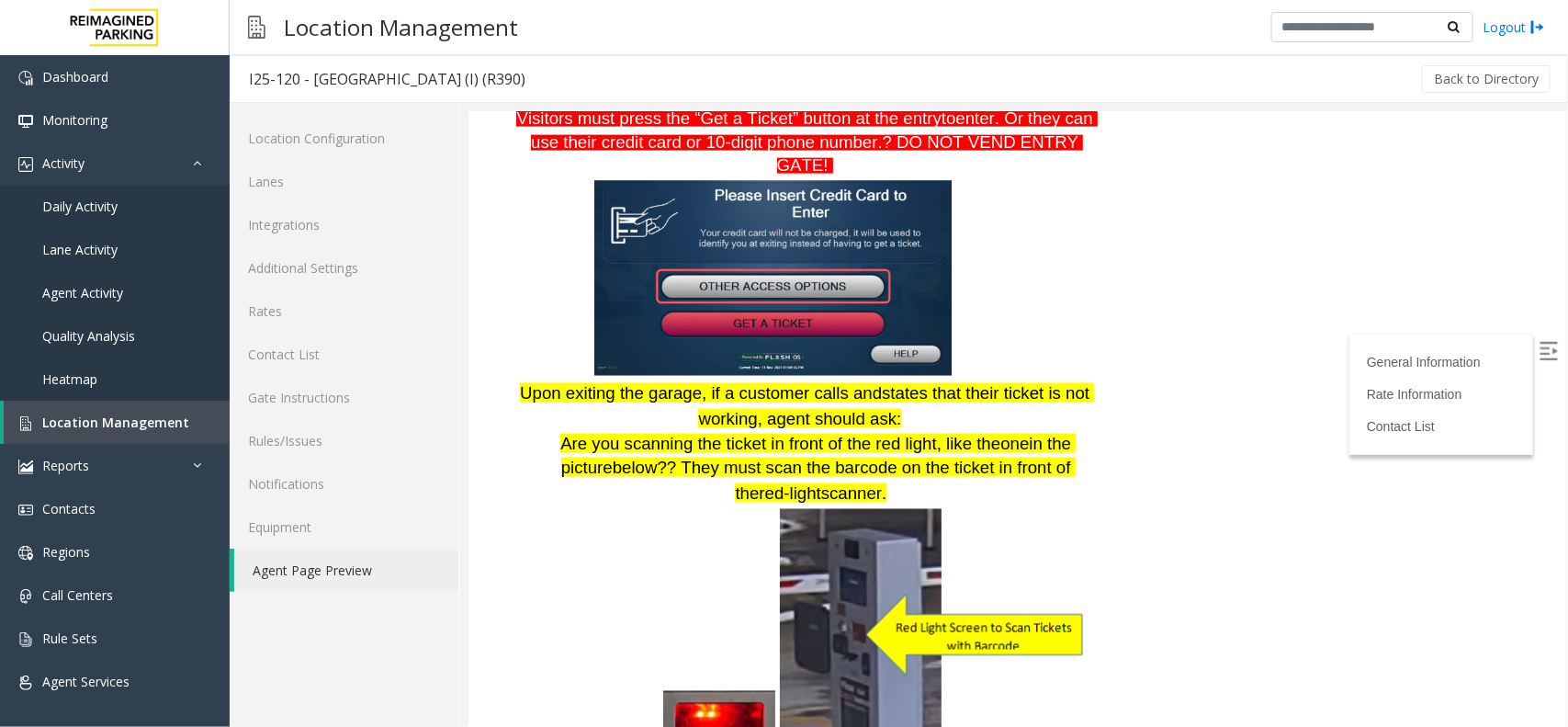
scroll to position [1135, 0]
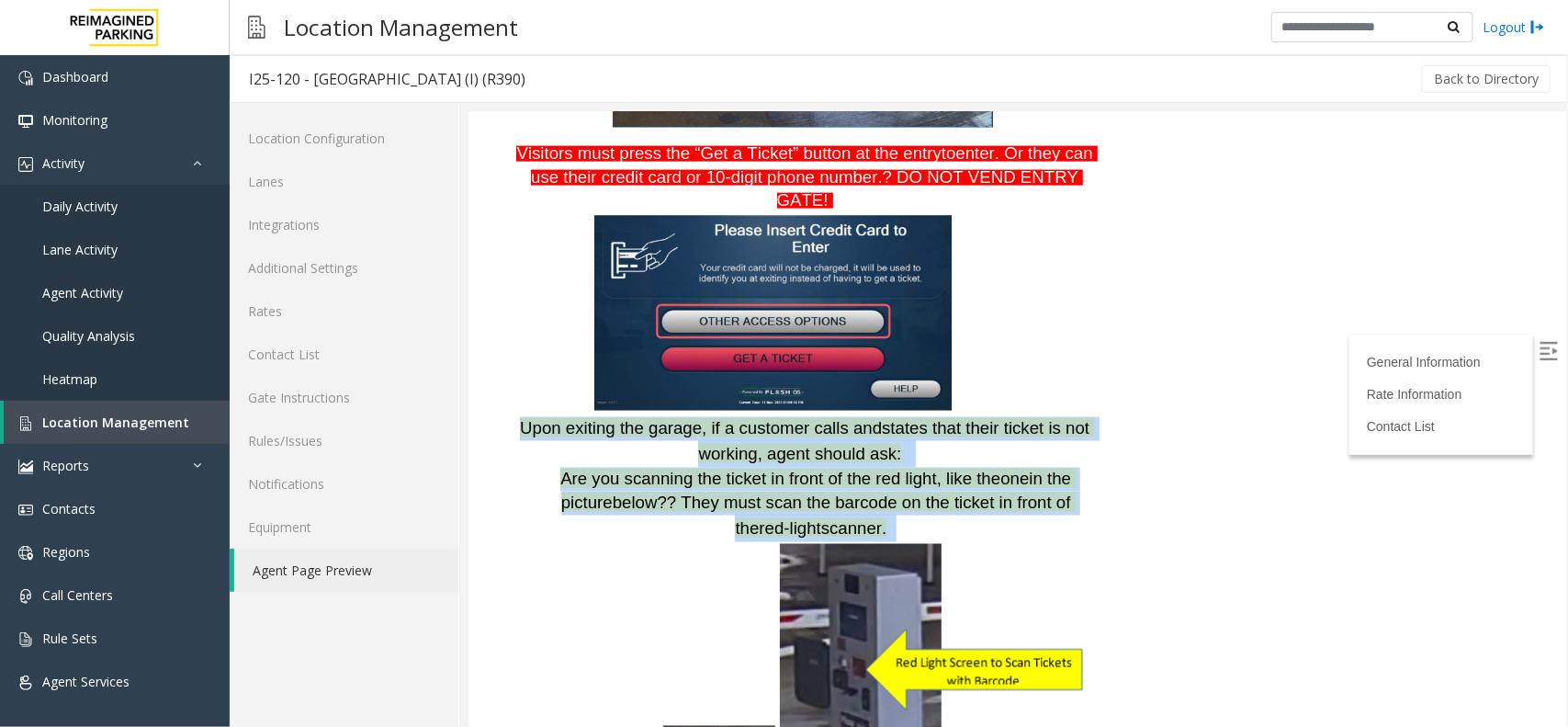
drag, startPoint x: 532, startPoint y: 355, endPoint x: 832, endPoint y: 434, distance: 310.2
click at [938, 437] on div "Plaza East (Lot 25-0120) Main Entry & Exit Gates Visitors must press the “Get a…" at bounding box center [804, 396] width 581 height 1165
click at [792, 417] on span "is not working, agent should ask:" at bounding box center [895, 440] width 396 height 46
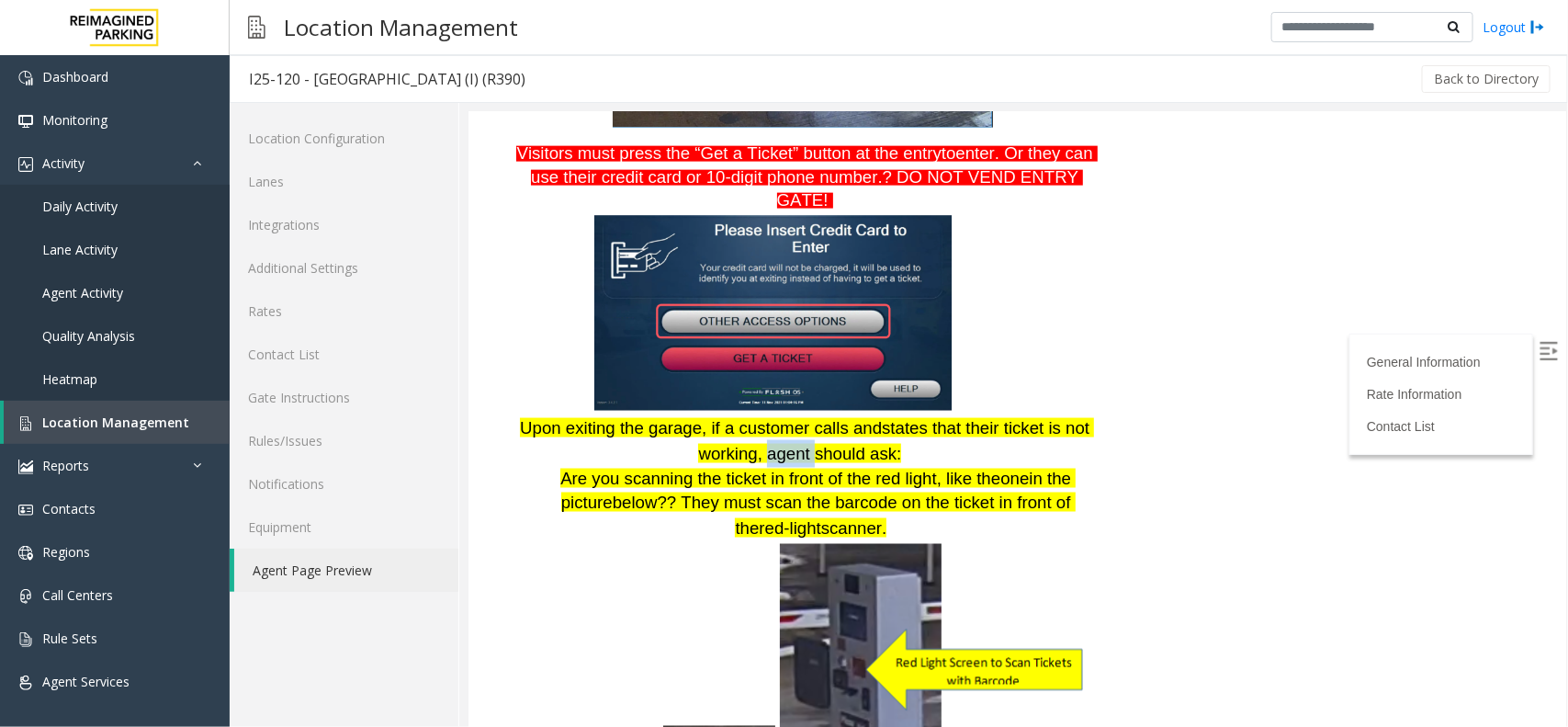
click at [792, 417] on span "is not working, agent should ask:" at bounding box center [895, 440] width 396 height 46
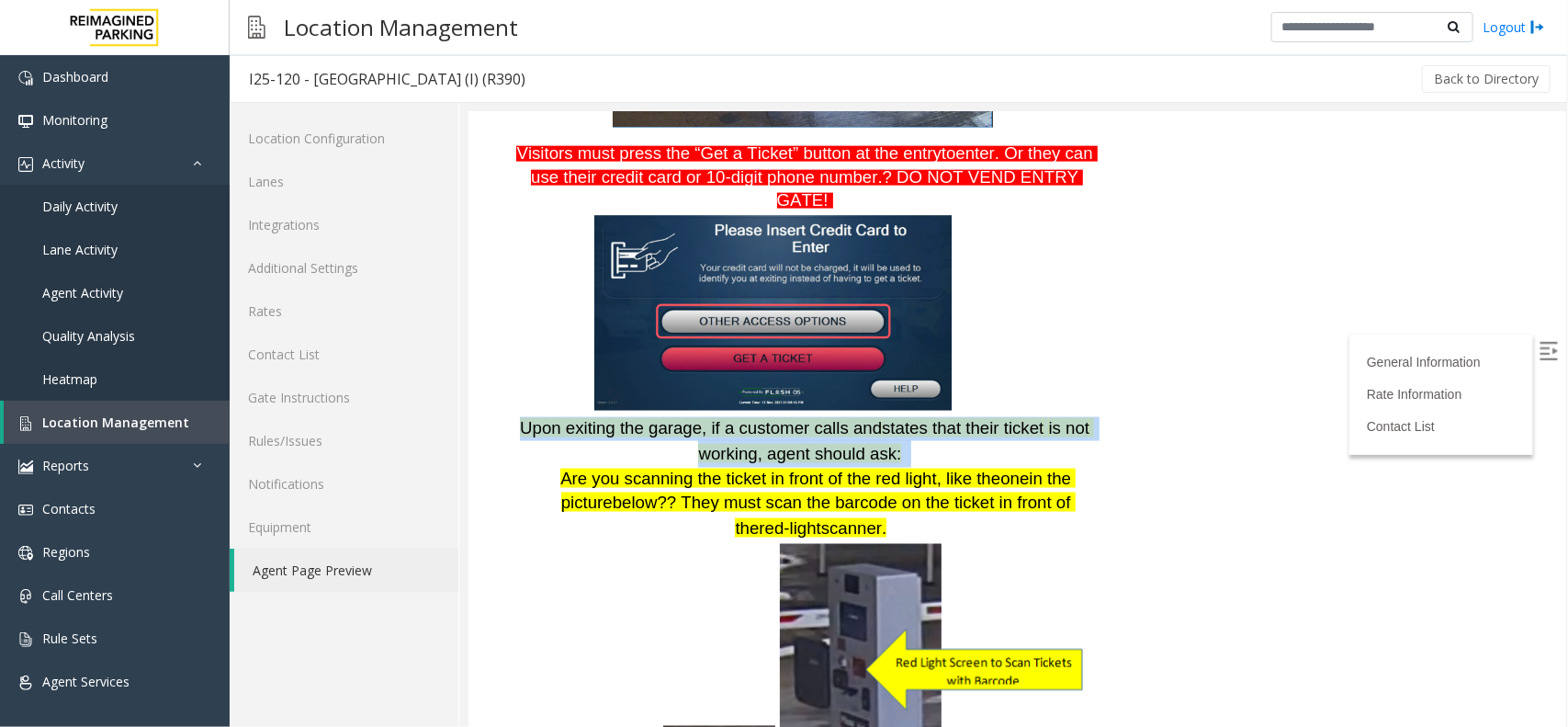
click at [792, 417] on span "is not working, agent should ask:" at bounding box center [895, 440] width 396 height 46
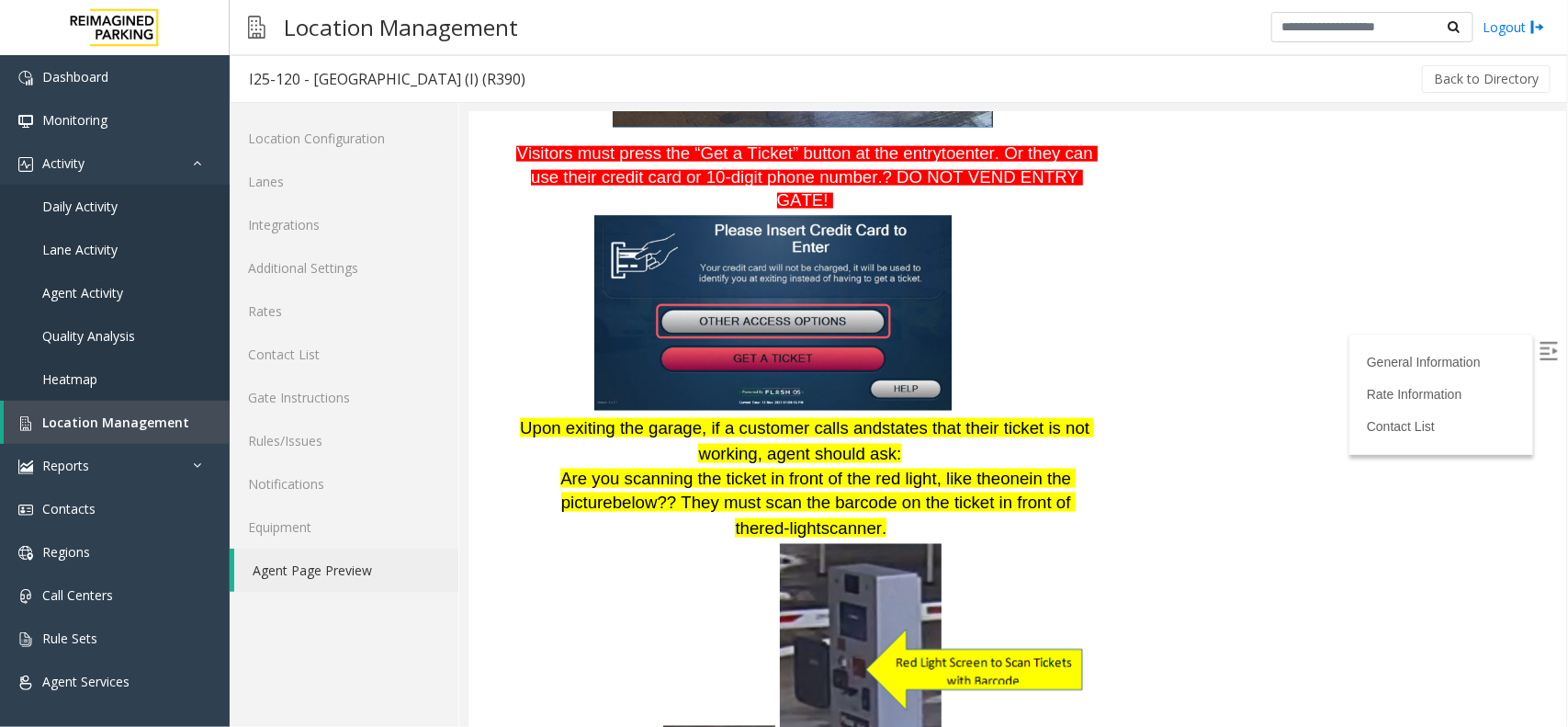
click at [776, 468] on span "Are you scanning the ticket in front of the red light, like the" at bounding box center [780, 477] width 440 height 19
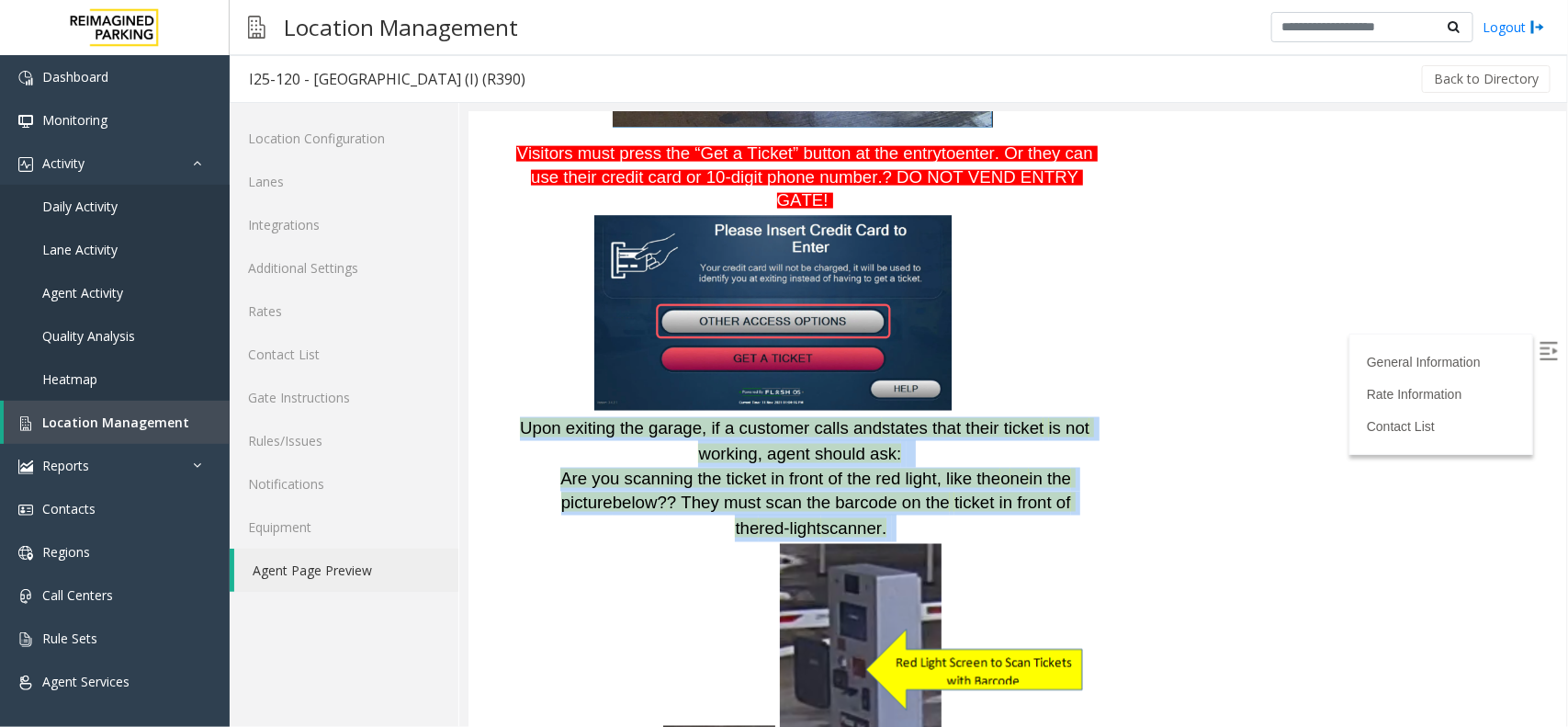
drag, startPoint x: 844, startPoint y: 457, endPoint x: 530, endPoint y: 365, distance: 327.2
click at [530, 365] on div "Plaza East (Lot 25-0120) Main Entry & Exit Gates Visitors must press the “Get a…" at bounding box center [804, 396] width 581 height 1165
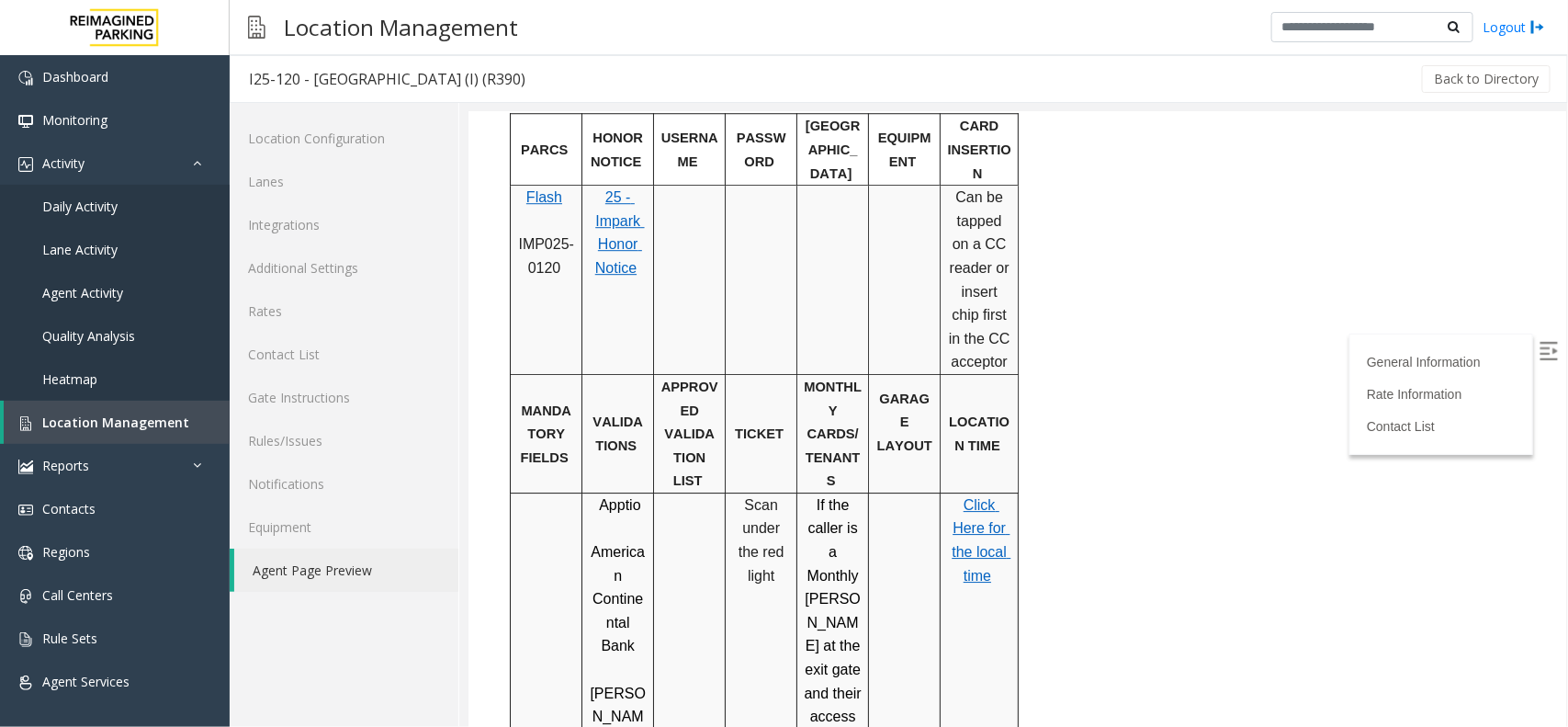
scroll to position [2298, 0]
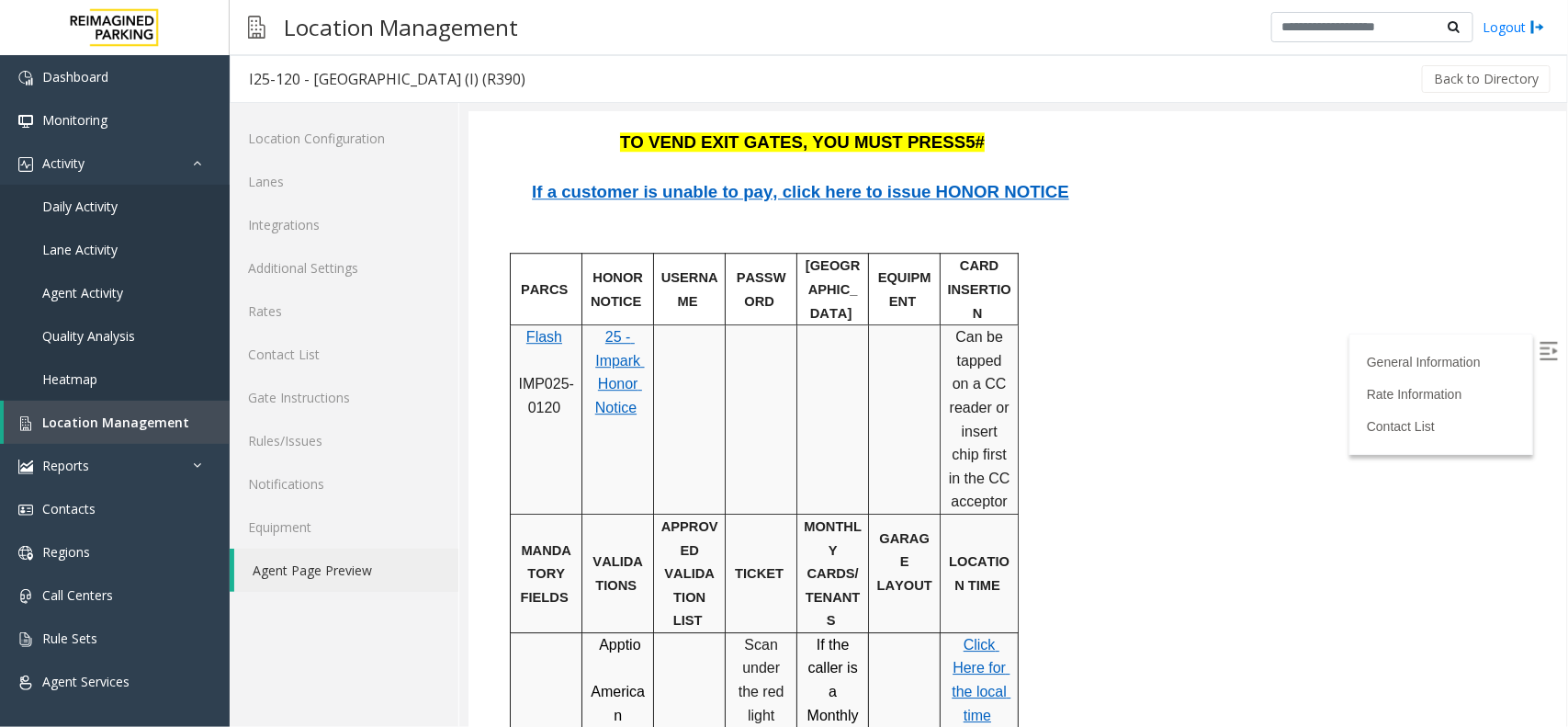
click at [538, 375] on span "IMP025-0120" at bounding box center [544, 394] width 55 height 39
click at [553, 375] on span "IMP025-0120" at bounding box center [544, 394] width 55 height 39
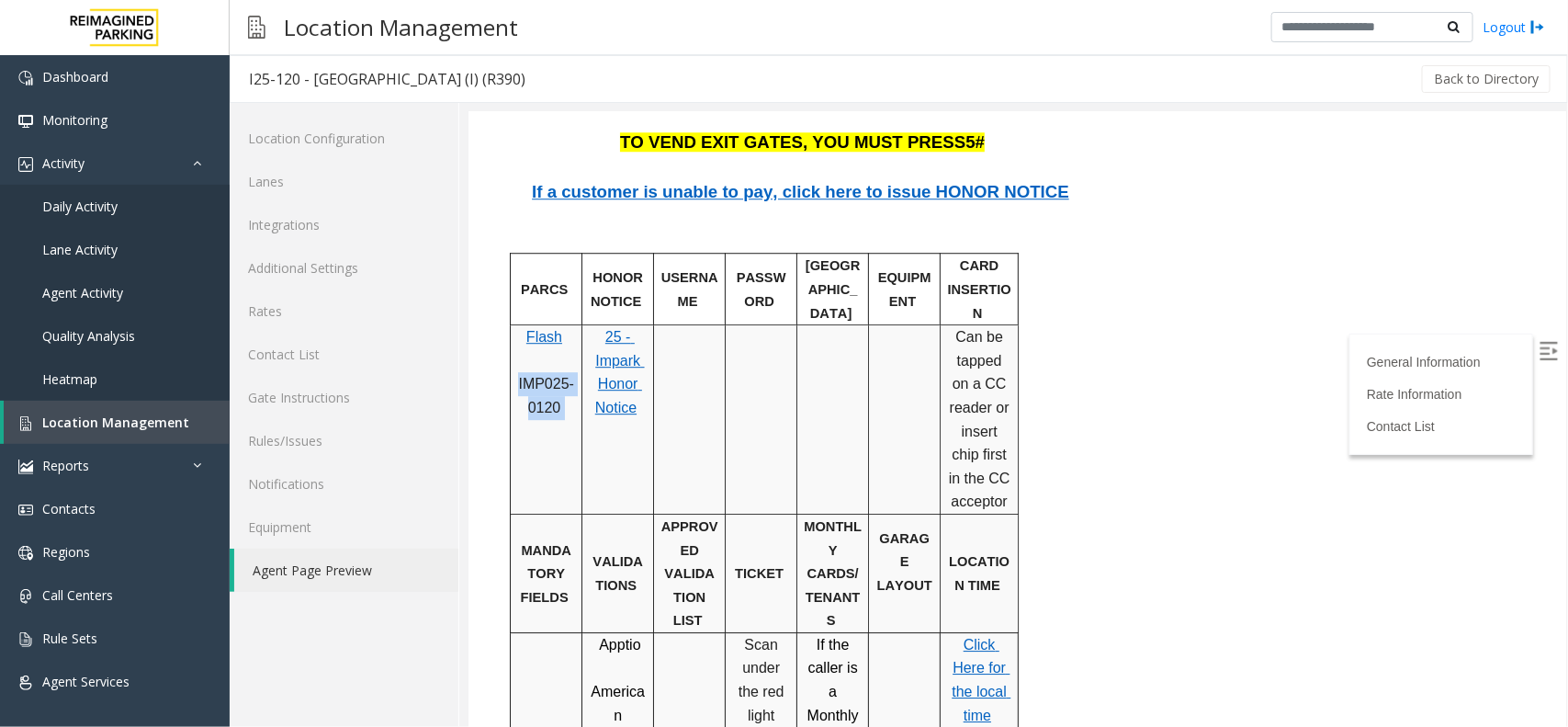
click at [553, 375] on span "IMP025-0120" at bounding box center [544, 394] width 55 height 39
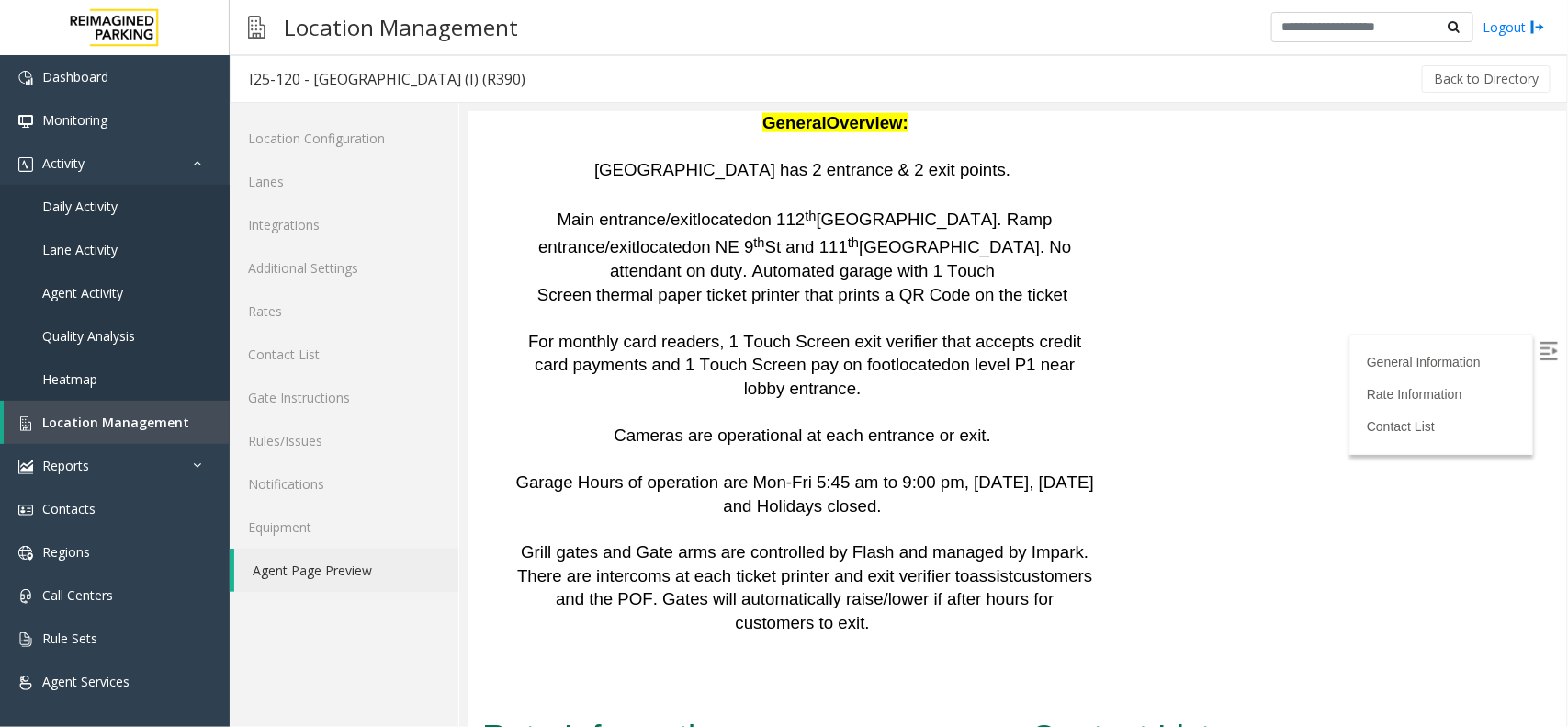
scroll to position [4366, 0]
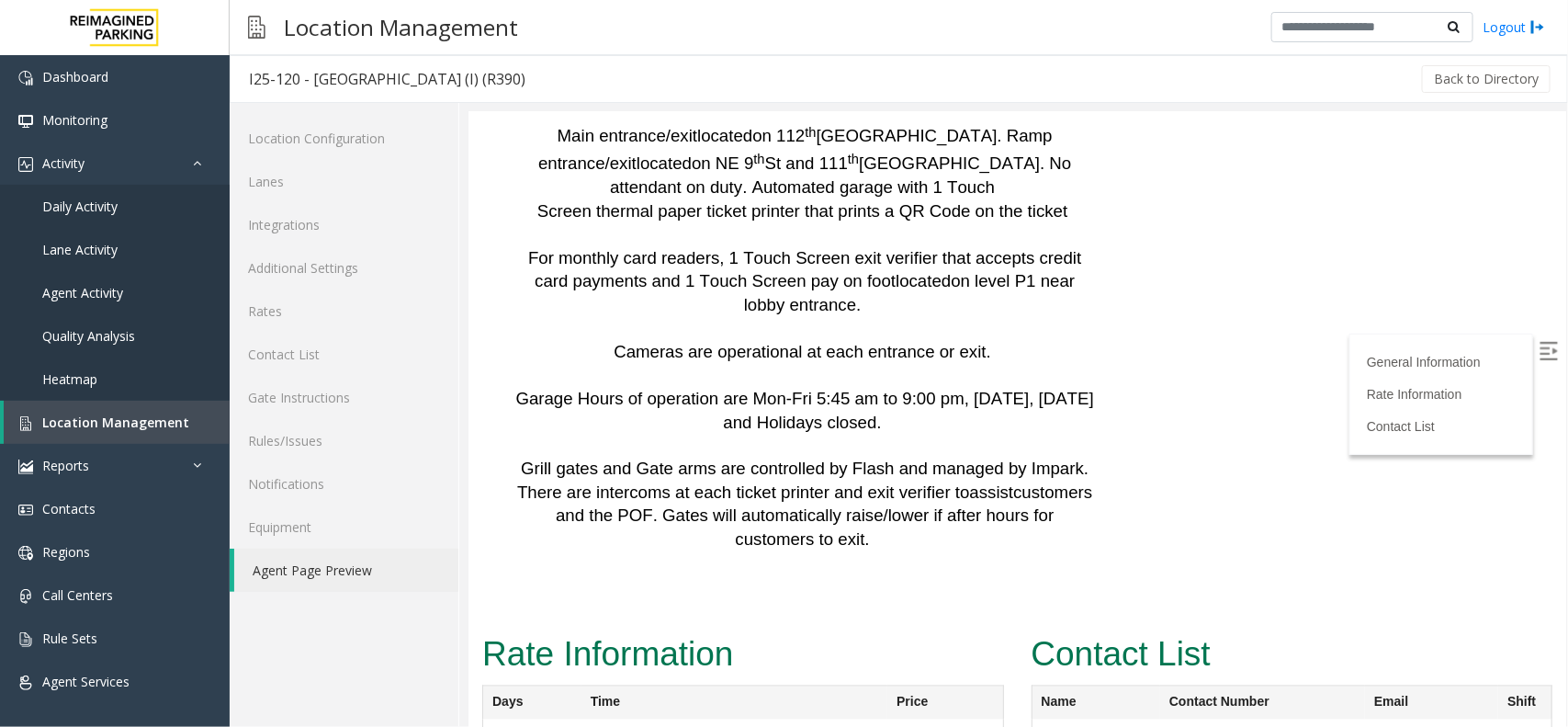
drag, startPoint x: 1162, startPoint y: 385, endPoint x: 1236, endPoint y: 422, distance: 82.7
drag, startPoint x: 1167, startPoint y: 389, endPoint x: 1246, endPoint y: 406, distance: 80.8
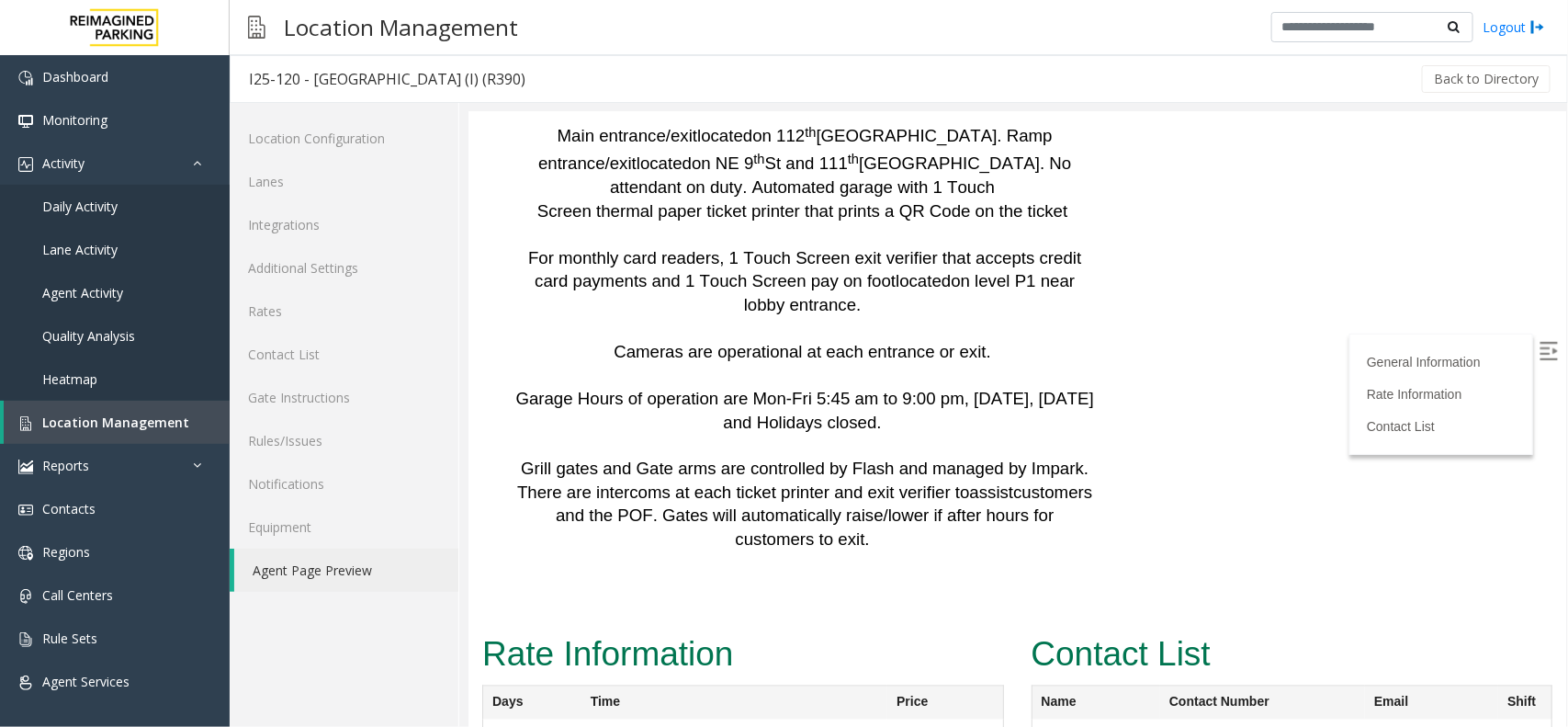
copy span "206-573-1682"
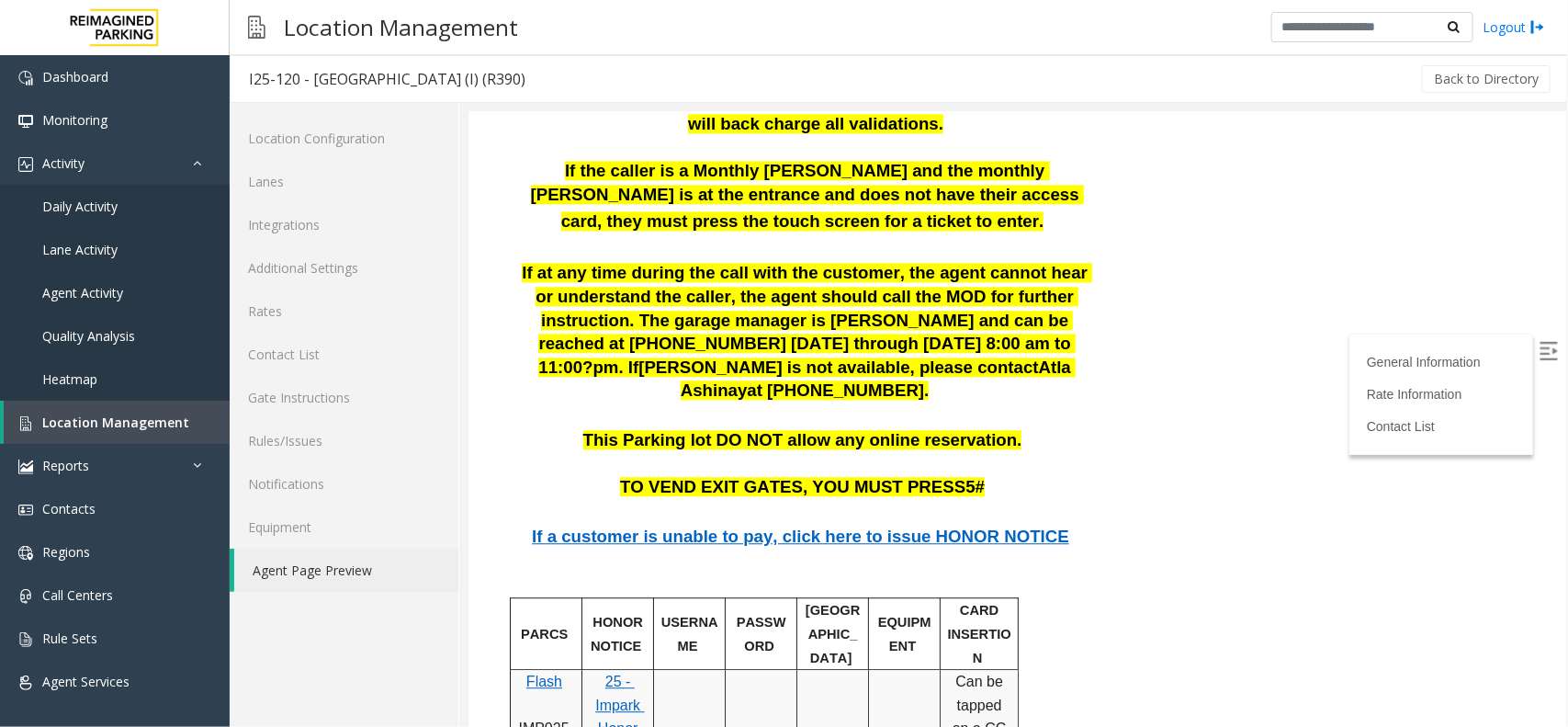
scroll to position [2069, 0]
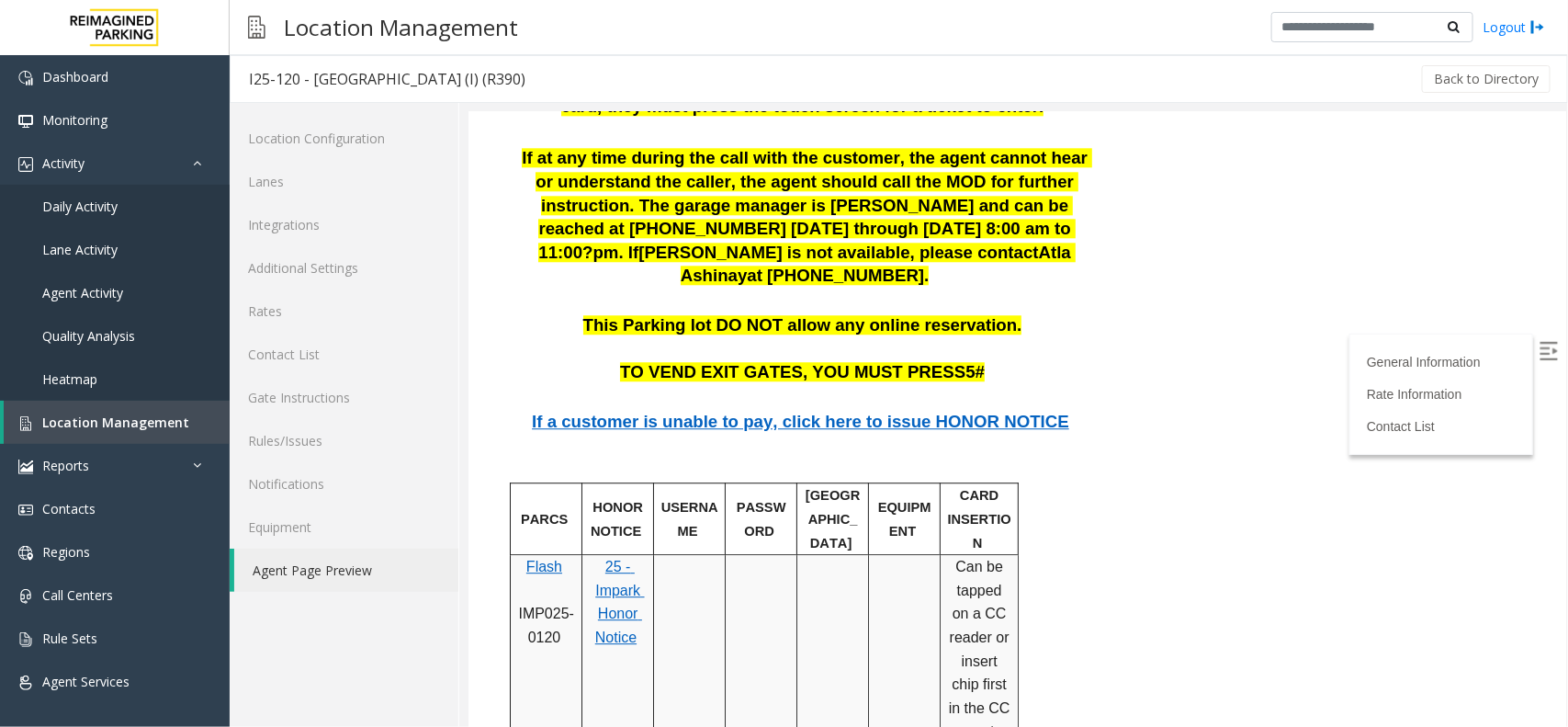
click at [629, 558] on span "25 - Impark Honor Notice" at bounding box center [619, 601] width 50 height 86
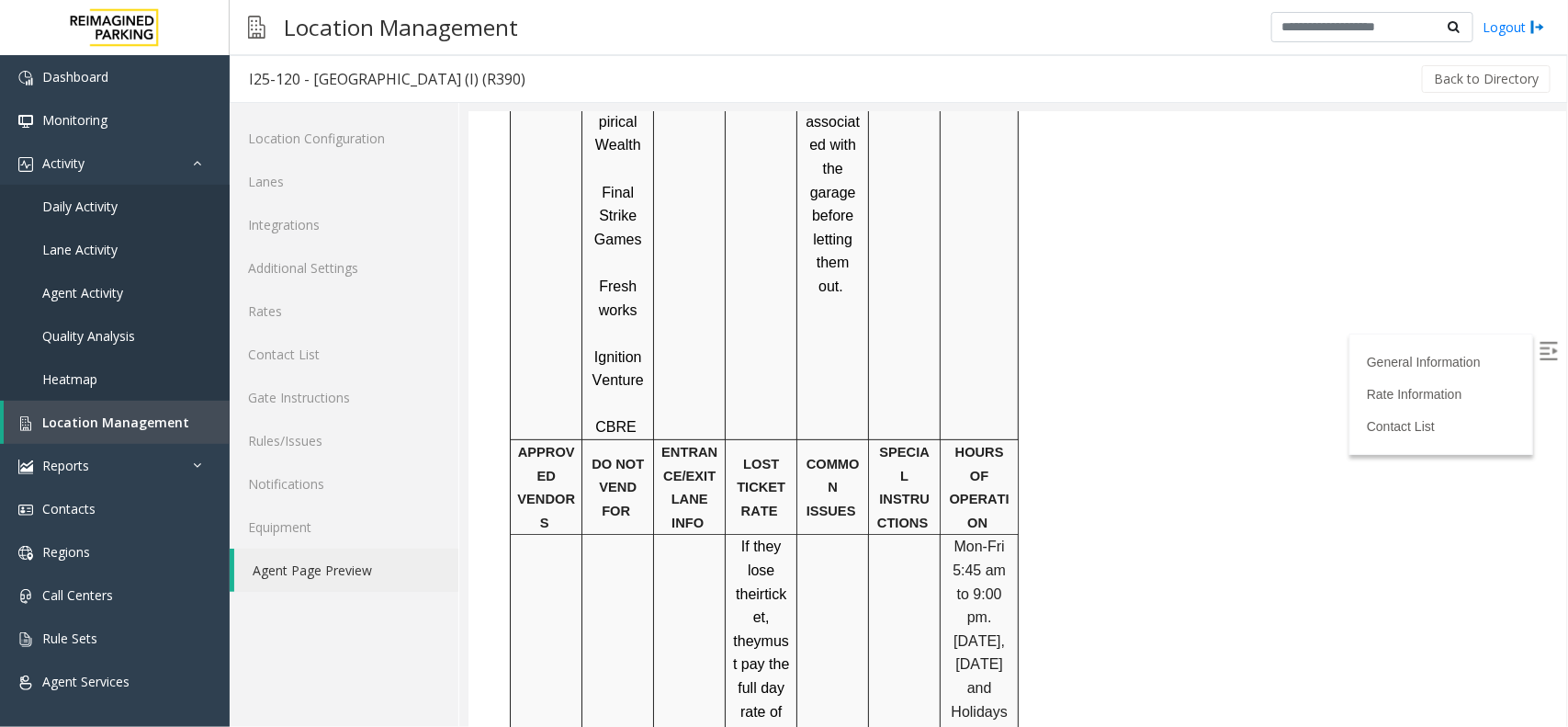
scroll to position [3332, 0]
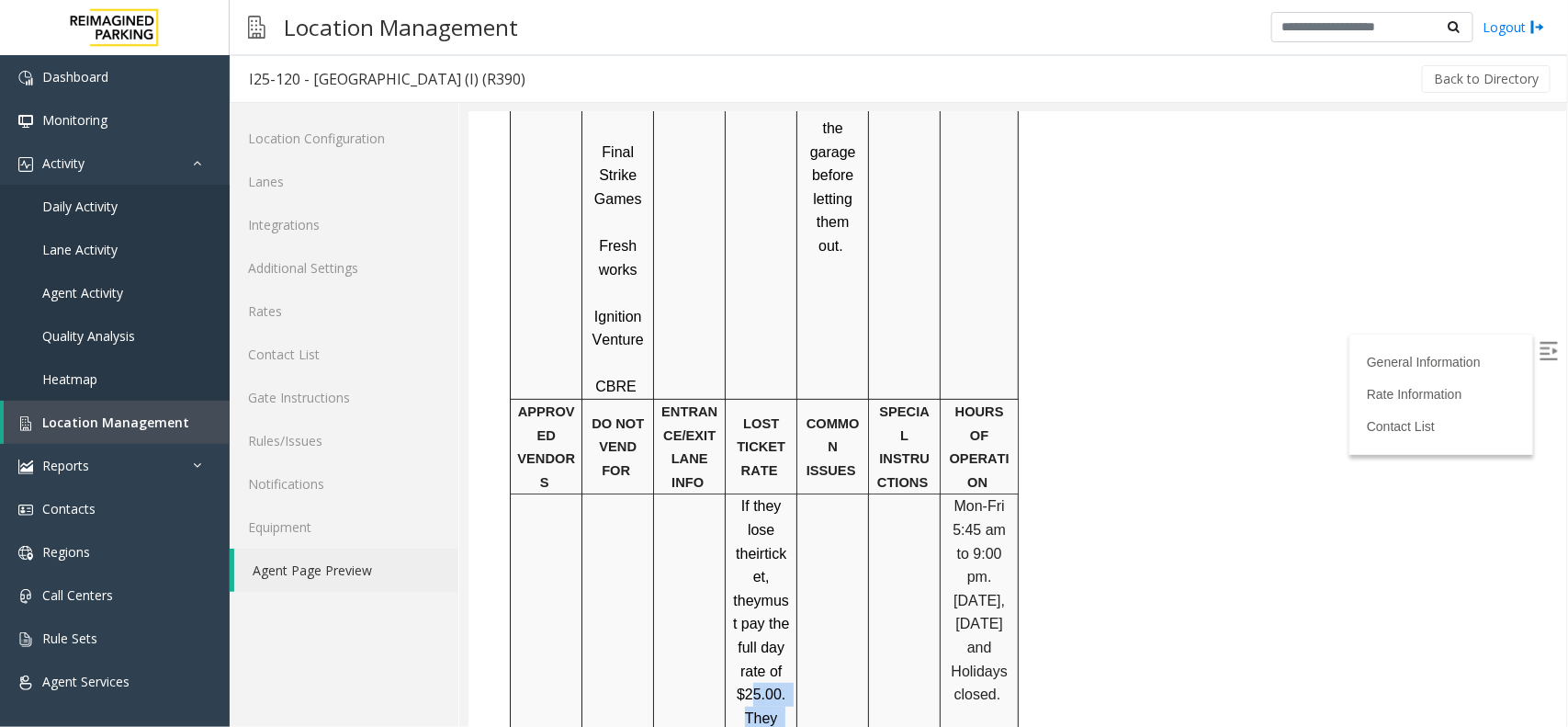
drag, startPoint x: 741, startPoint y: 419, endPoint x: 766, endPoint y: 453, distance: 42.2
drag, startPoint x: 774, startPoint y: 514, endPoint x: 781, endPoint y: 527, distance: 14.8
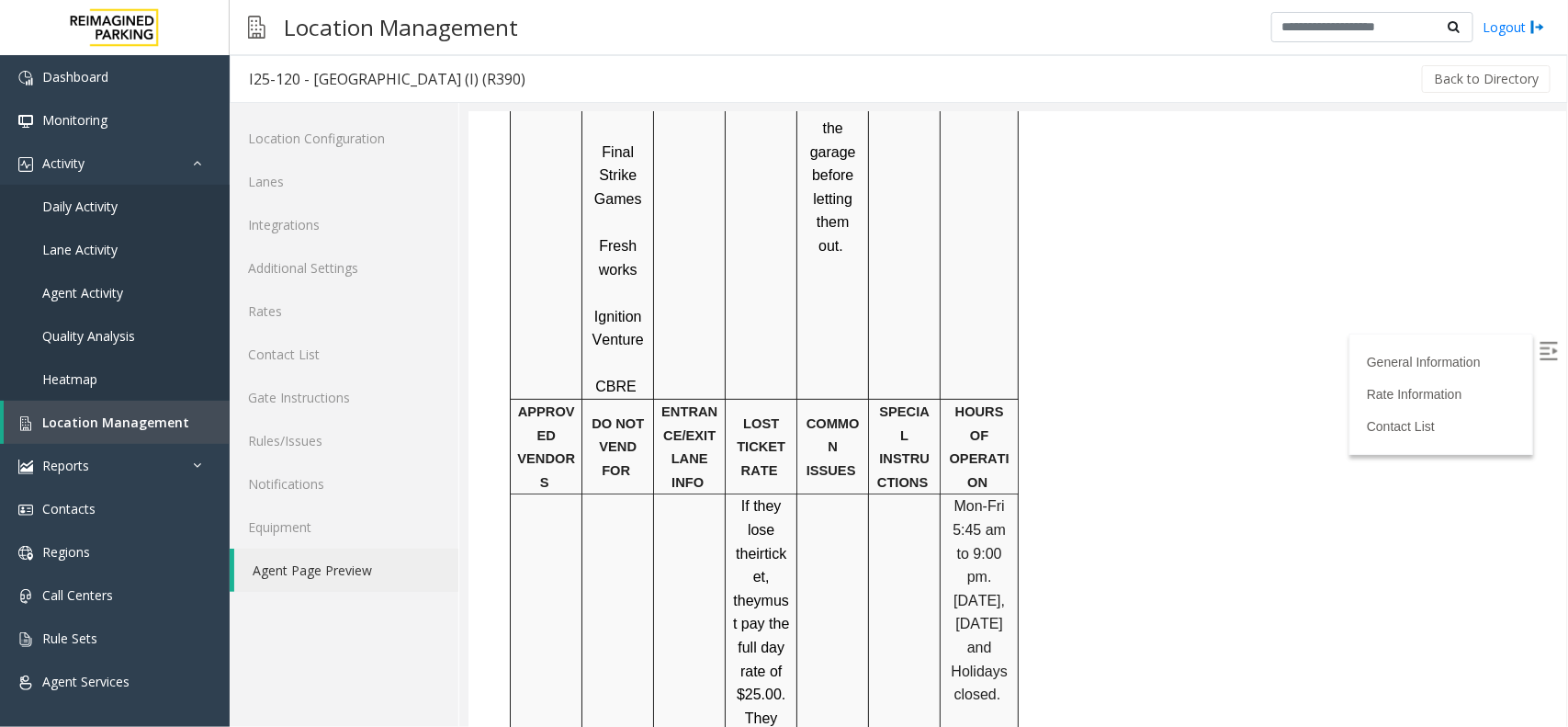
drag, startPoint x: 755, startPoint y: 598, endPoint x: 776, endPoint y: 651, distance: 57.0
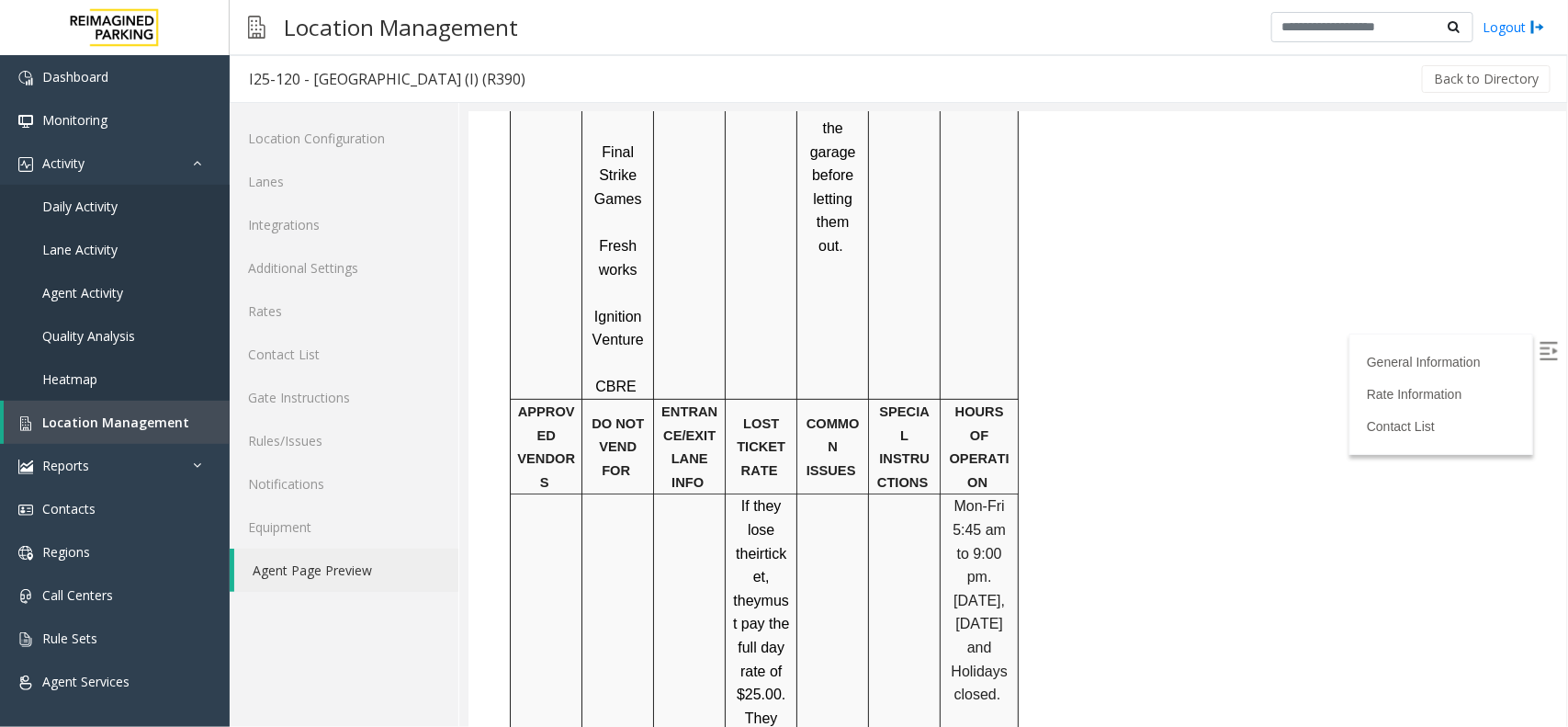
click at [90, 200] on span "Daily Activity" at bounding box center [80, 206] width 75 height 17
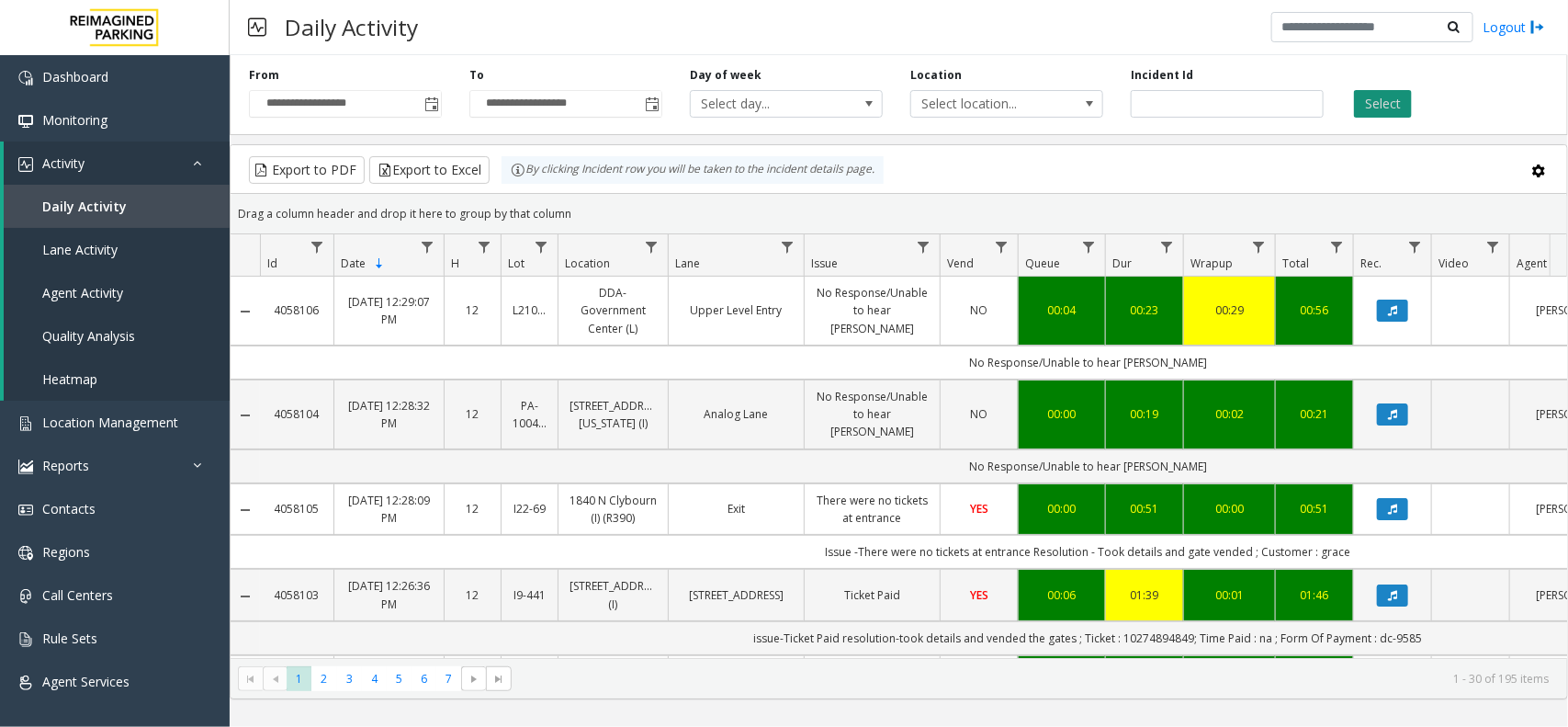
click at [1371, 99] on button "Select" at bounding box center [1383, 104] width 58 height 28
drag, startPoint x: 1095, startPoint y: 659, endPoint x: 1247, endPoint y: 659, distance: 152.0
click at [1247, 659] on kendo-pager "* * * * * * * 1 2 3 4 5 6 7 1 - 30 of 195 items" at bounding box center [899, 678] width 1337 height 41
